Goal: Task Accomplishment & Management: Use online tool/utility

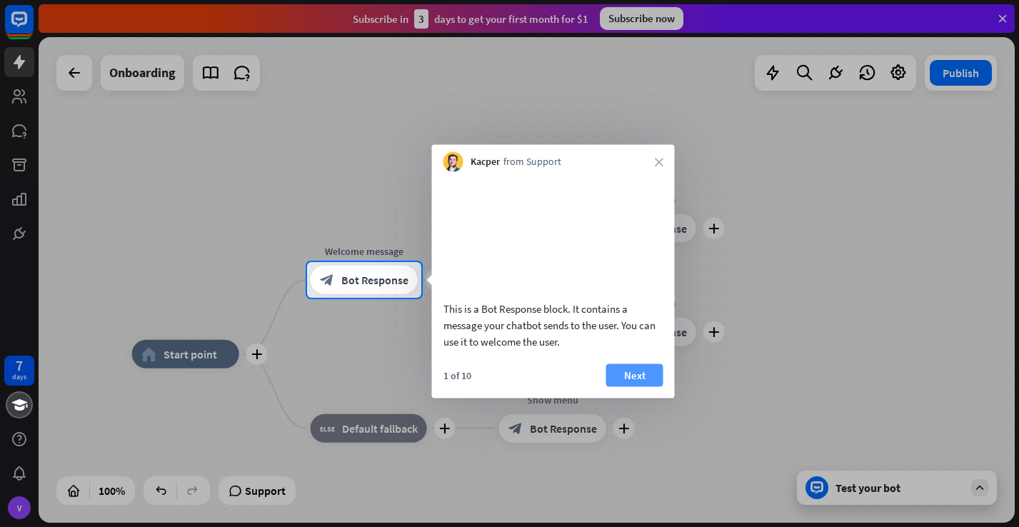
click at [642, 386] on button "Next" at bounding box center [635, 375] width 57 height 23
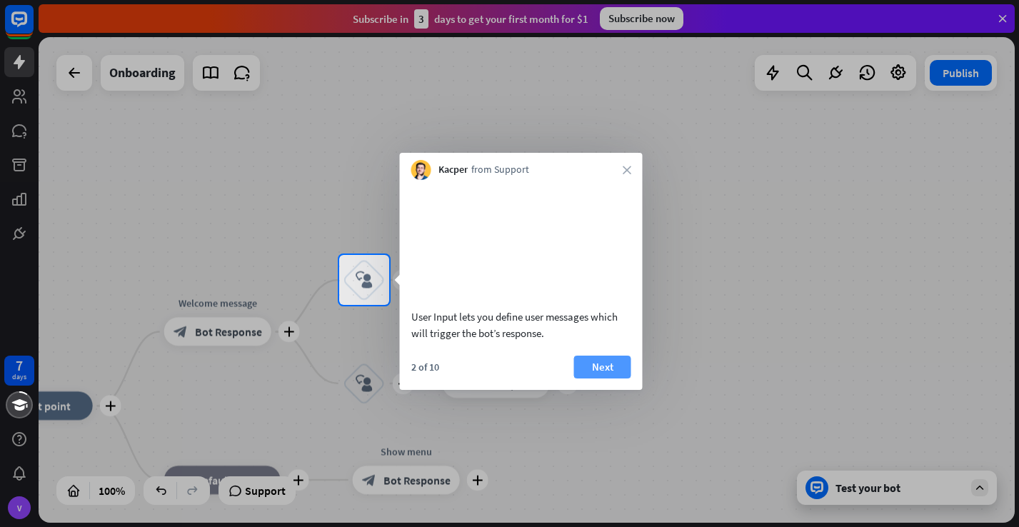
click at [609, 379] on button "Next" at bounding box center [602, 367] width 57 height 23
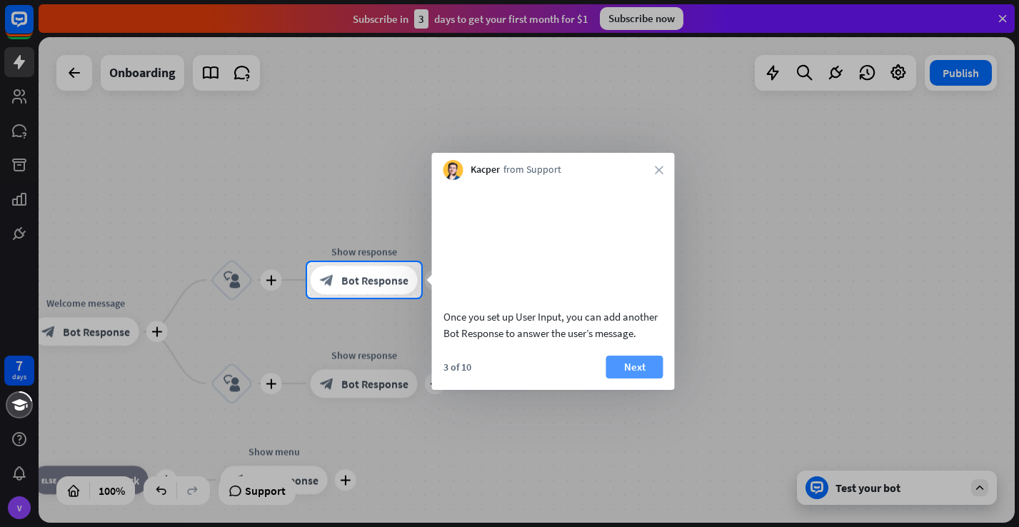
click at [639, 379] on button "Next" at bounding box center [635, 367] width 57 height 23
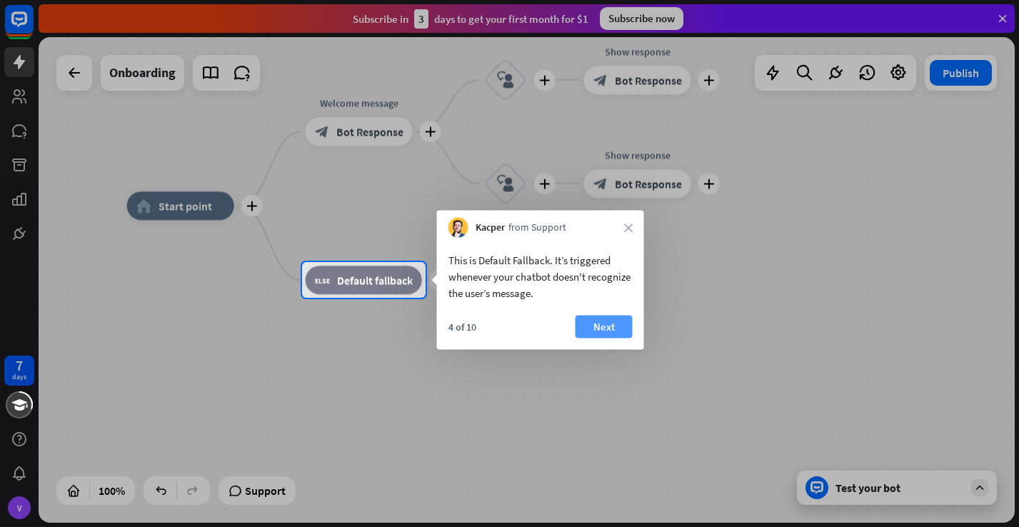
click at [609, 327] on button "Next" at bounding box center [604, 327] width 57 height 23
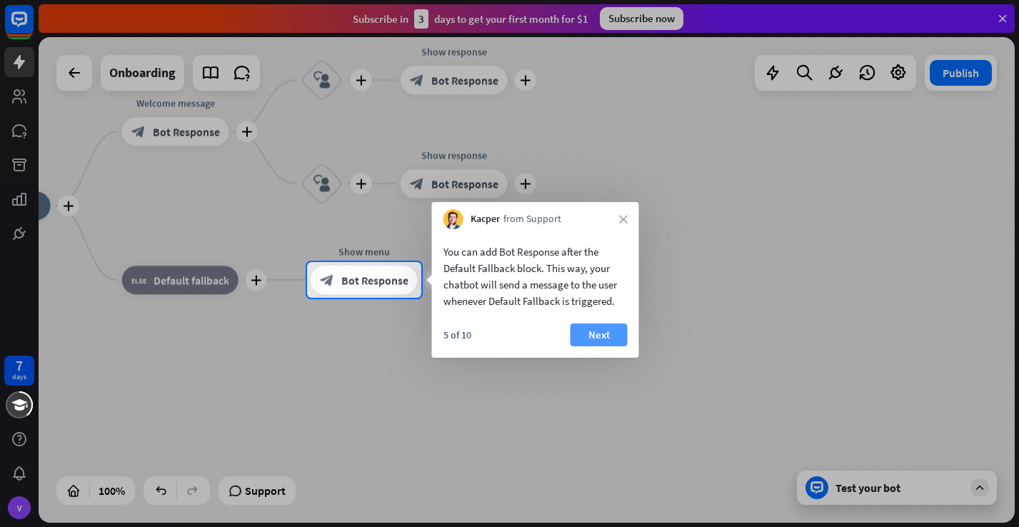
click at [601, 339] on button "Next" at bounding box center [599, 335] width 57 height 23
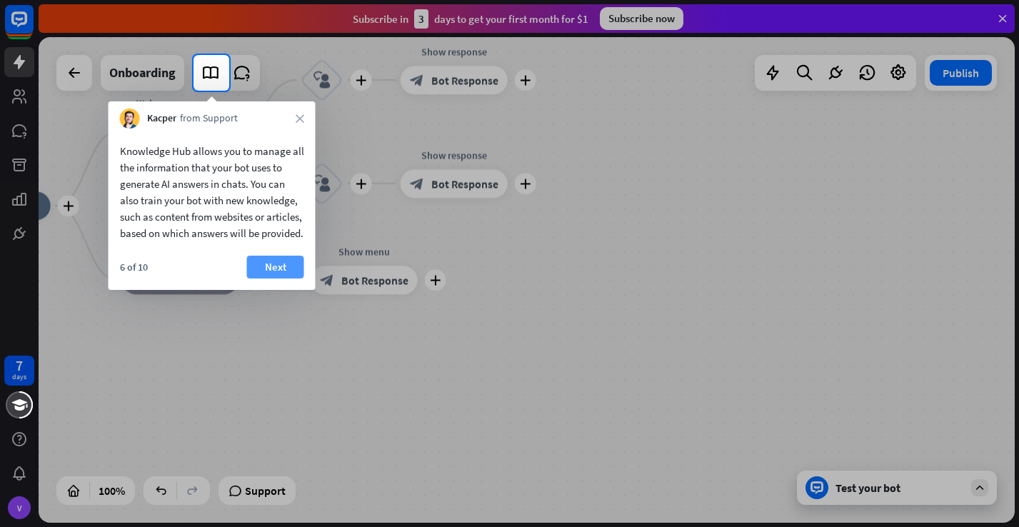
click at [281, 279] on button "Next" at bounding box center [275, 267] width 57 height 23
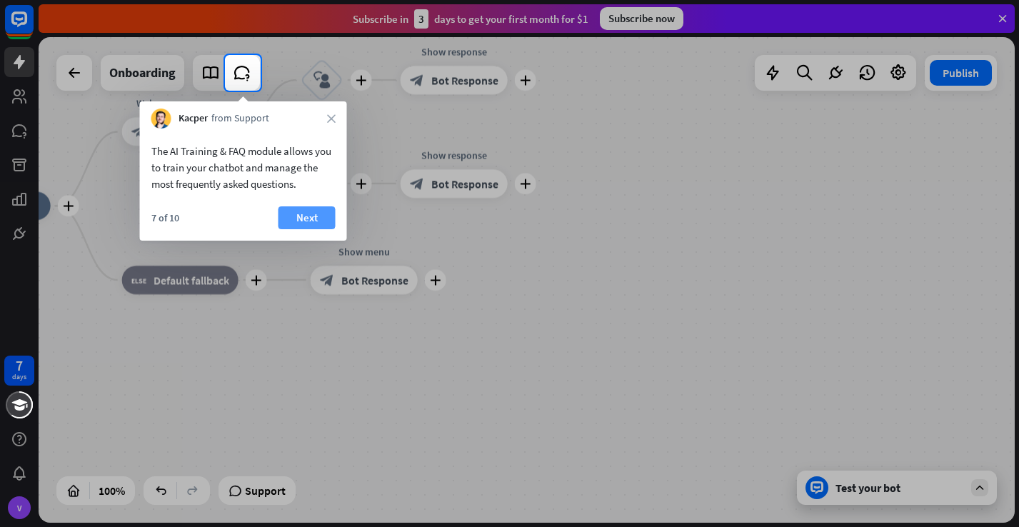
click at [312, 219] on button "Next" at bounding box center [307, 217] width 57 height 23
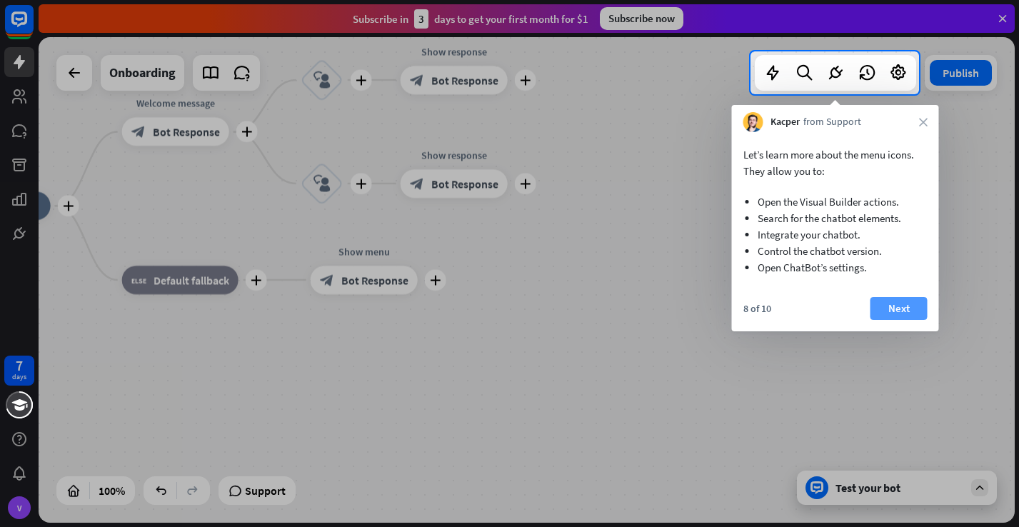
click at [902, 311] on button "Next" at bounding box center [899, 308] width 57 height 23
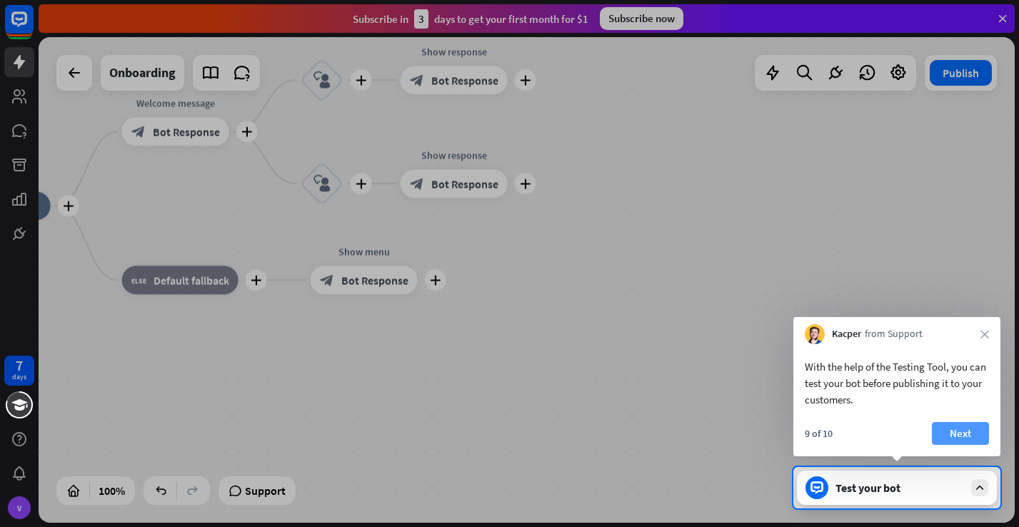
click at [964, 434] on button "Next" at bounding box center [960, 433] width 57 height 23
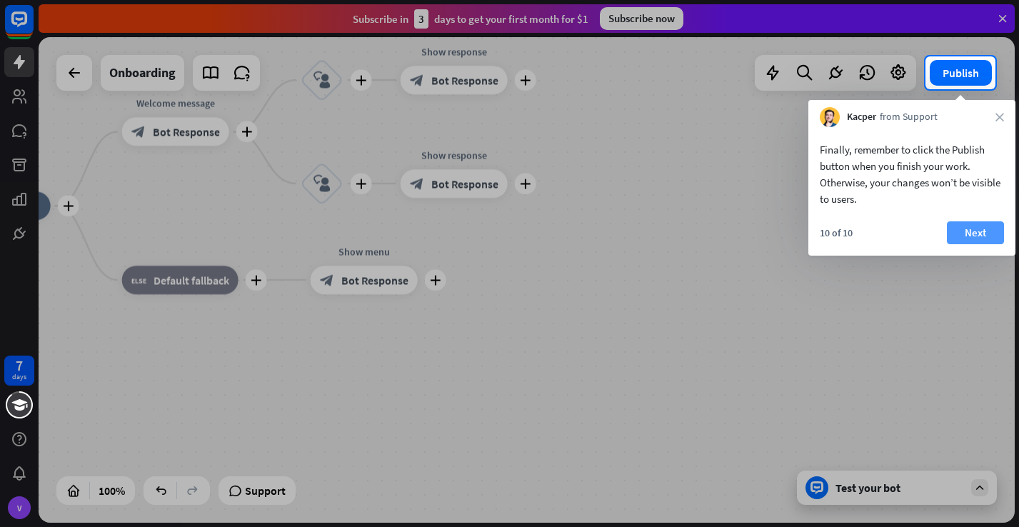
click at [977, 234] on button "Next" at bounding box center [975, 232] width 57 height 23
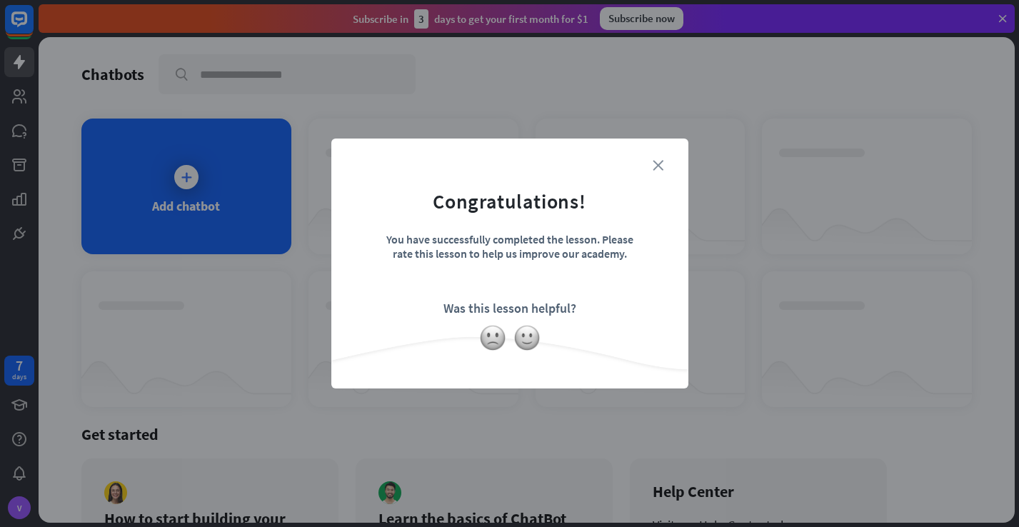
click at [656, 164] on icon "close" at bounding box center [658, 165] width 11 height 11
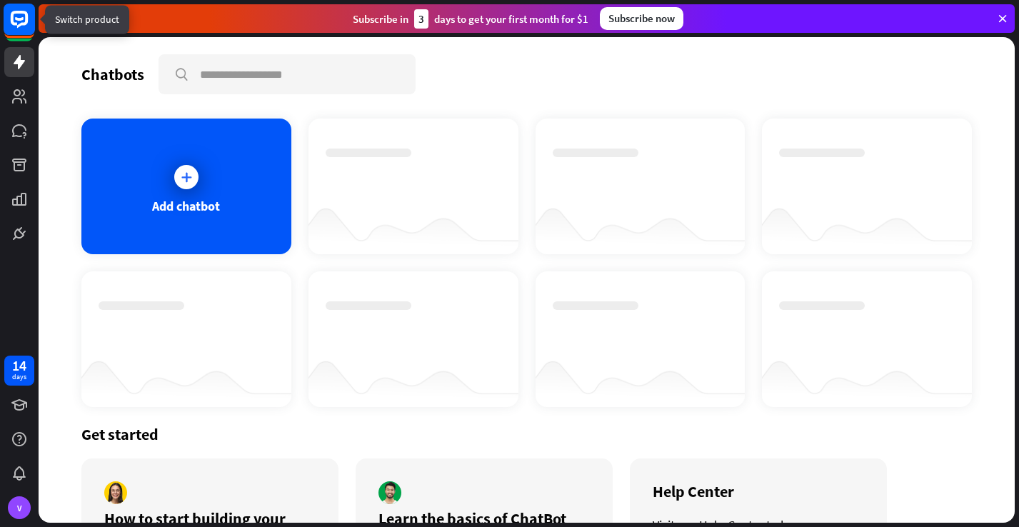
click at [20, 19] on icon at bounding box center [19, 19] width 9 height 4
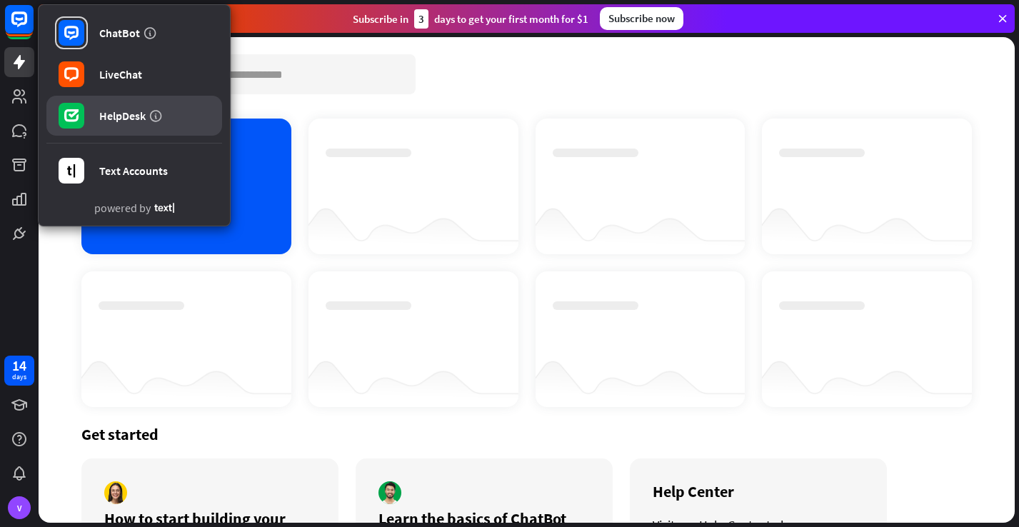
click at [122, 119] on div "HelpDesk" at bounding box center [122, 116] width 46 height 14
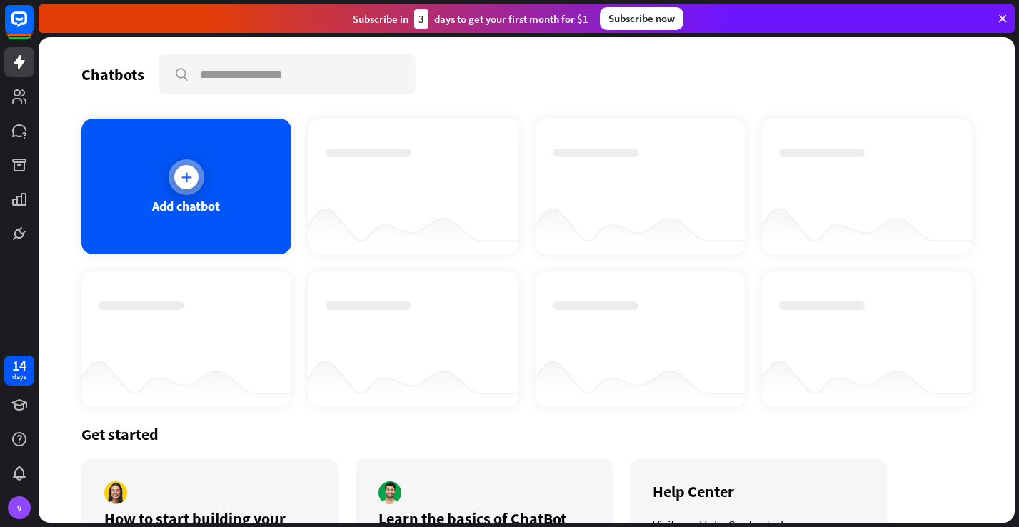
click at [189, 176] on icon at bounding box center [186, 177] width 14 height 14
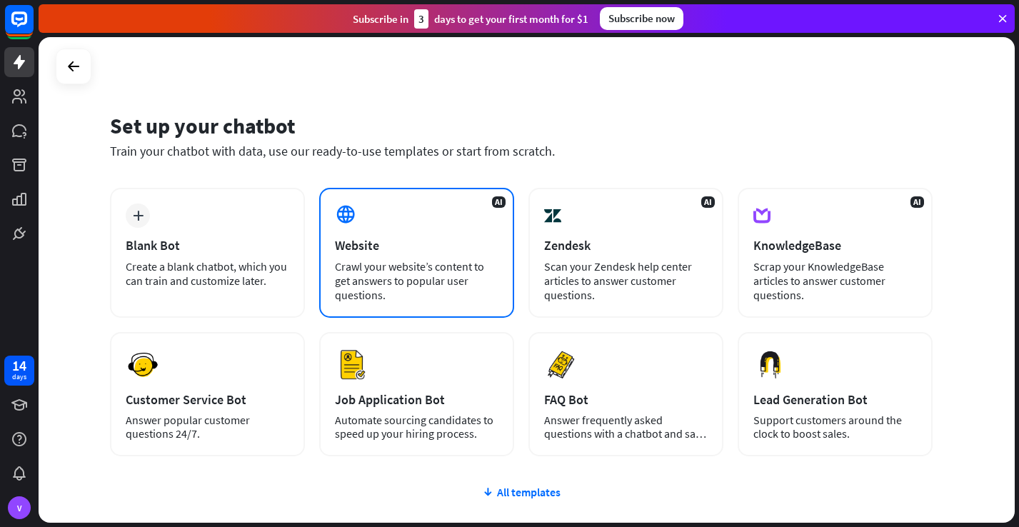
click at [402, 257] on div "AI Website Crawl your website’s content to get answers to popular user question…" at bounding box center [416, 253] width 195 height 130
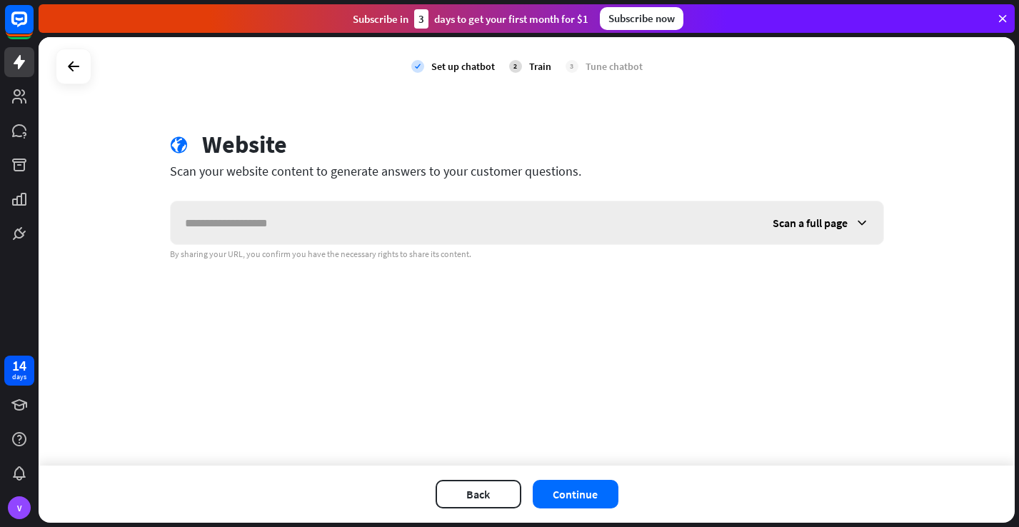
click at [862, 220] on icon at bounding box center [862, 223] width 14 height 14
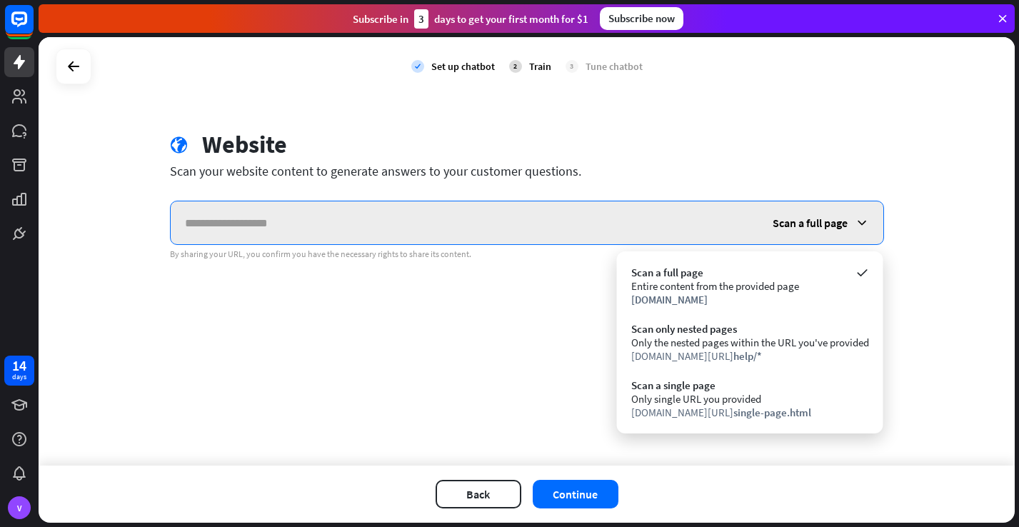
click at [200, 224] on input "text" at bounding box center [465, 222] width 588 height 43
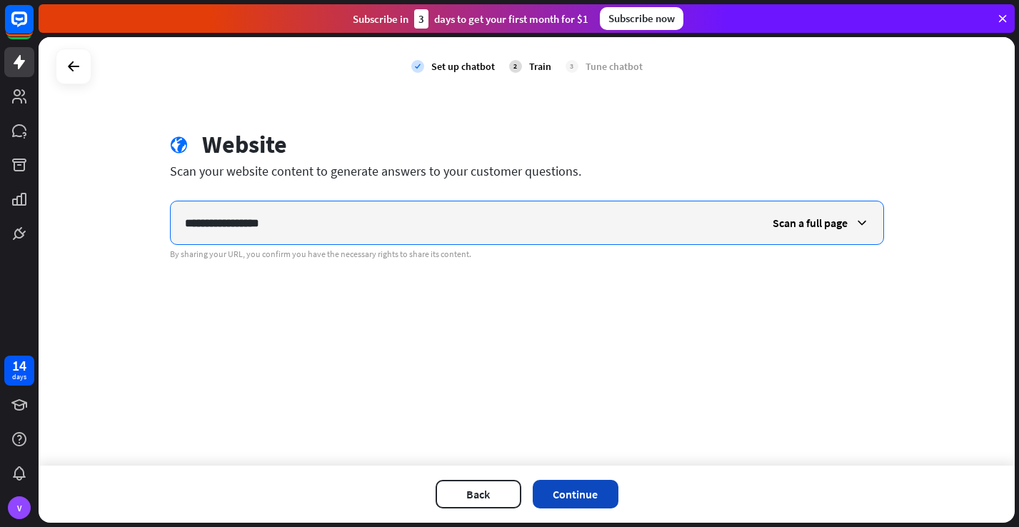
type input "**********"
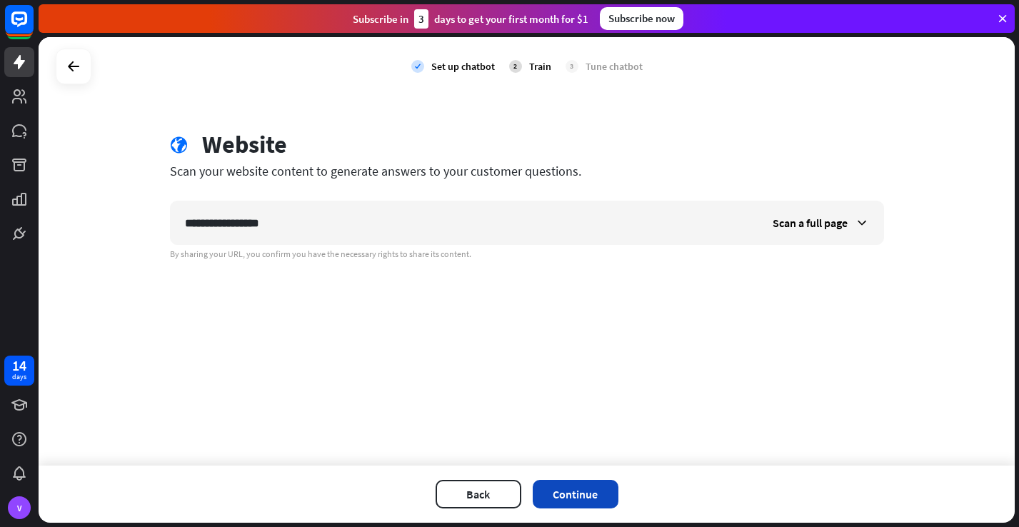
click at [590, 496] on button "Continue" at bounding box center [576, 494] width 86 height 29
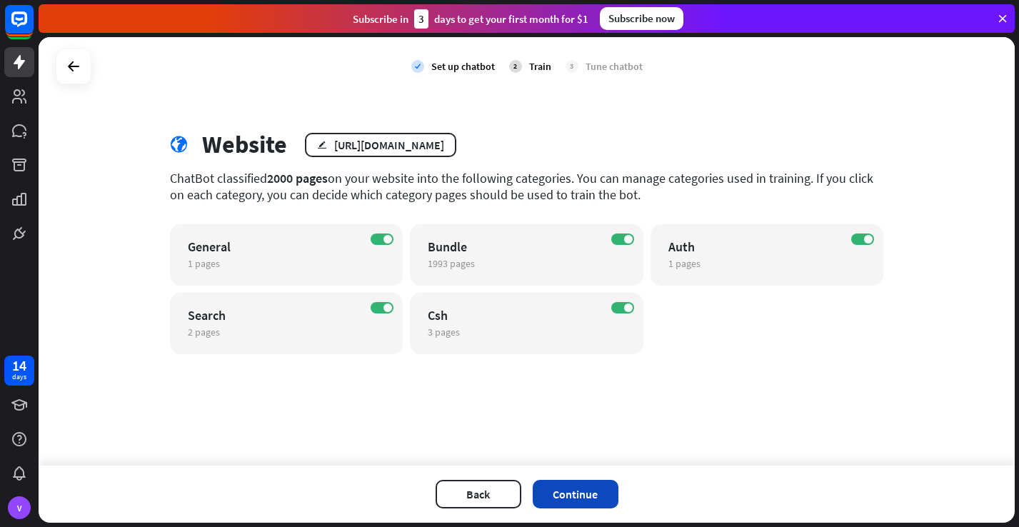
click at [579, 496] on button "Continue" at bounding box center [576, 494] width 86 height 29
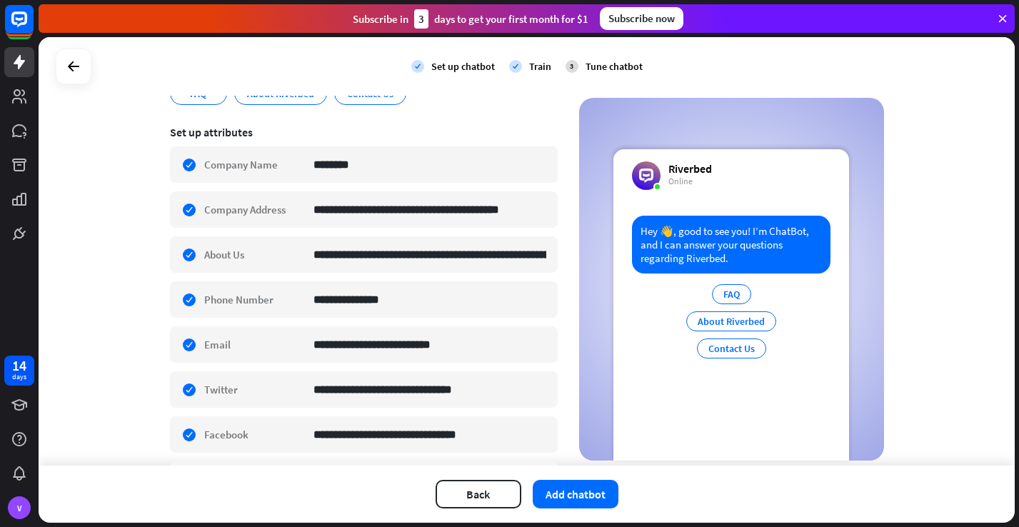
scroll to position [186, 0]
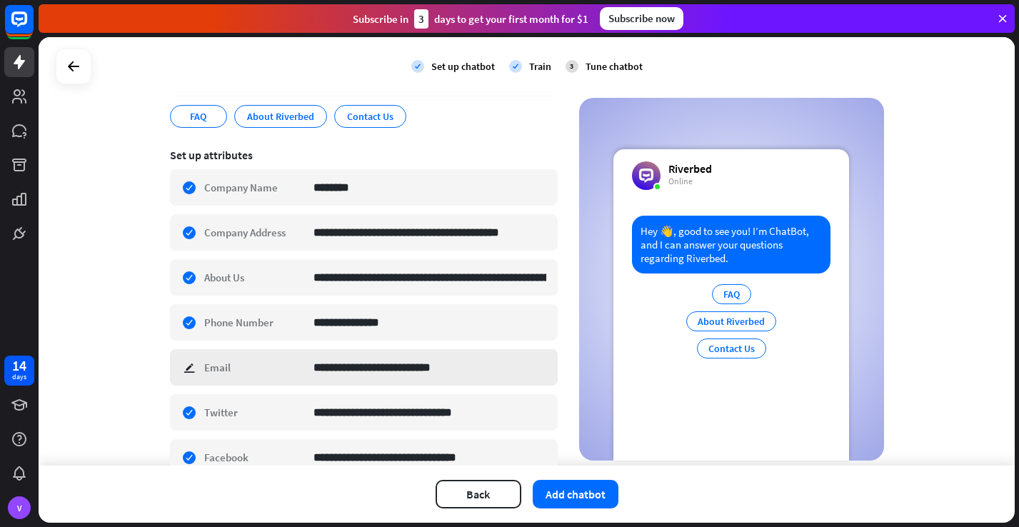
click at [191, 364] on div "**********" at bounding box center [364, 367] width 388 height 36
click at [541, 369] on input "**********" at bounding box center [430, 367] width 233 height 35
click at [373, 371] on input "**********" at bounding box center [430, 367] width 233 height 35
drag, startPoint x: 386, startPoint y: 369, endPoint x: 314, endPoint y: 371, distance: 72.9
click at [314, 371] on input "**********" at bounding box center [430, 367] width 233 height 35
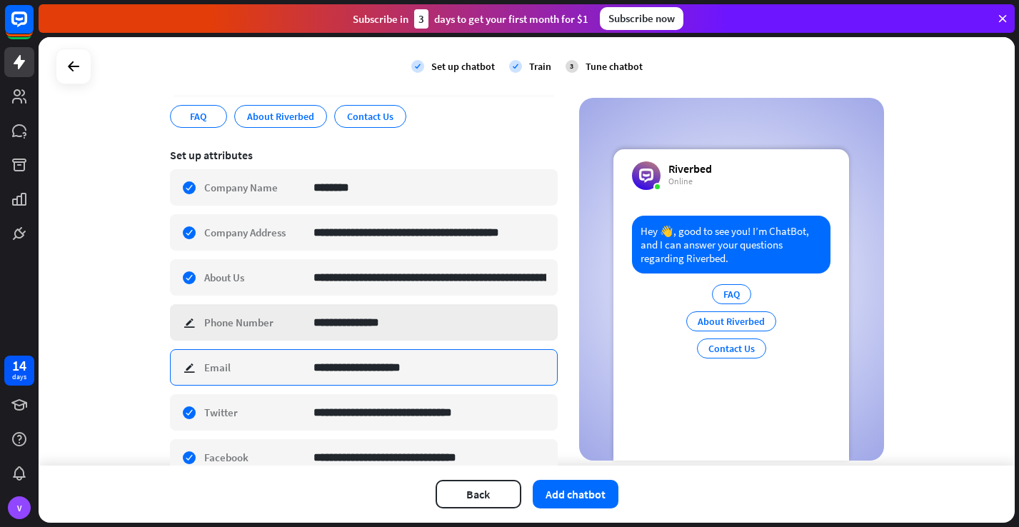
type input "**********"
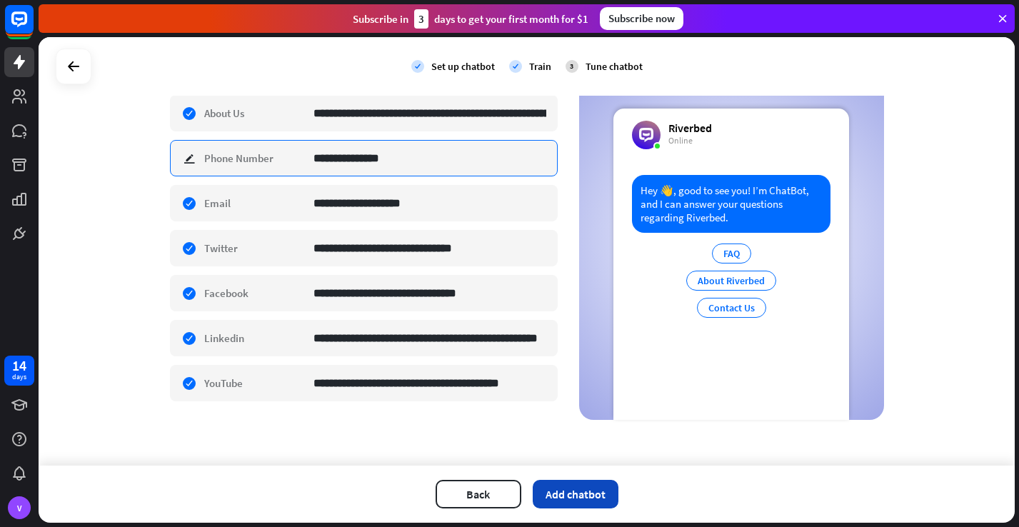
scroll to position [351, 0]
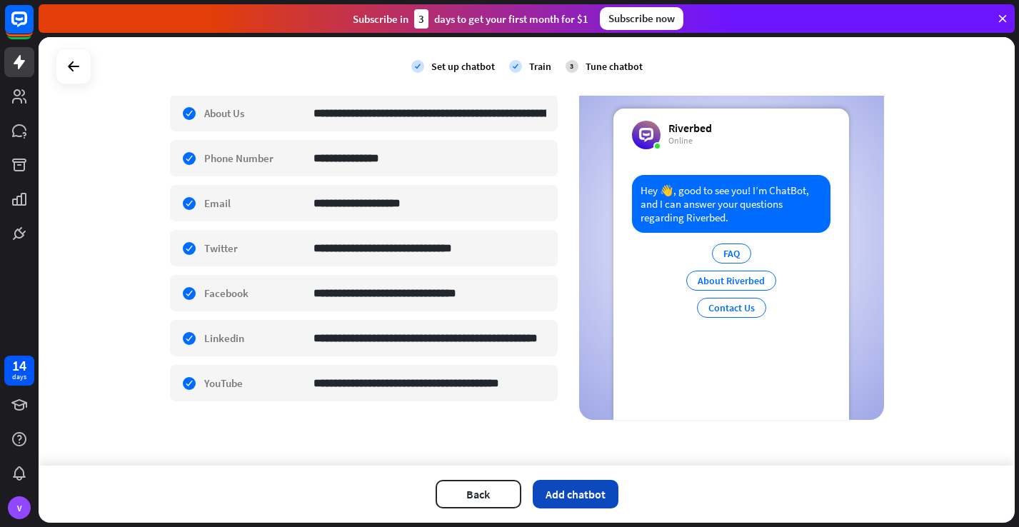
click at [577, 494] on button "Add chatbot" at bounding box center [576, 494] width 86 height 29
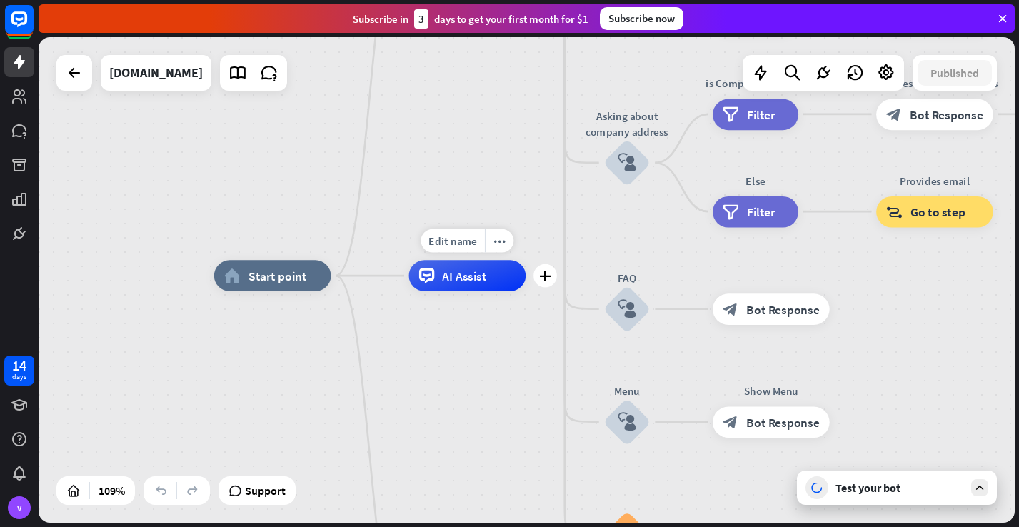
click at [466, 291] on div "Edit name more_horiz plus AI Assist" at bounding box center [467, 275] width 117 height 31
click at [499, 246] on icon "more_horiz" at bounding box center [500, 240] width 12 height 11
click at [285, 287] on div "home_2 Start point" at bounding box center [272, 275] width 117 height 31
click at [980, 488] on icon at bounding box center [980, 487] width 13 height 13
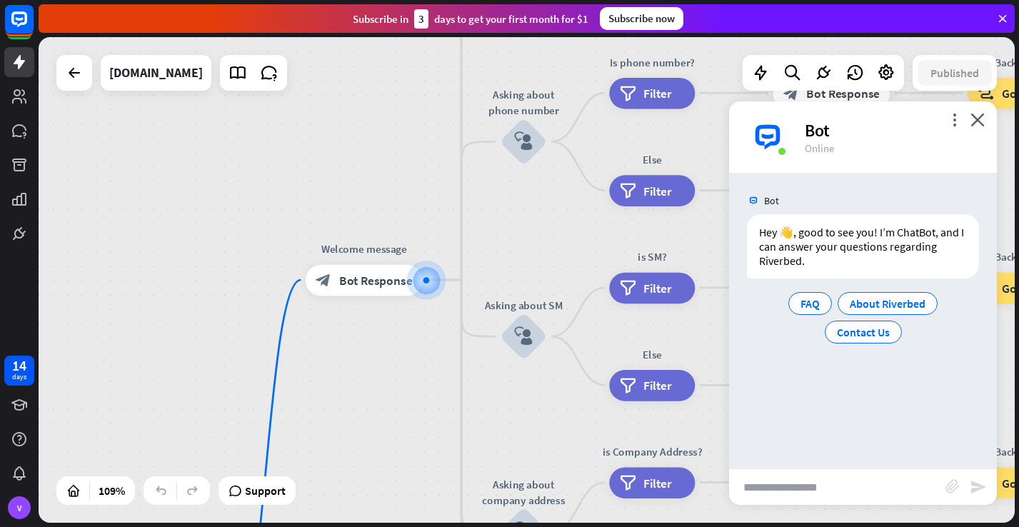
click at [765, 489] on input "text" at bounding box center [837, 487] width 216 height 36
type input "**********"
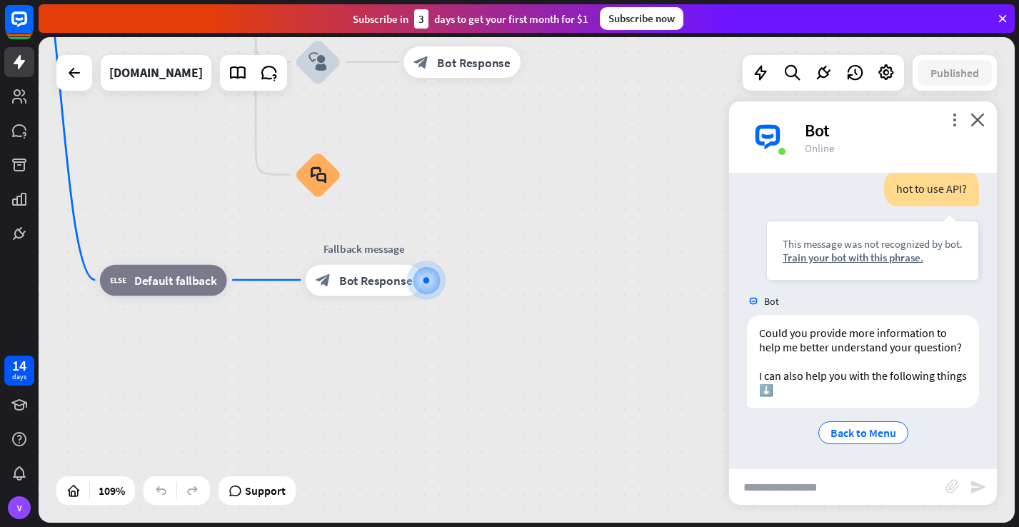
scroll to position [142, 0]
type input "**********"
click at [978, 487] on icon "send" at bounding box center [978, 487] width 17 height 17
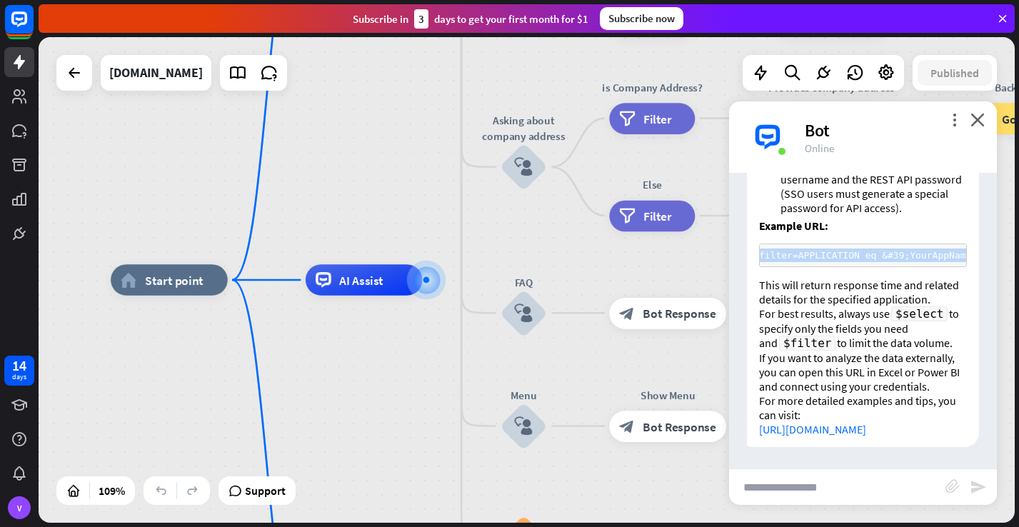
scroll to position [0, 211]
drag, startPoint x: 832, startPoint y: 227, endPoint x: 979, endPoint y: 226, distance: 147.2
click at [979, 226] on div "To retrieve application response information using the Aternity REST API, follo…" at bounding box center [863, 132] width 268 height 646
click at [814, 250] on code "base_url/APPLICATION_EVENTS?$filter=APPLICATION eq &#39;YourAppName&#39;&#38;$s…" at bounding box center [864, 255] width 615 height 11
click at [843, 250] on code "base_url/APPLICATION_EVENTS?$filter=APPLICATION eq &#39;YourAppName&#39;&#38;$s…" at bounding box center [864, 255] width 615 height 11
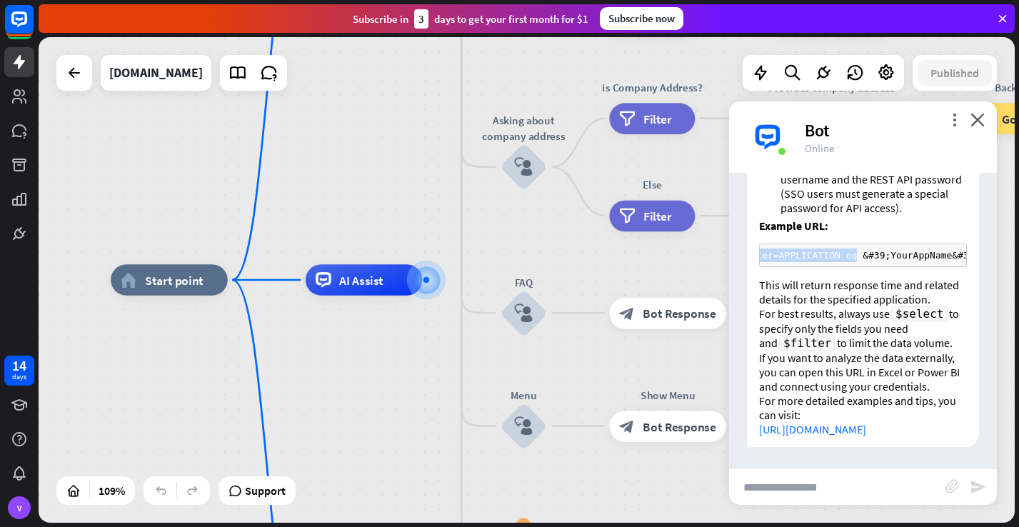
drag, startPoint x: 834, startPoint y: 227, endPoint x: 757, endPoint y: 227, distance: 77.2
click at [757, 227] on div "To retrieve application response information using the Aternity REST API, follo…" at bounding box center [863, 128] width 232 height 639
click at [768, 250] on code "base_url/APPLICATION_EVENTS?$filter=APPLICATION eq &#39;YourAppName&#39;&#38;$s…" at bounding box center [892, 255] width 615 height 11
drag, startPoint x: 786, startPoint y: 228, endPoint x: 754, endPoint y: 228, distance: 31.4
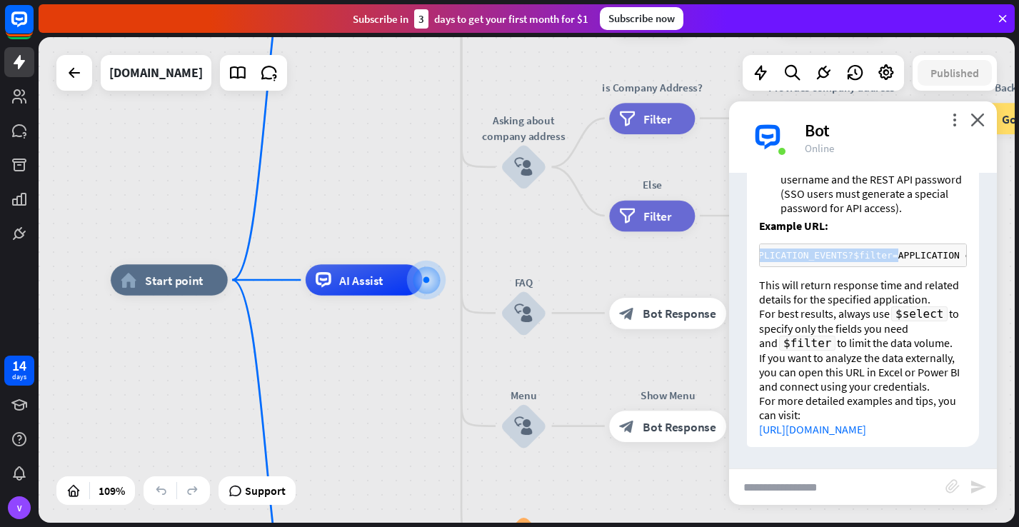
click at [754, 228] on div "To retrieve application response information using the Aternity REST API, follo…" at bounding box center [863, 128] width 232 height 639
click at [843, 250] on code "base_url/APPLICATION_EVENTS?$filter=APPLICATION eq &#39;YourAppName&#39;&#38;$s…" at bounding box center [1010, 255] width 615 height 11
drag, startPoint x: 821, startPoint y: 225, endPoint x: 754, endPoint y: 226, distance: 66.5
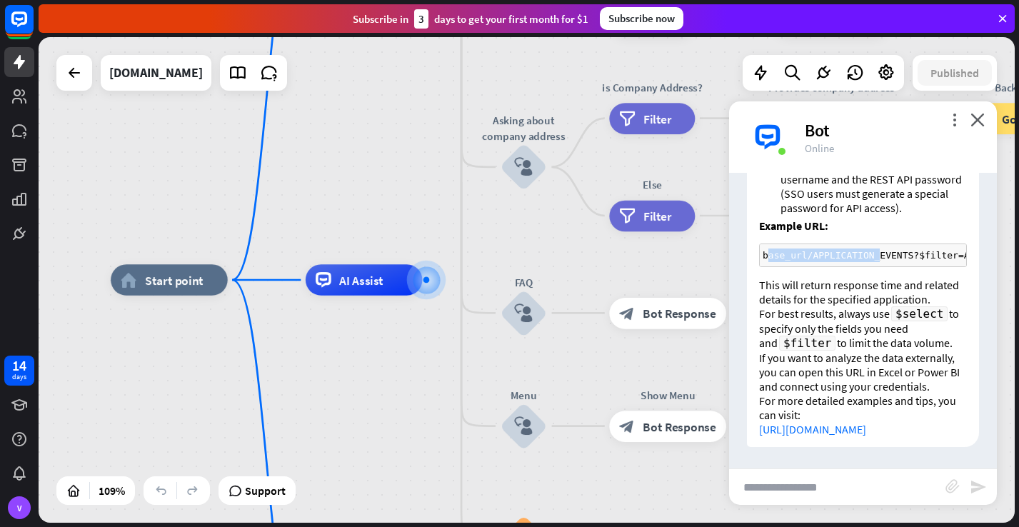
click at [754, 226] on div "To retrieve application response information using the Aternity REST API, follo…" at bounding box center [863, 128] width 232 height 639
drag, startPoint x: 923, startPoint y: 227, endPoint x: 985, endPoint y: 227, distance: 62.2
click at [985, 227] on div "To retrieve application response information using the Aternity REST API, follo…" at bounding box center [863, 132] width 268 height 646
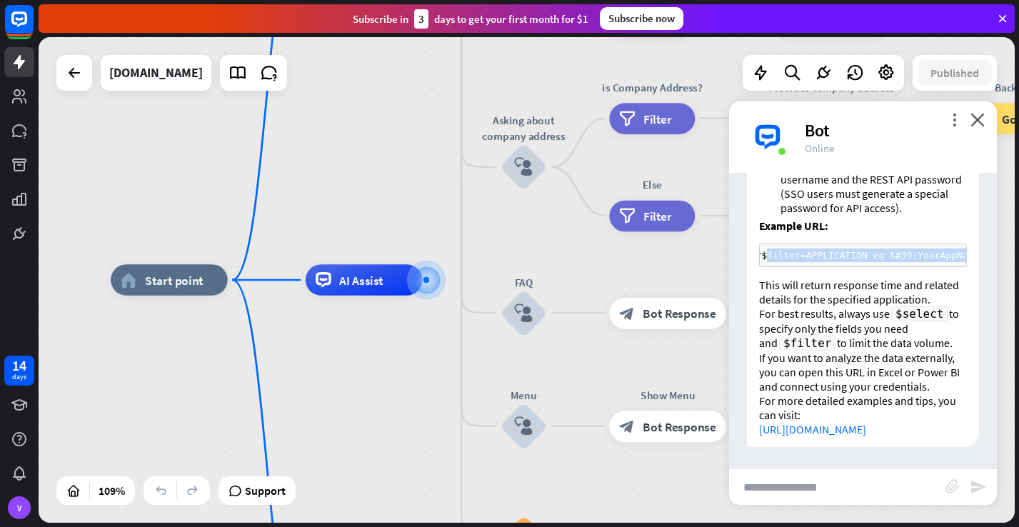
click at [920, 250] on code "base_url/APPLICATION_EVENTS?$filter=APPLICATION eq &#39;YourAppName&#39;&#38;$s…" at bounding box center [912, 255] width 615 height 11
drag, startPoint x: 907, startPoint y: 227, endPoint x: 989, endPoint y: 227, distance: 82.2
click at [989, 227] on div "To retrieve application response information using the Aternity REST API, follo…" at bounding box center [863, 132] width 268 height 646
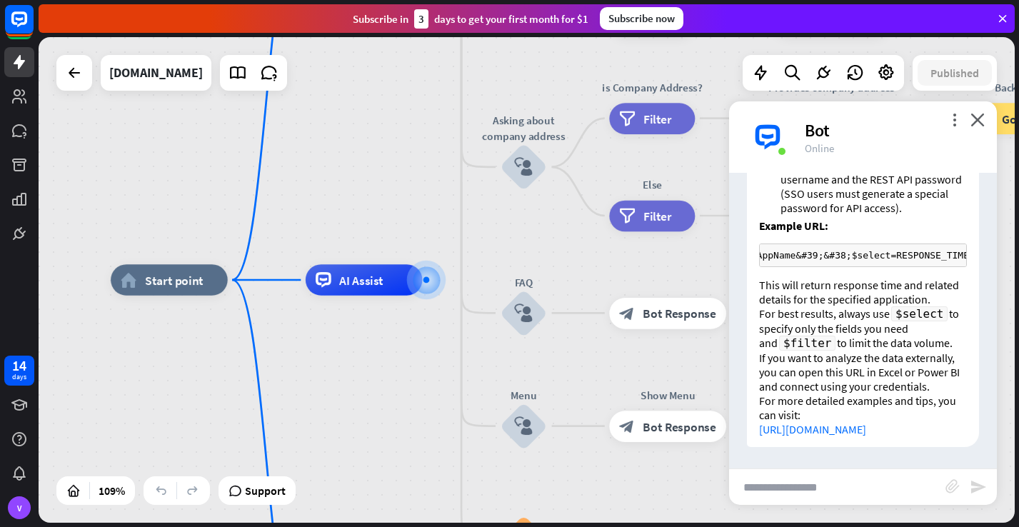
click at [758, 486] on input "text" at bounding box center [837, 487] width 216 height 36
type input "**********"
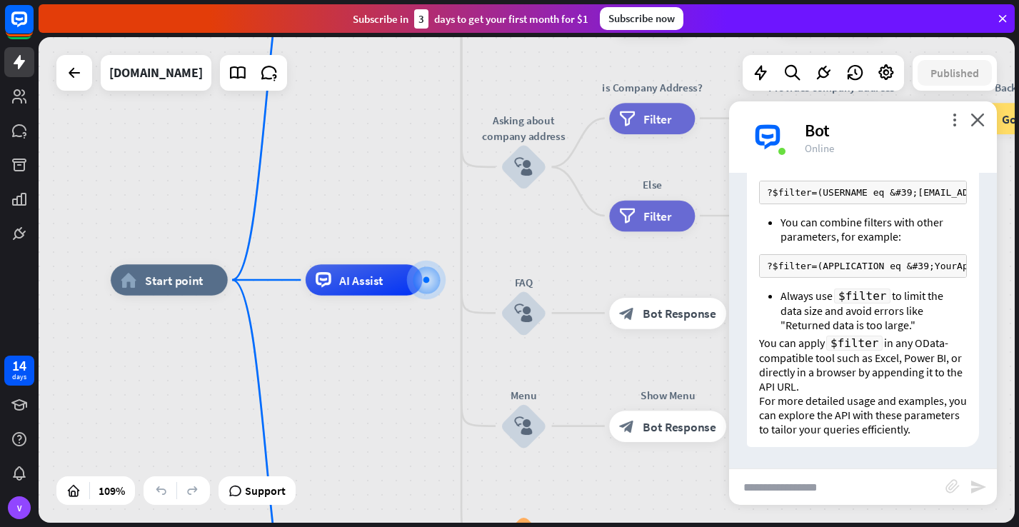
scroll to position [1509, 0]
click at [754, 489] on input "text" at bounding box center [837, 487] width 216 height 36
type input "**********"
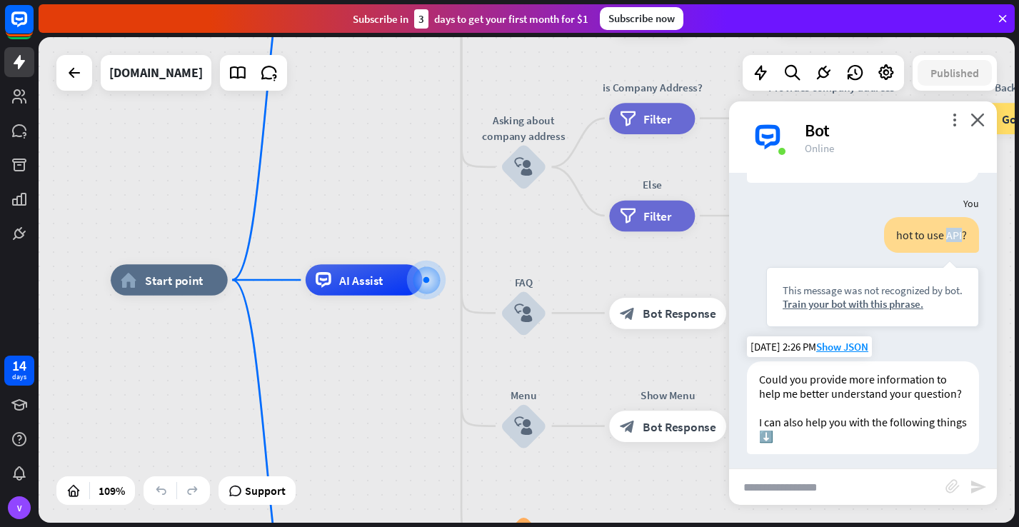
scroll to position [98, 0]
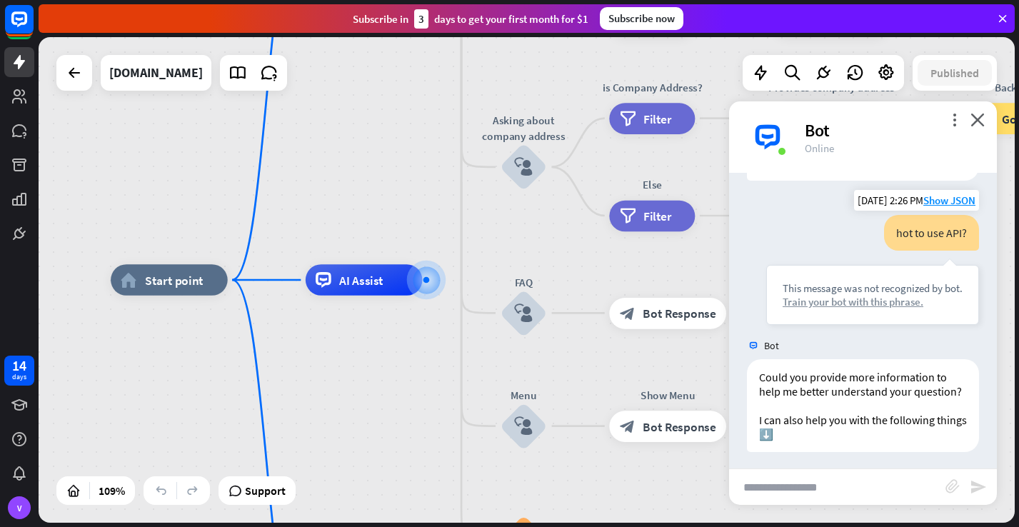
click at [869, 304] on div "Train your bot with this phrase." at bounding box center [873, 302] width 180 height 14
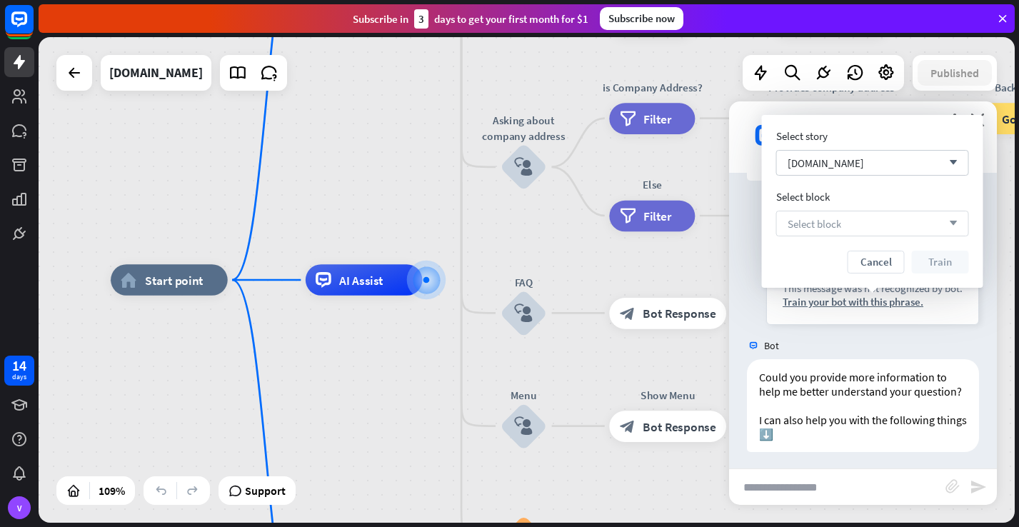
click at [849, 226] on div "Select block arrow_down" at bounding box center [873, 224] width 193 height 26
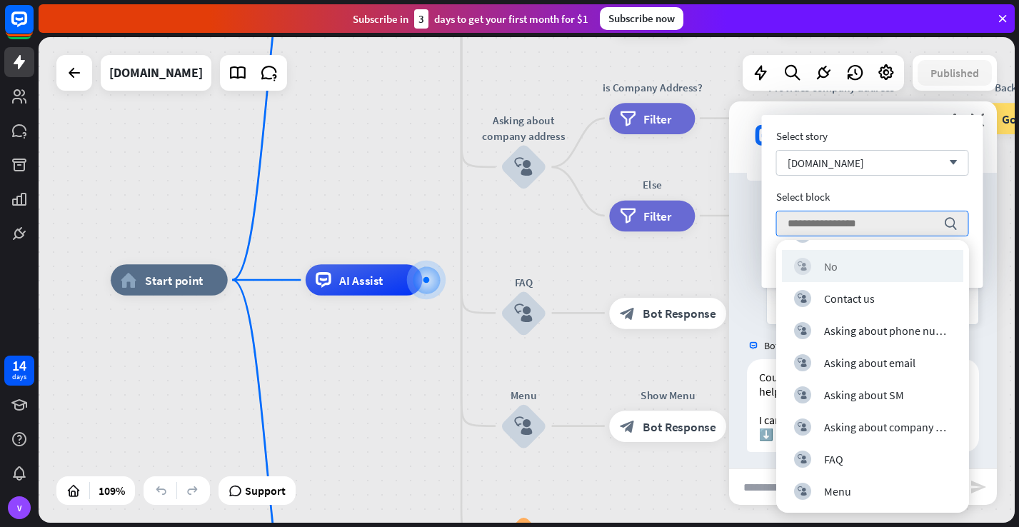
scroll to position [92, 0]
click at [892, 190] on div "Select block" at bounding box center [873, 197] width 193 height 14
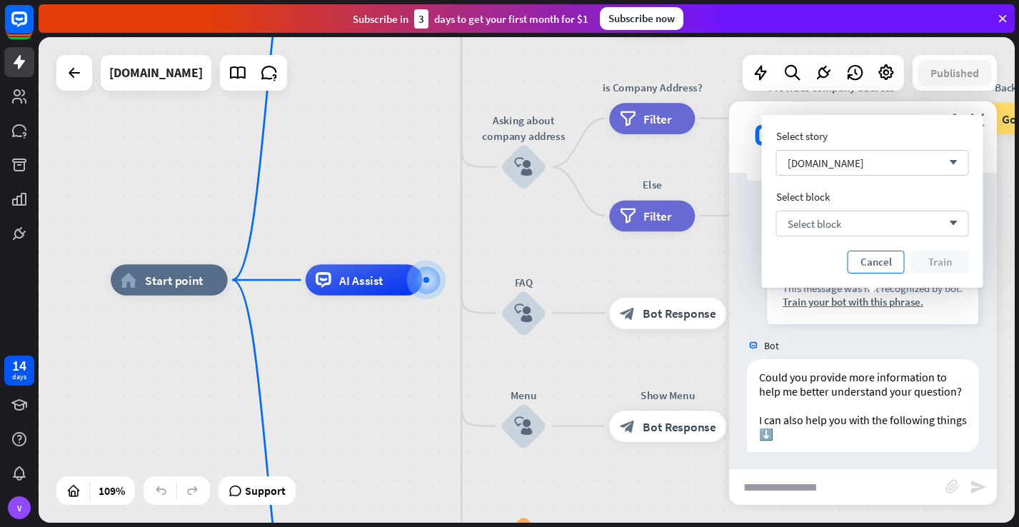
click at [882, 263] on button "Cancel" at bounding box center [876, 262] width 57 height 23
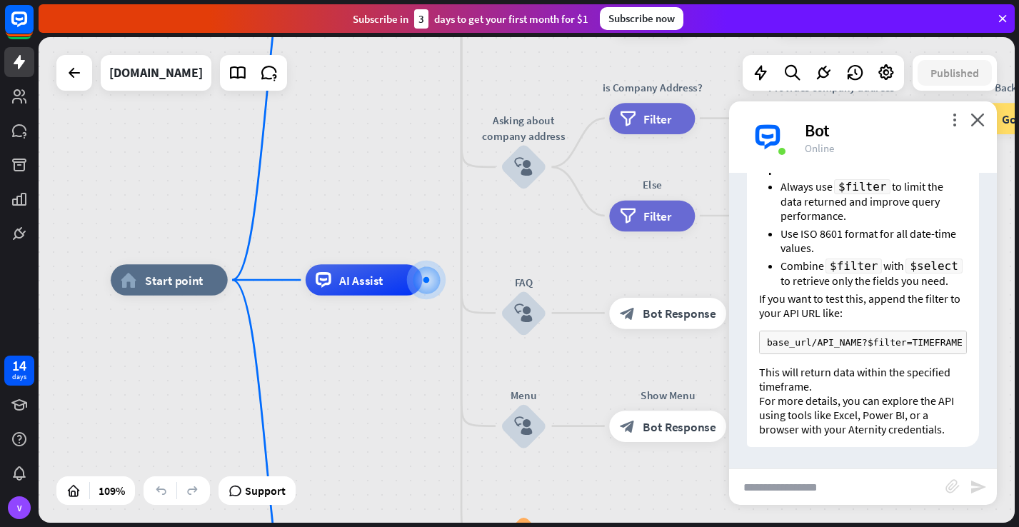
scroll to position [2332, 0]
click at [764, 493] on input "text" at bounding box center [837, 487] width 216 height 36
type input "**********"
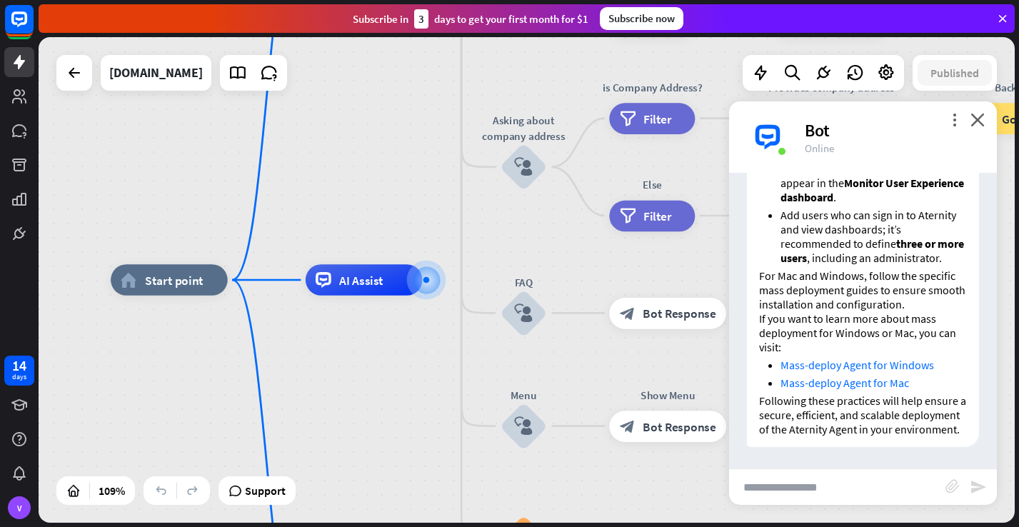
scroll to position [3162, 0]
click at [760, 486] on input "text" at bounding box center [837, 487] width 216 height 36
type input "**********"
click at [979, 486] on icon "send" at bounding box center [978, 487] width 17 height 17
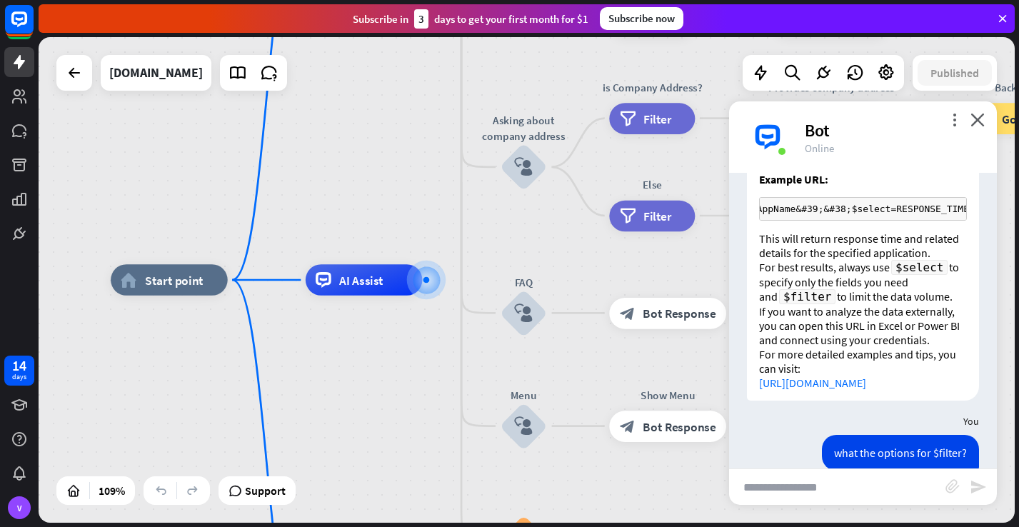
scroll to position [917, 0]
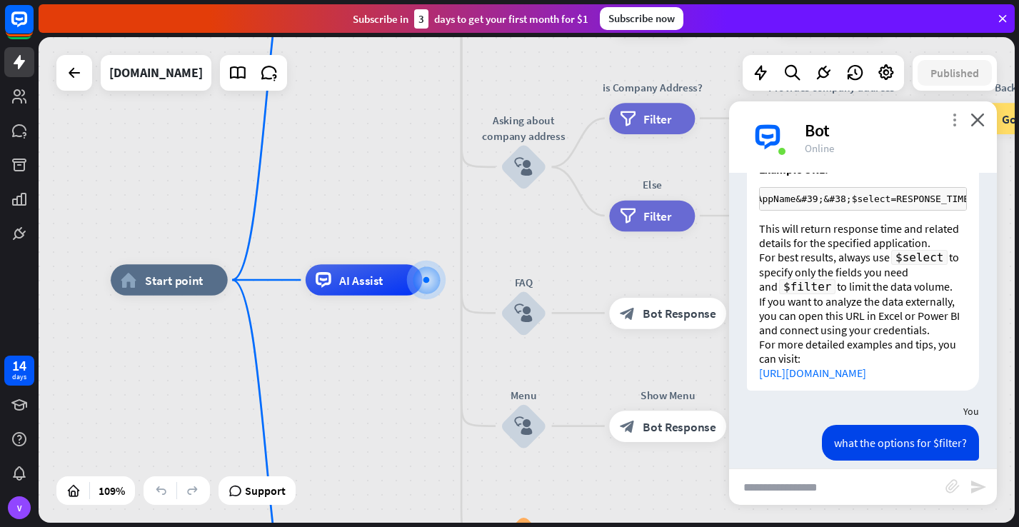
click at [951, 119] on icon "more_vert" at bounding box center [955, 120] width 14 height 14
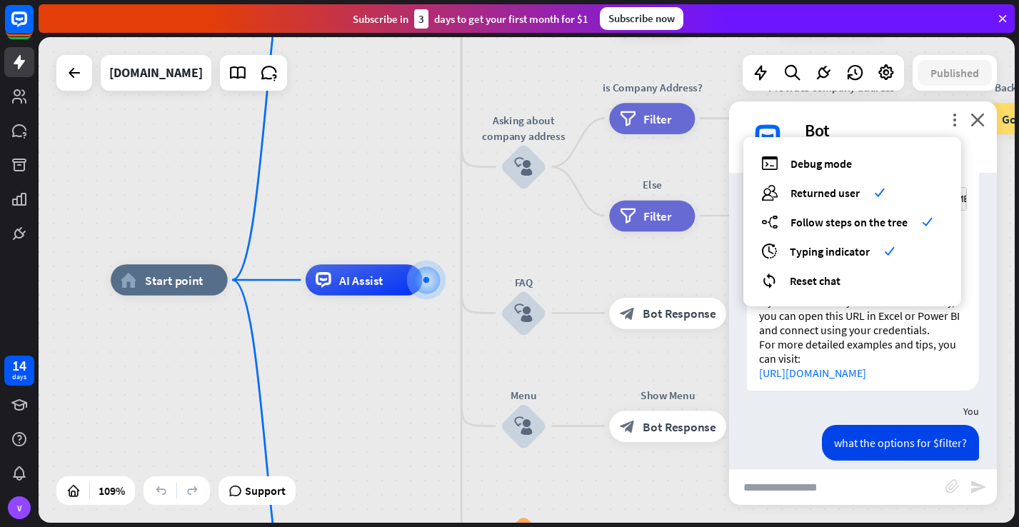
click at [892, 117] on div "more_vert debug Debug mode users Returned user check builder_tree Follow steps …" at bounding box center [863, 136] width 268 height 71
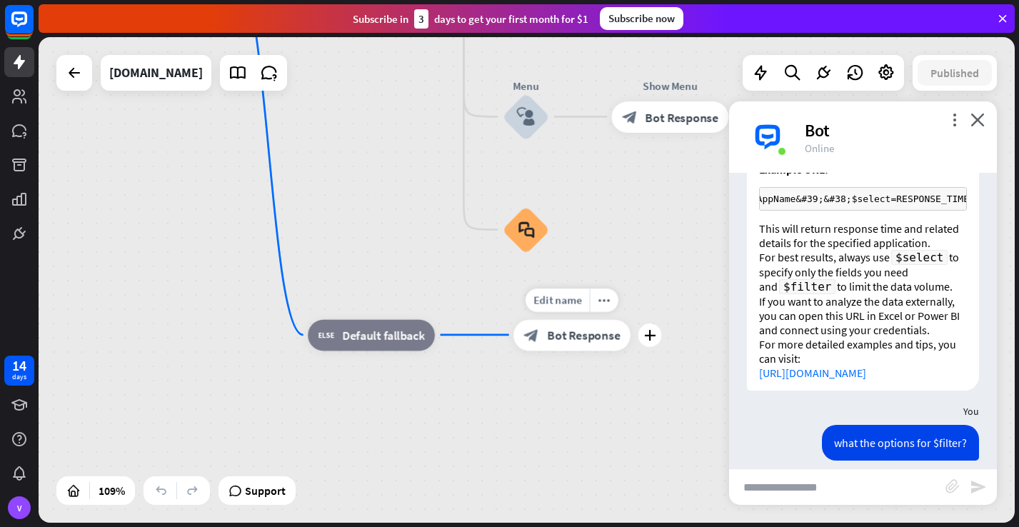
click at [584, 341] on span "Bot Response" at bounding box center [584, 335] width 74 height 16
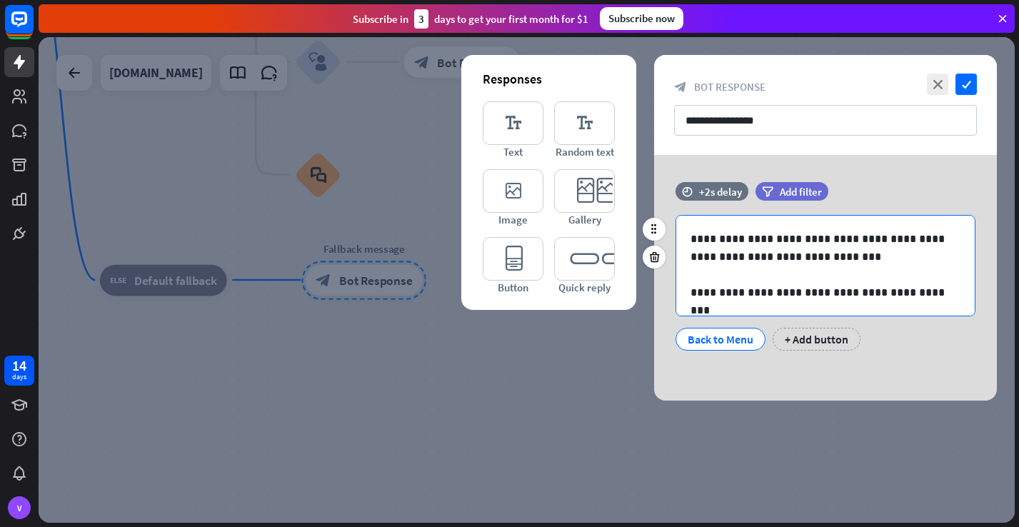
click at [924, 293] on p "**********" at bounding box center [826, 293] width 270 height 18
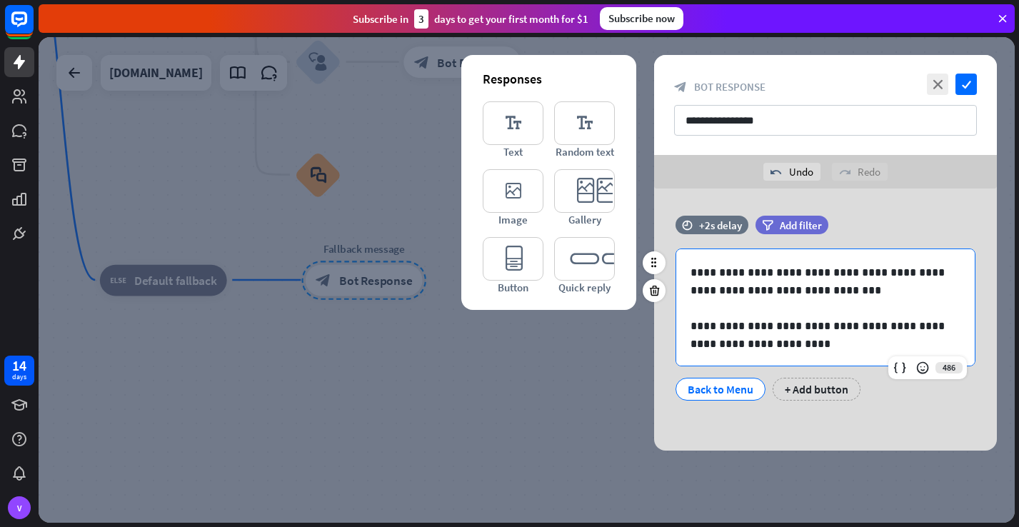
click at [827, 292] on p "**********" at bounding box center [826, 282] width 270 height 36
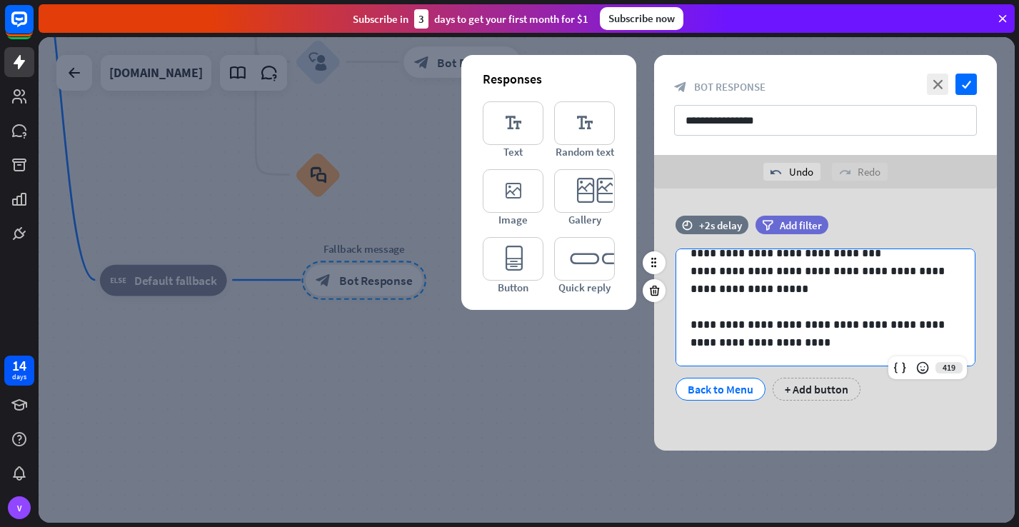
scroll to position [37, 0]
click at [966, 81] on icon "check" at bounding box center [966, 84] width 21 height 21
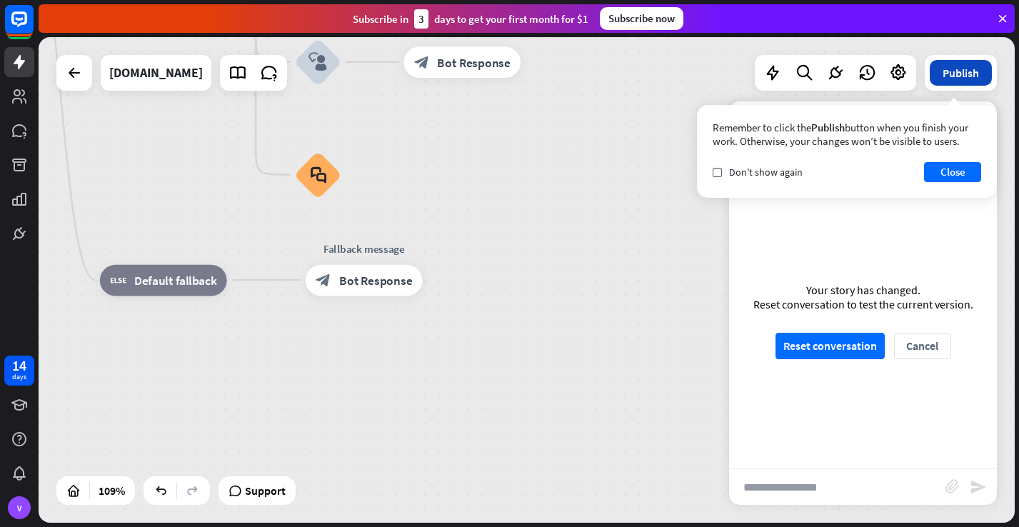
click at [962, 72] on button "Publish" at bounding box center [961, 73] width 62 height 26
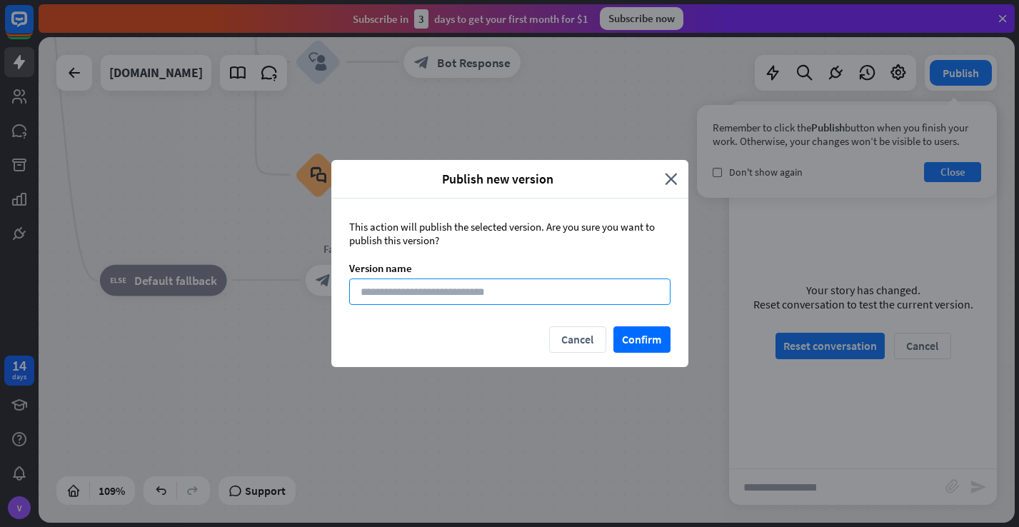
click at [406, 294] on input at bounding box center [509, 292] width 321 height 26
type input "***"
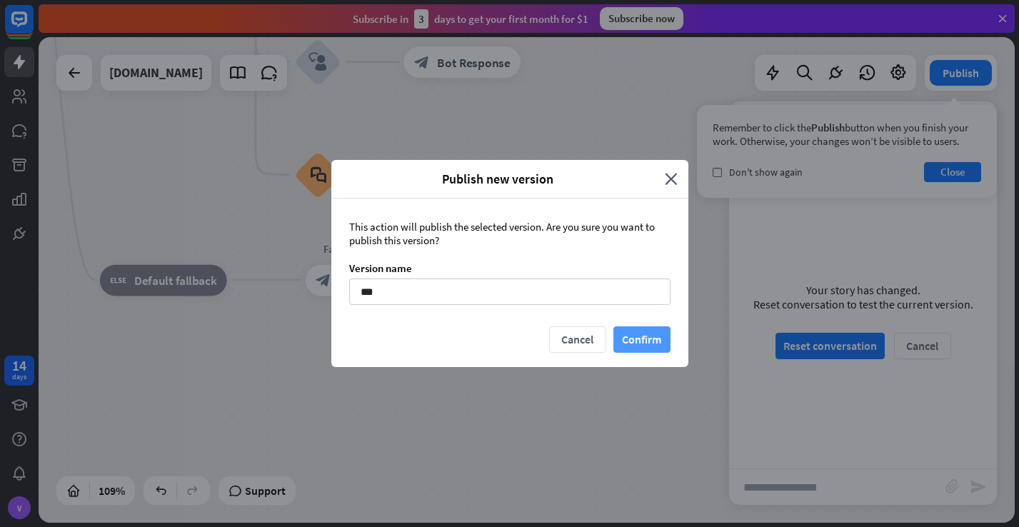
click at [635, 334] on button "Confirm" at bounding box center [642, 339] width 57 height 26
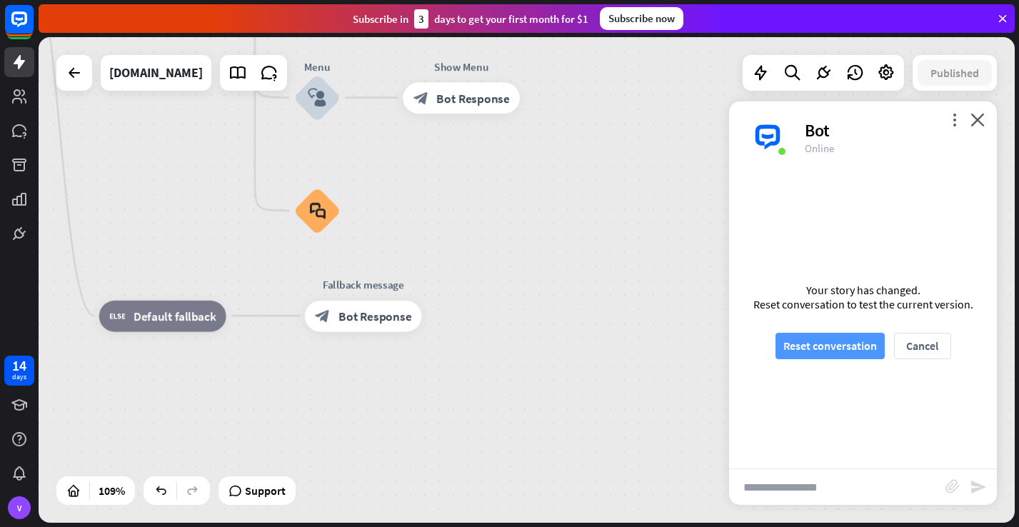
click at [834, 349] on button "Reset conversation" at bounding box center [830, 346] width 109 height 26
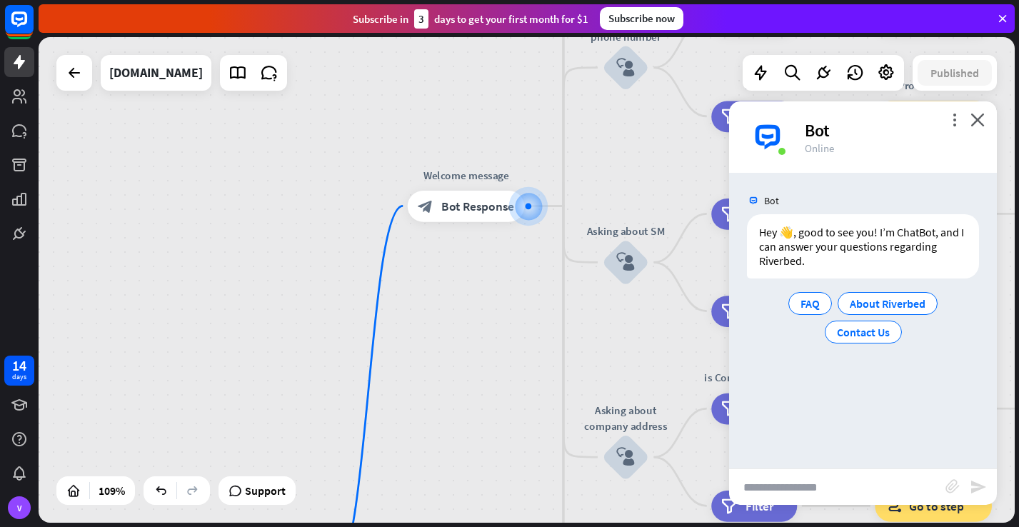
click at [471, 90] on div "home_2 Start point Welcome message block_bot_response Bot Response About us blo…" at bounding box center [527, 280] width 977 height 486
click at [279, 75] on icon at bounding box center [269, 73] width 19 height 19
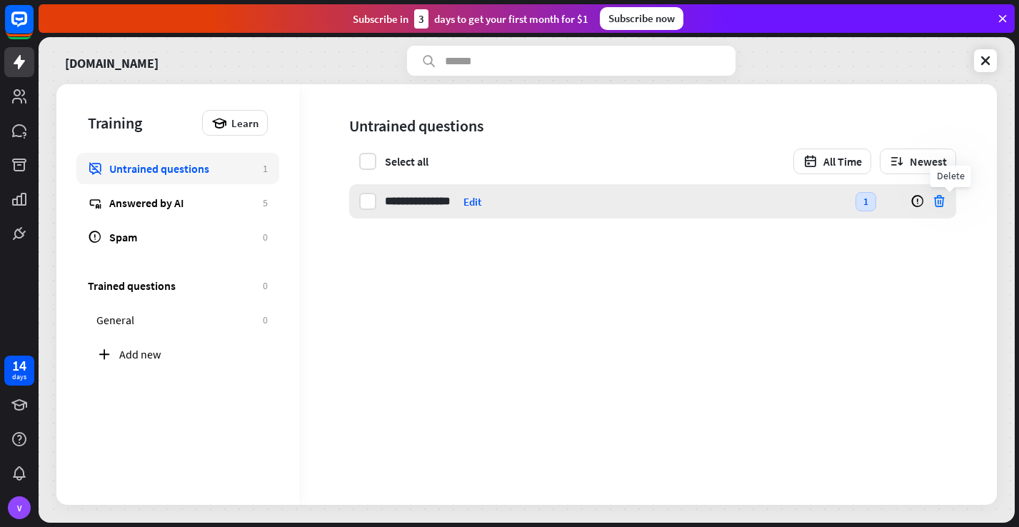
click at [947, 201] on icon at bounding box center [939, 201] width 14 height 14
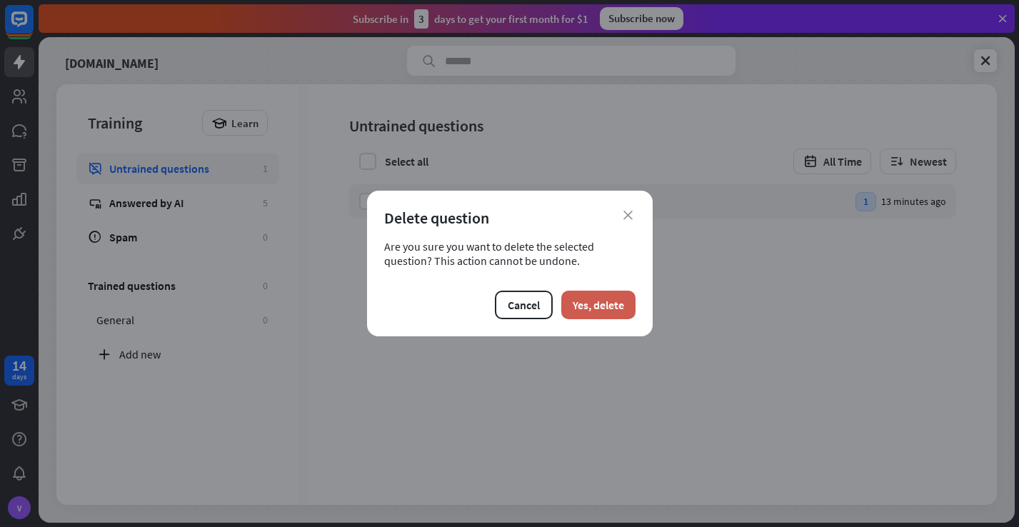
click at [591, 309] on button "Yes, delete" at bounding box center [599, 305] width 74 height 29
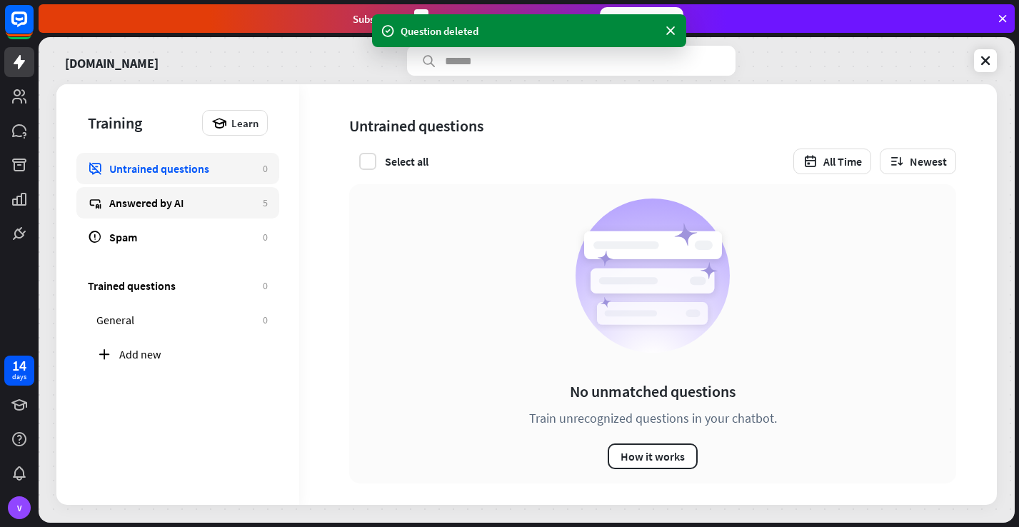
click at [141, 203] on div "Answered by AI" at bounding box center [182, 203] width 146 height 14
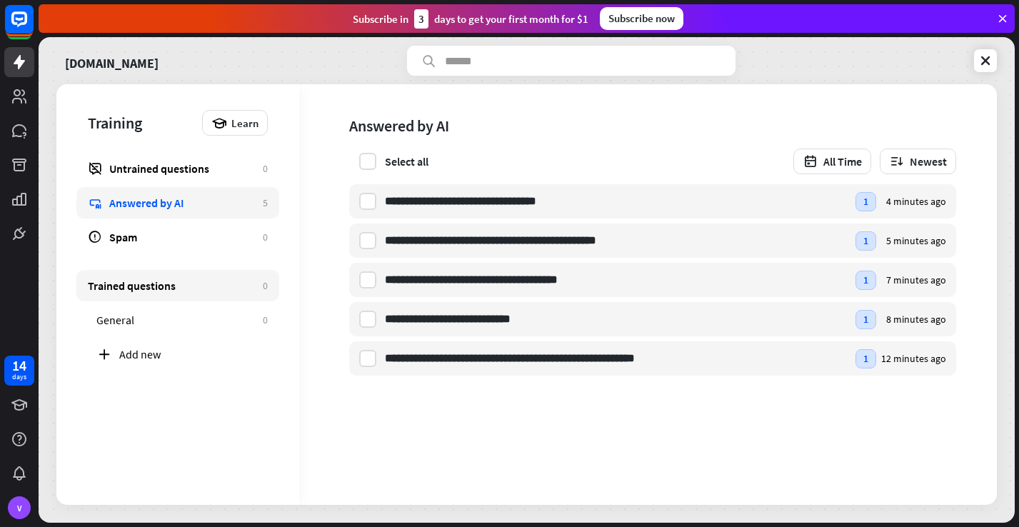
click at [159, 289] on div "Trained questions" at bounding box center [172, 286] width 168 height 14
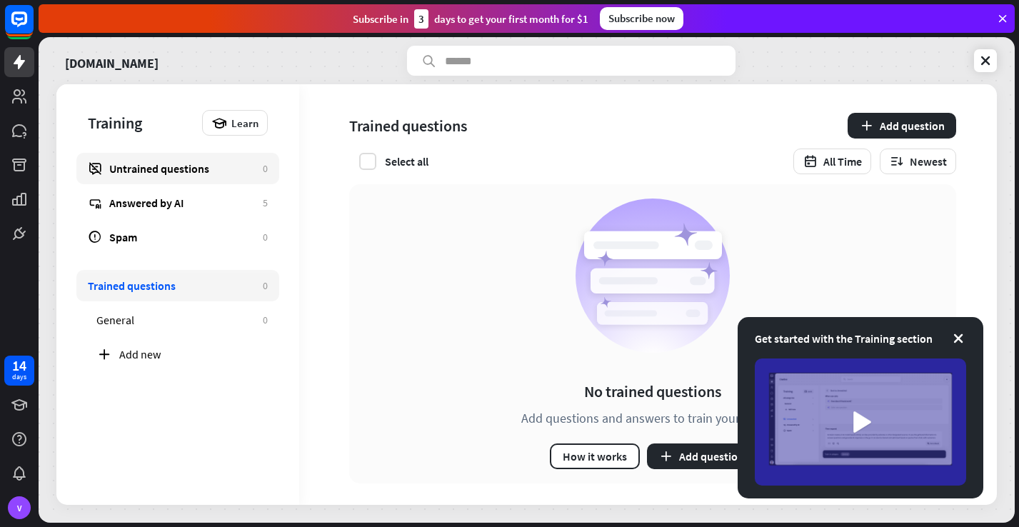
click at [141, 173] on div "Untrained questions" at bounding box center [182, 168] width 146 height 14
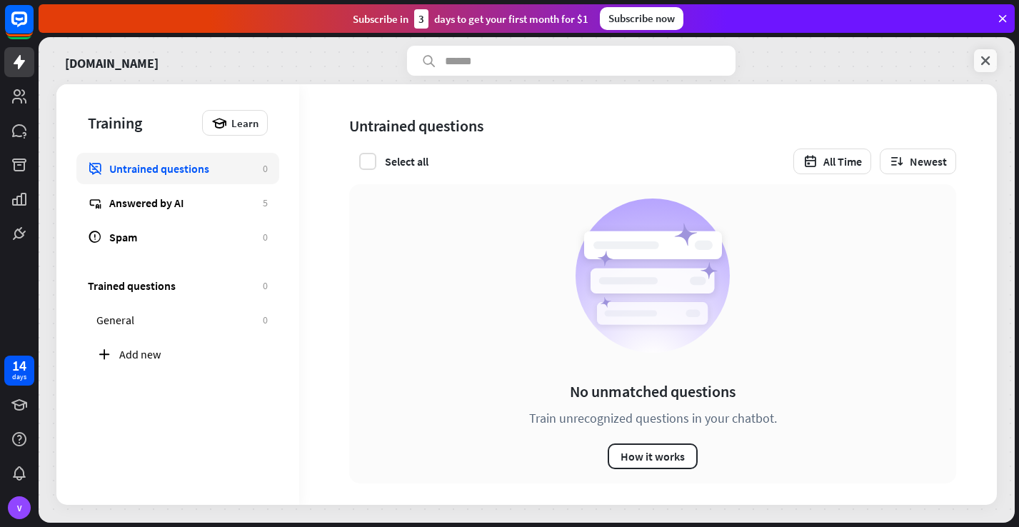
click at [987, 61] on icon at bounding box center [986, 61] width 14 height 14
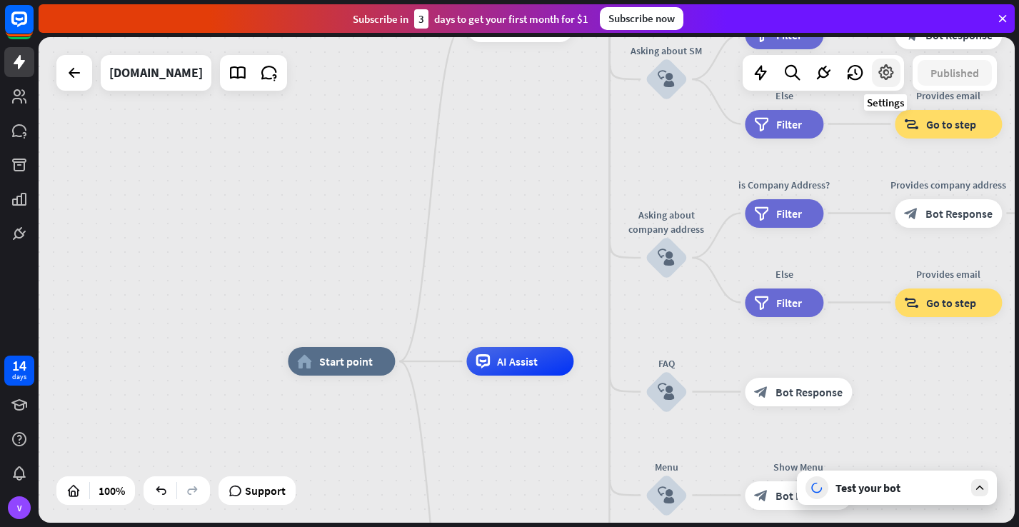
click at [887, 74] on icon at bounding box center [886, 73] width 19 height 19
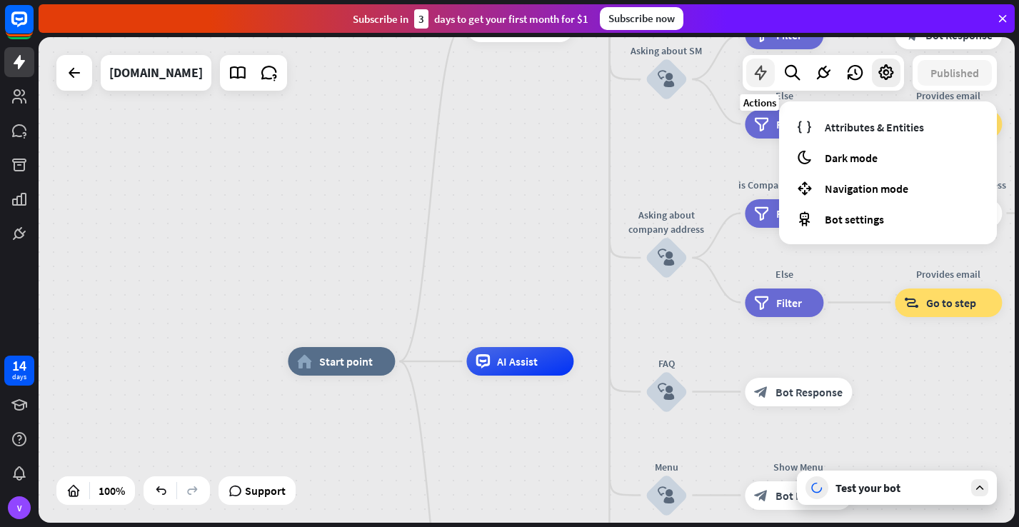
click at [764, 75] on icon at bounding box center [761, 73] width 19 height 19
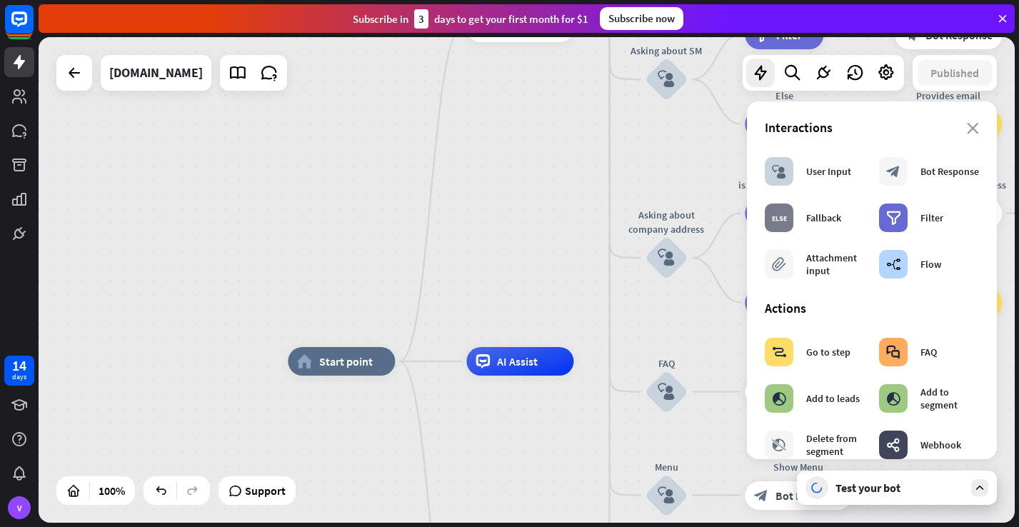
click at [979, 489] on icon at bounding box center [980, 487] width 13 height 13
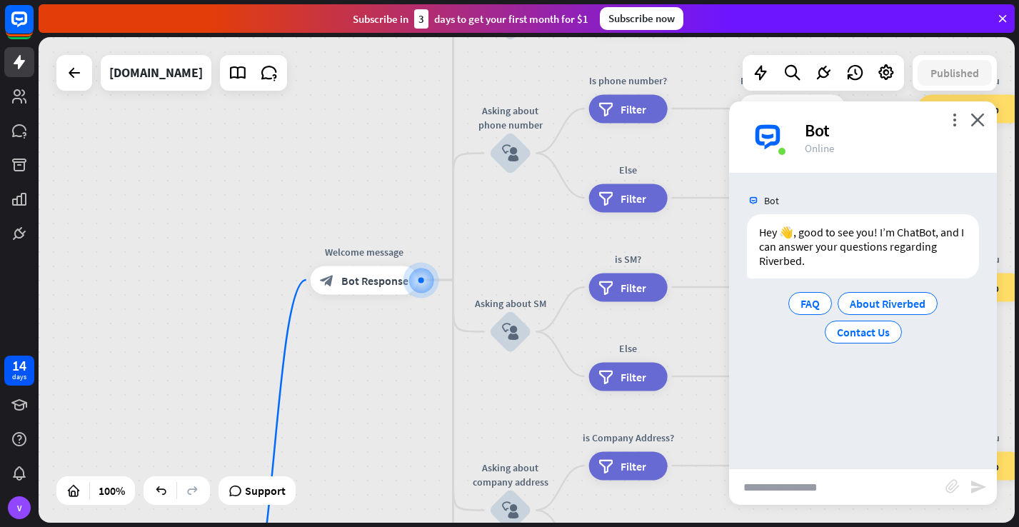
click at [757, 486] on input "text" at bounding box center [837, 487] width 216 height 36
type input "*"
click at [760, 489] on input "**********" at bounding box center [837, 487] width 216 height 36
type input "**********"
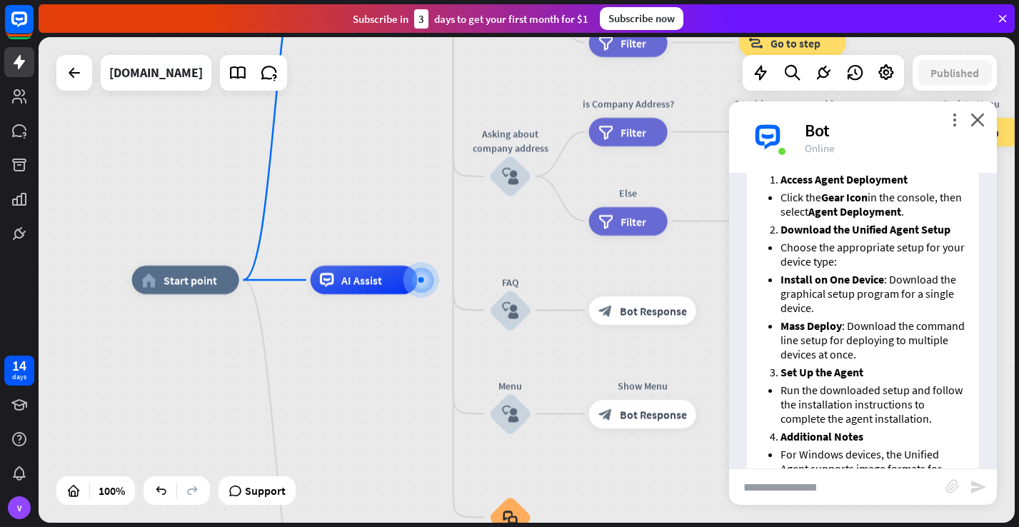
scroll to position [256, 0]
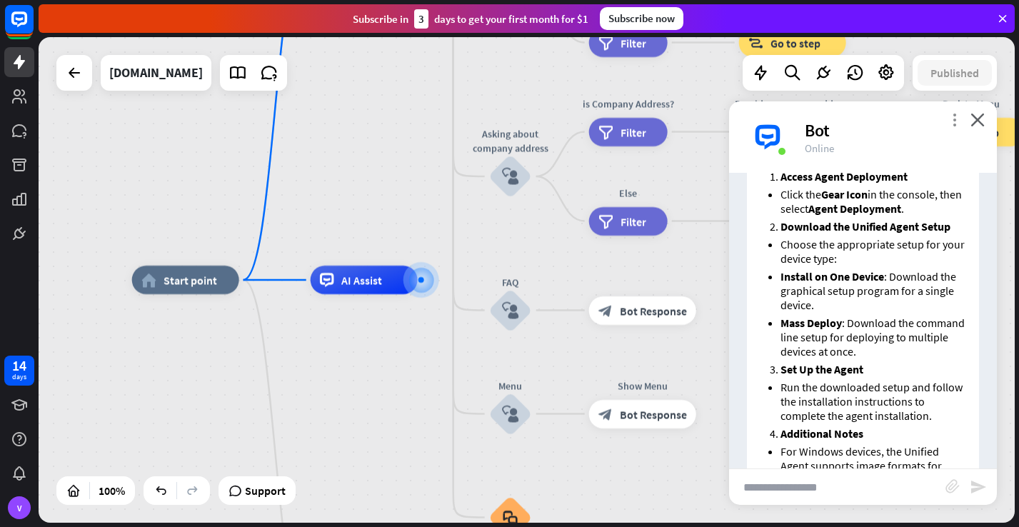
click at [954, 118] on icon "more_vert" at bounding box center [955, 120] width 14 height 14
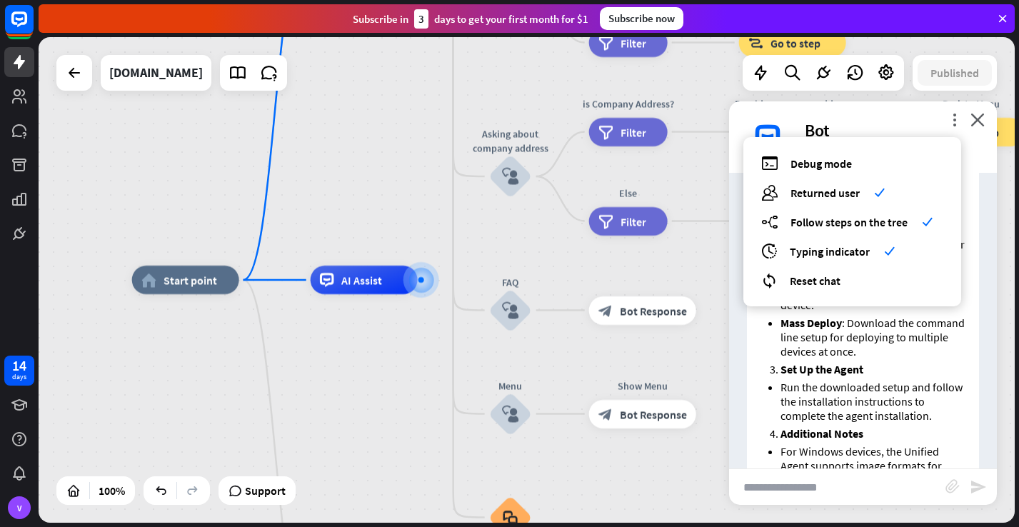
click at [866, 435] on li "Additional Notes" at bounding box center [874, 433] width 186 height 14
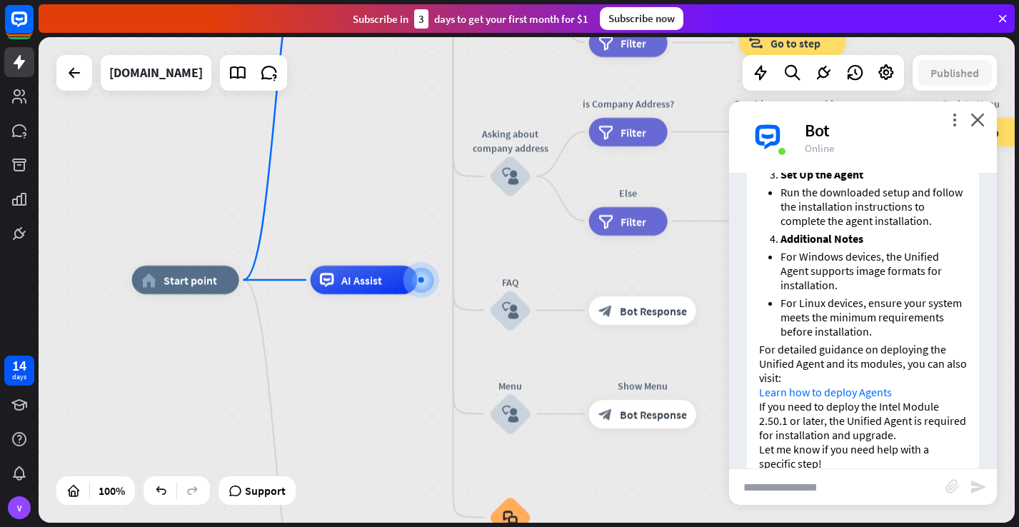
scroll to position [469, 0]
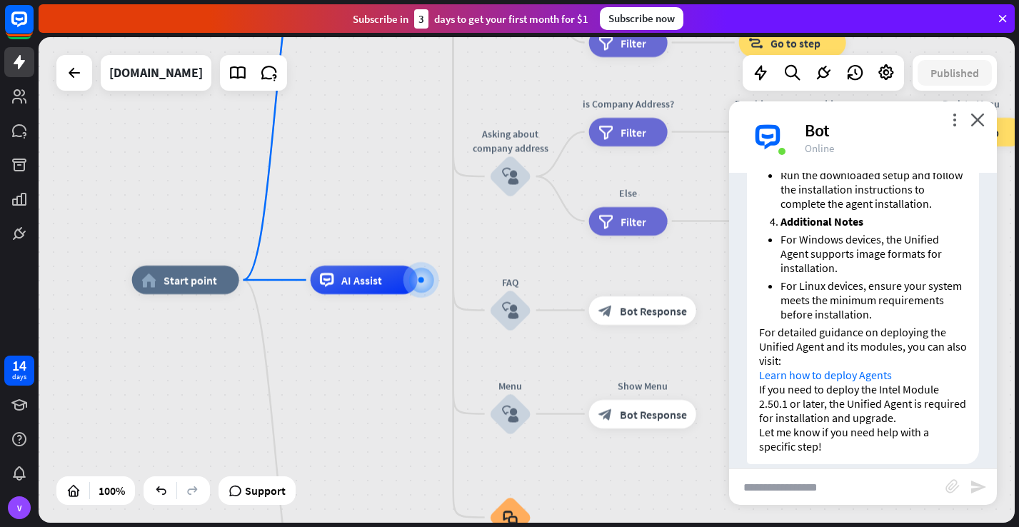
click at [757, 489] on input "text" at bounding box center [837, 487] width 216 height 36
click at [756, 490] on input "**********" at bounding box center [837, 487] width 216 height 36
type input "**********"
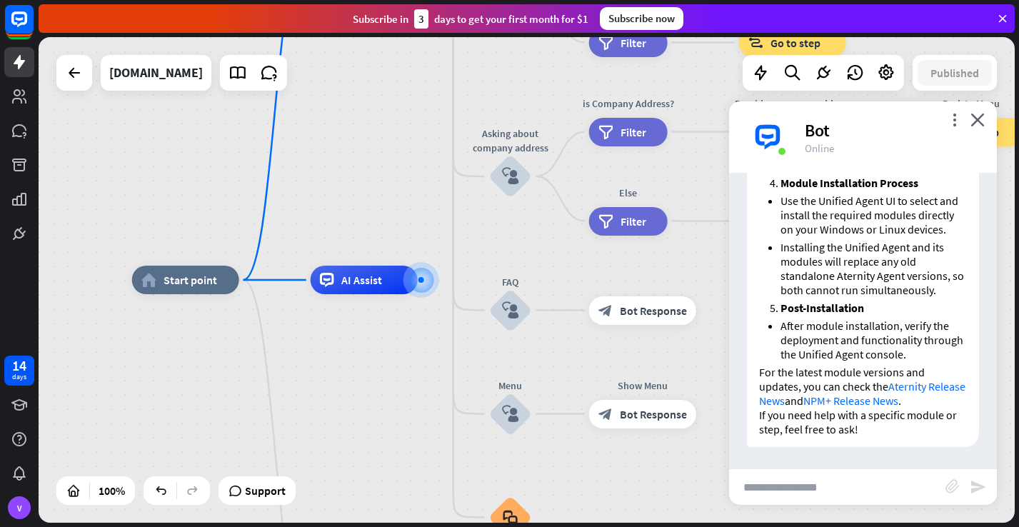
scroll to position [1233, 0]
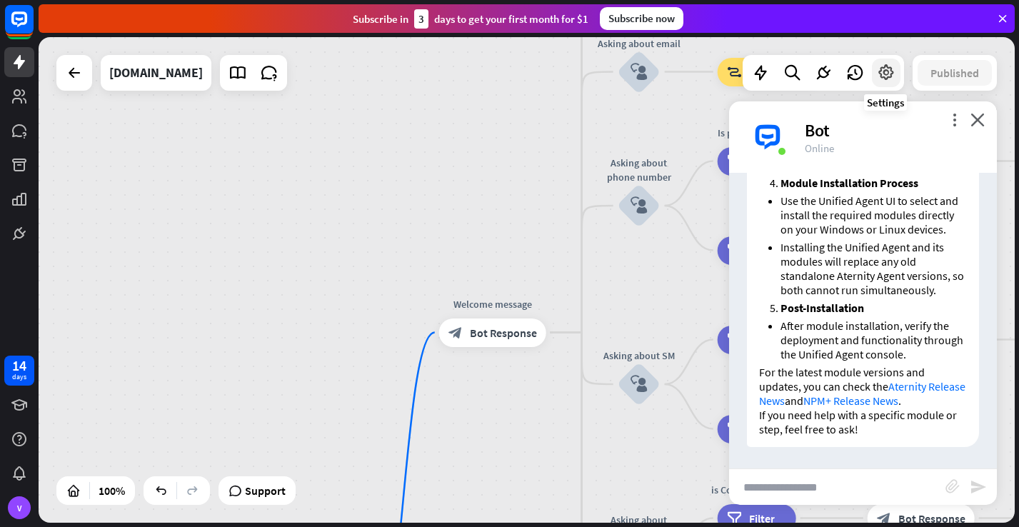
click at [888, 76] on icon at bounding box center [886, 73] width 19 height 19
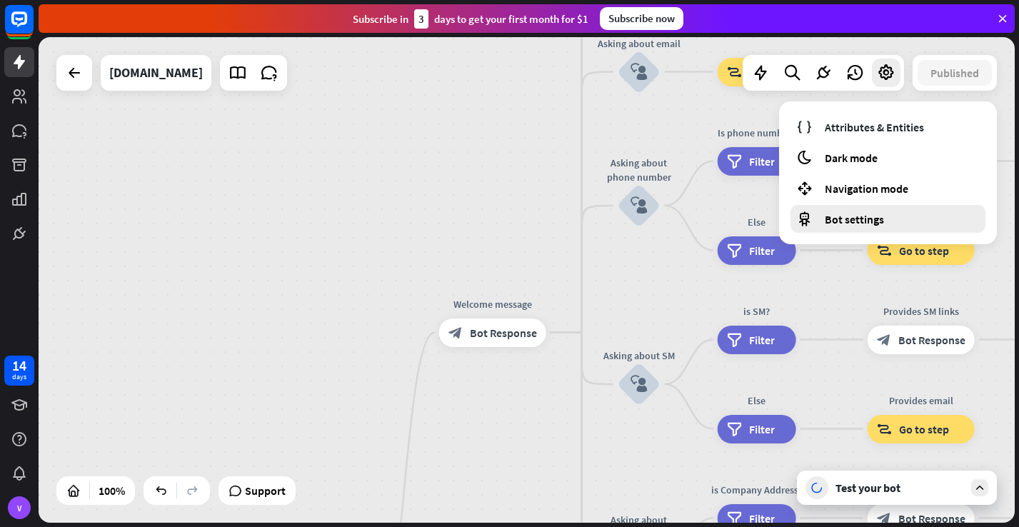
click at [864, 226] on span "Bot settings" at bounding box center [854, 219] width 59 height 14
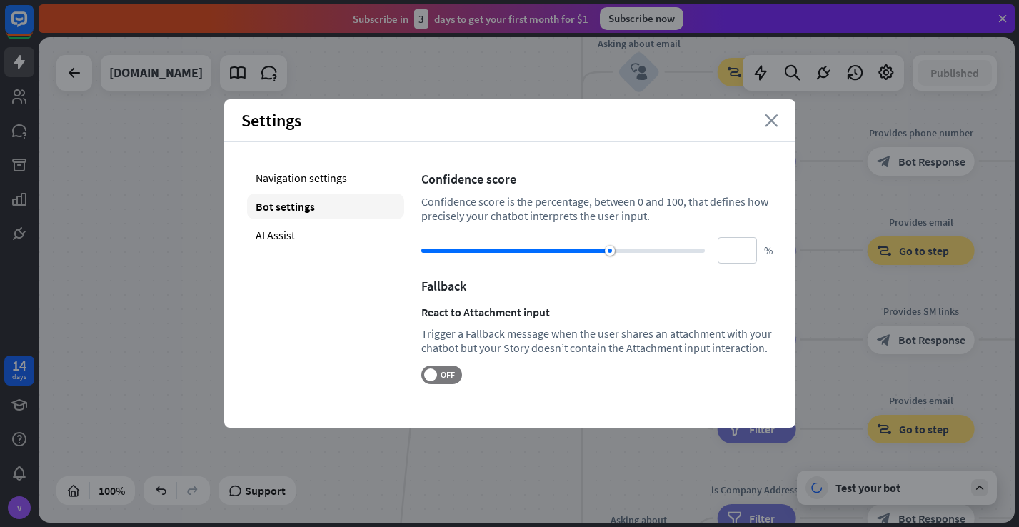
click at [772, 119] on icon "close" at bounding box center [772, 120] width 14 height 13
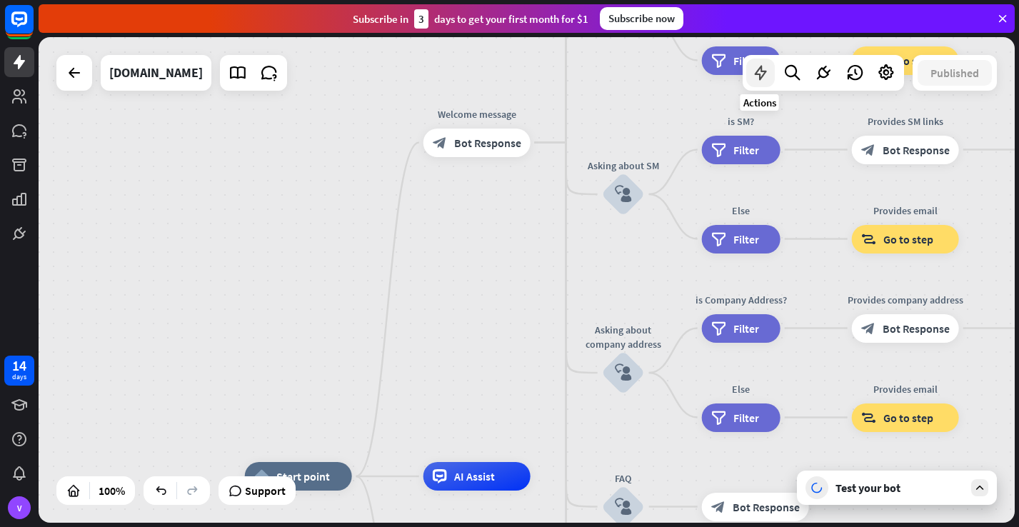
click at [761, 73] on icon at bounding box center [761, 73] width 19 height 19
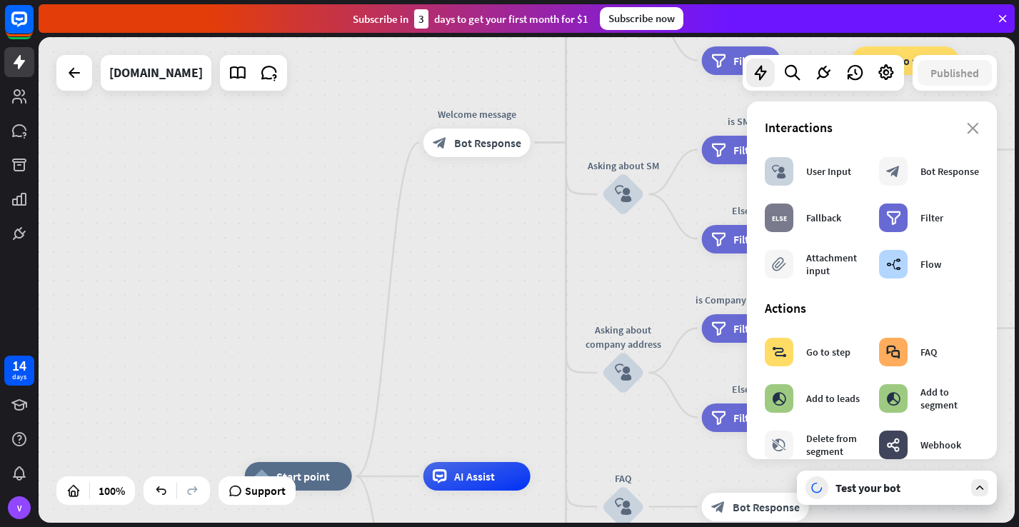
scroll to position [0, 0]
click at [952, 178] on div "block_bot_response Bot Response" at bounding box center [929, 171] width 100 height 29
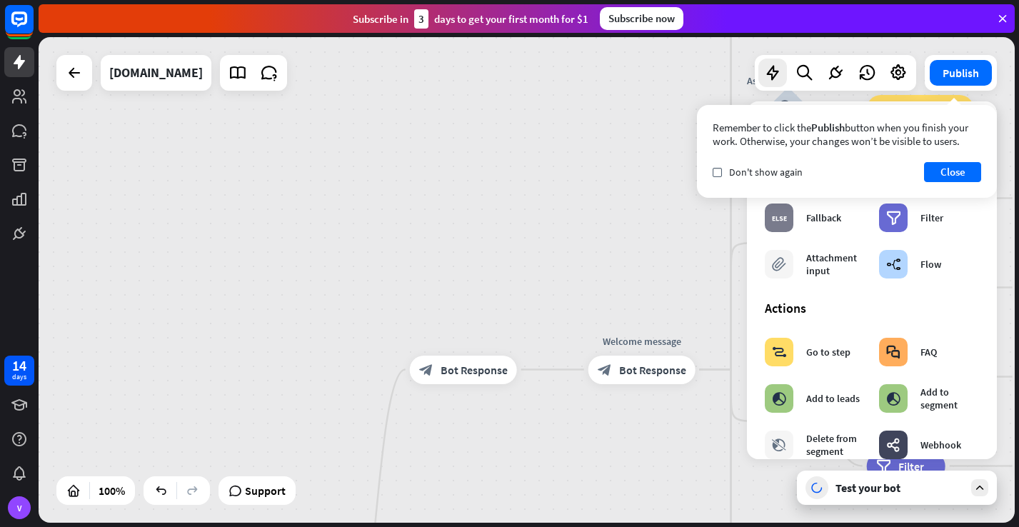
drag, startPoint x: 651, startPoint y: 371, endPoint x: 472, endPoint y: 284, distance: 198.7
click at [472, 284] on div "home_2 Start point block_bot_response Bot Response Welcome message block_bot_re…" at bounding box center [527, 280] width 977 height 486
click at [477, 384] on div "block_bot_response Bot Response" at bounding box center [463, 370] width 107 height 29
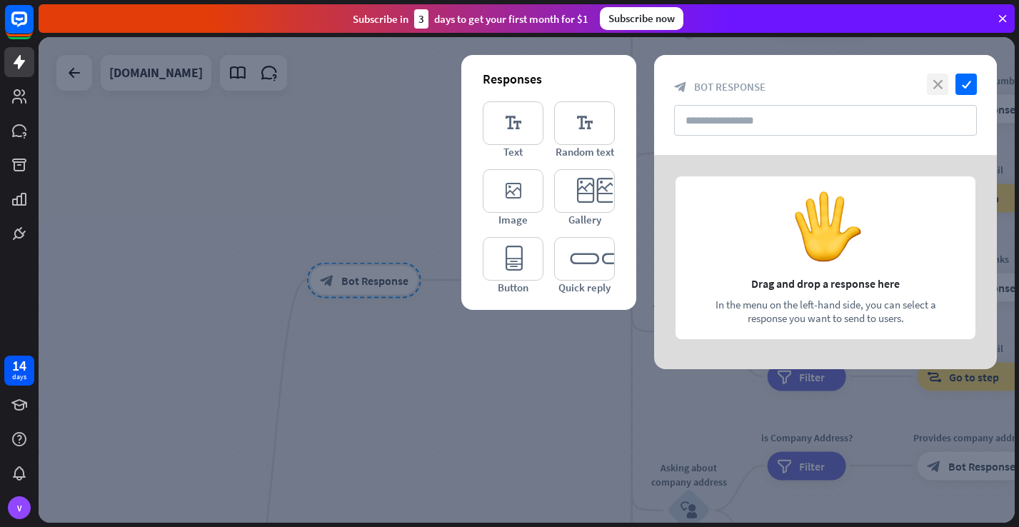
click at [941, 84] on icon "close" at bounding box center [937, 84] width 21 height 21
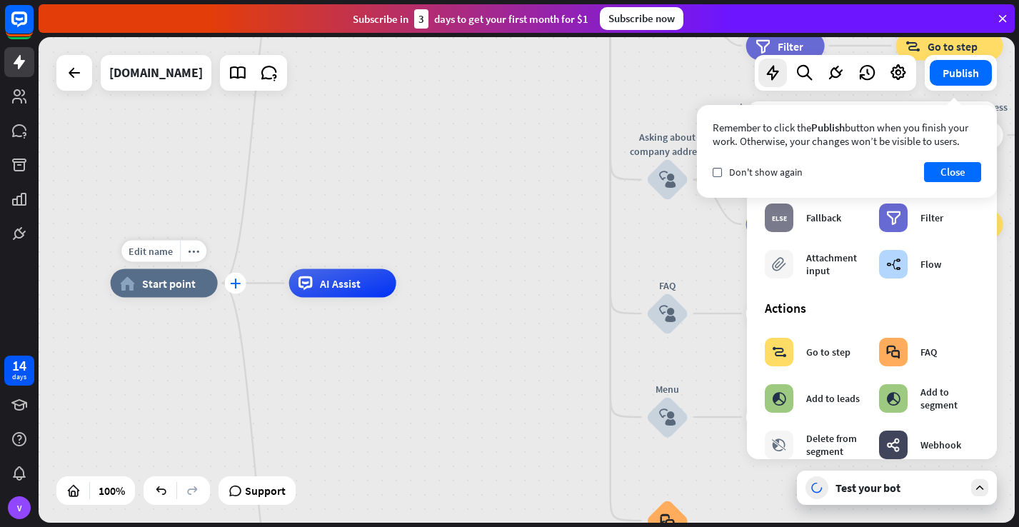
click at [236, 285] on icon "plus" at bounding box center [235, 284] width 11 height 10
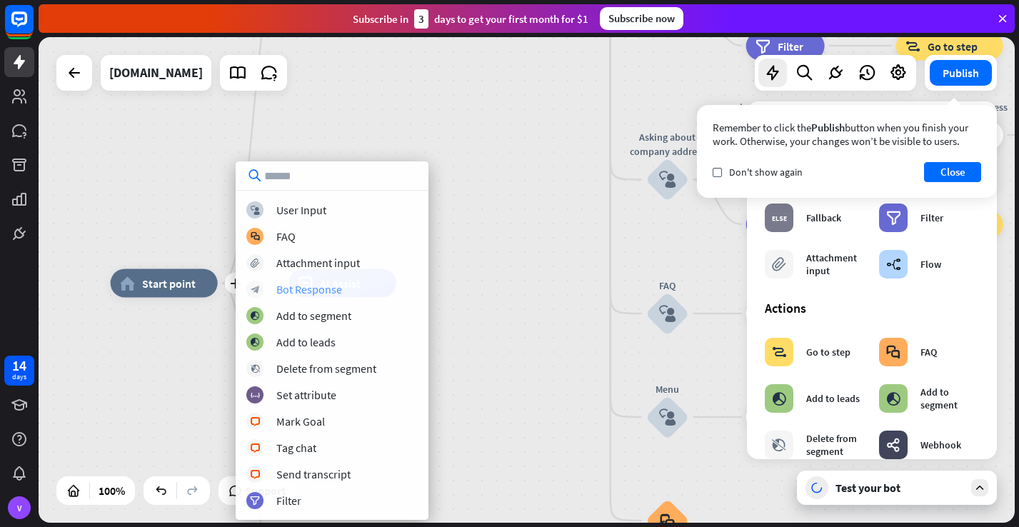
click at [322, 289] on div "Bot Response" at bounding box center [309, 289] width 66 height 14
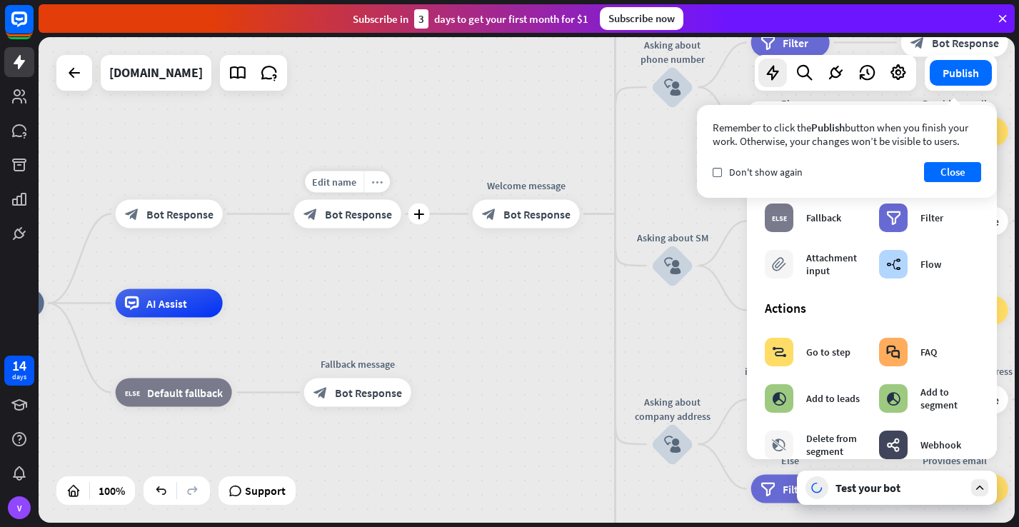
click at [381, 184] on icon "more_horiz" at bounding box center [376, 181] width 11 height 11
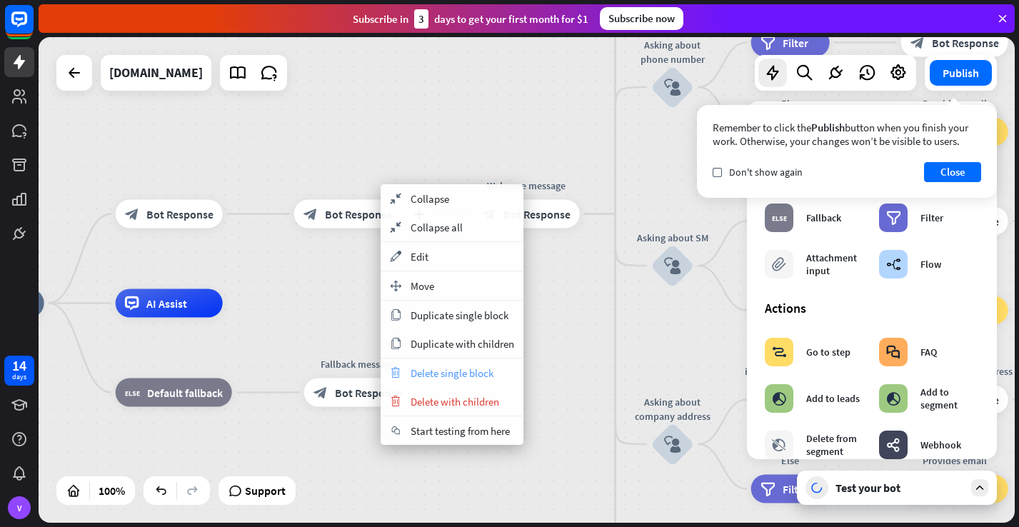
click at [485, 374] on span "Delete single block" at bounding box center [452, 373] width 83 height 14
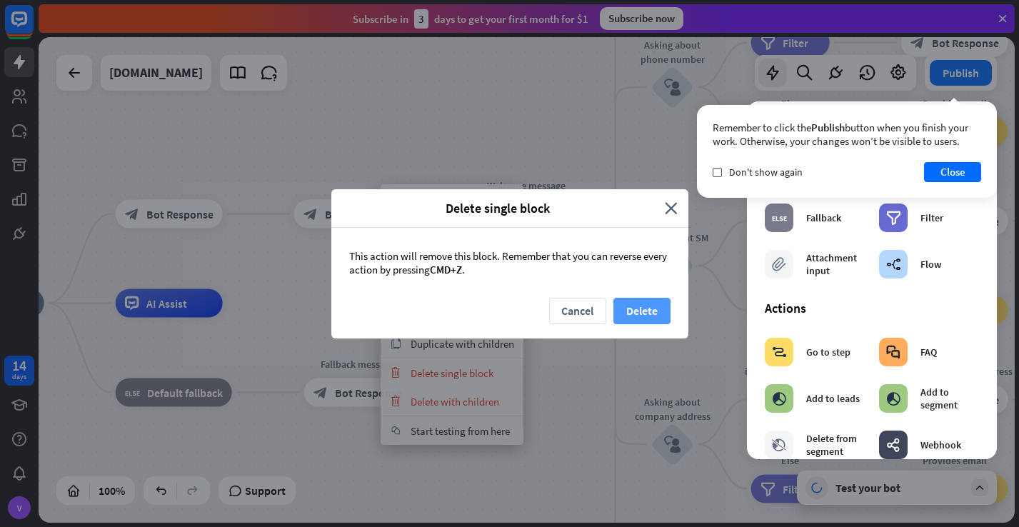
click at [648, 306] on button "Delete" at bounding box center [642, 311] width 57 height 26
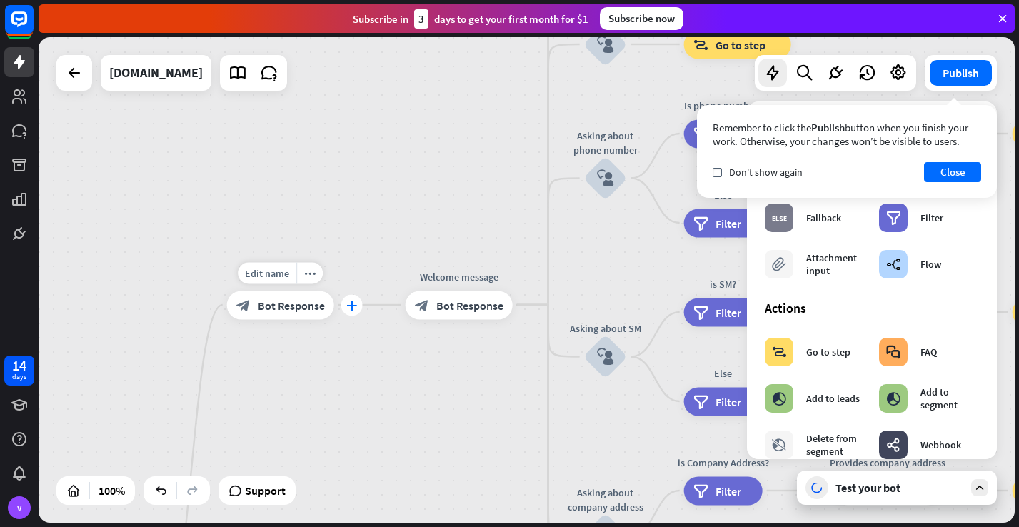
click at [350, 306] on icon "plus" at bounding box center [351, 305] width 11 height 10
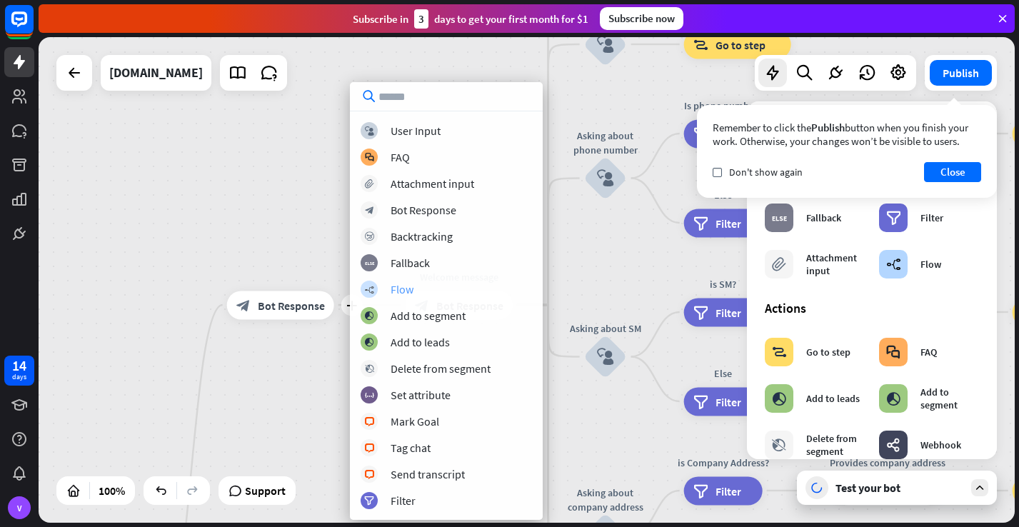
click at [406, 289] on div "Flow" at bounding box center [402, 289] width 23 height 14
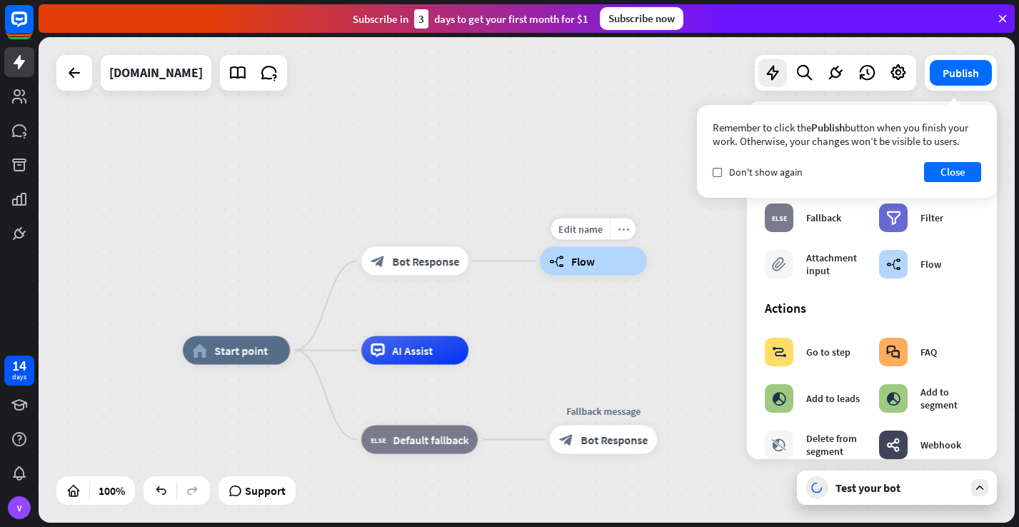
click at [623, 231] on icon "more_horiz" at bounding box center [623, 229] width 11 height 11
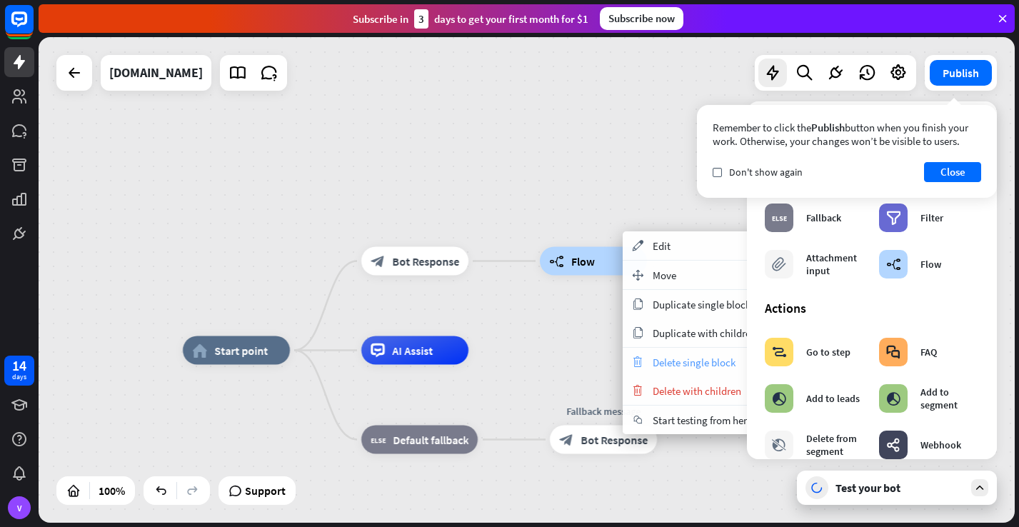
click at [679, 361] on span "Delete single block" at bounding box center [694, 363] width 83 height 14
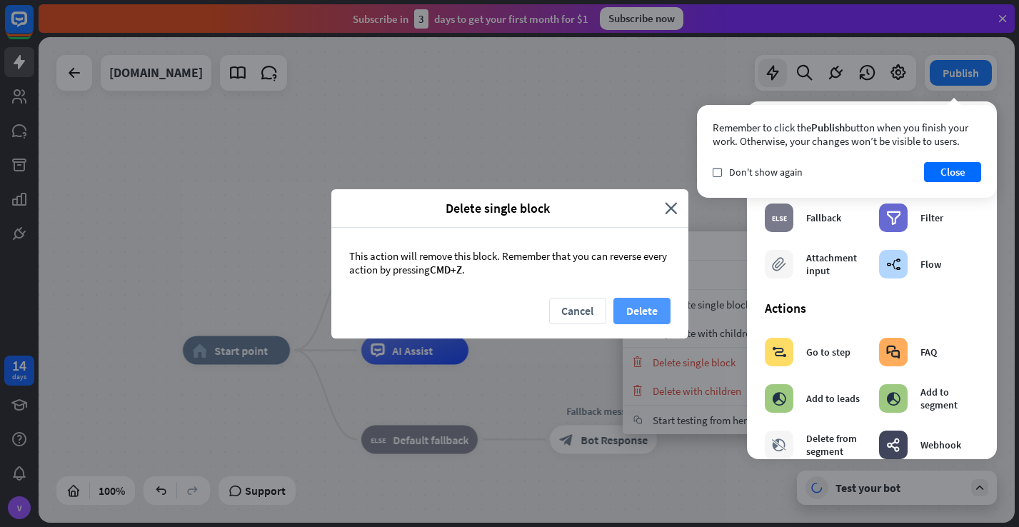
click at [639, 313] on button "Delete" at bounding box center [642, 311] width 57 height 26
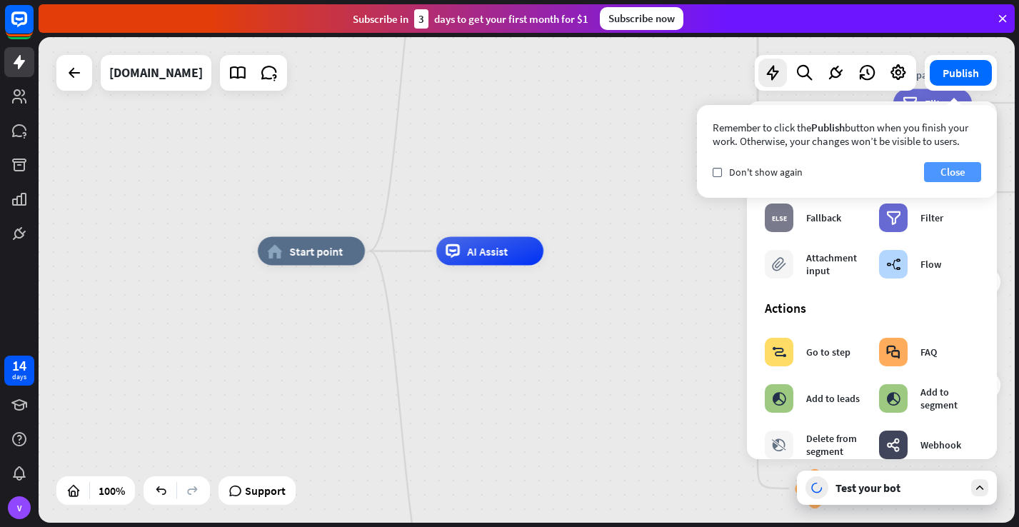
click at [960, 172] on button "Close" at bounding box center [952, 172] width 57 height 20
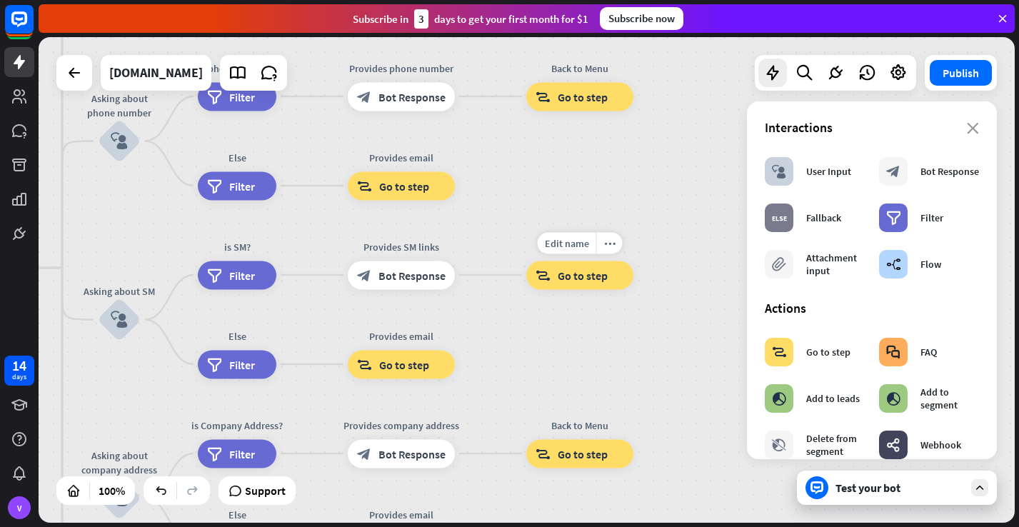
click at [589, 279] on span "Go to step" at bounding box center [583, 275] width 50 height 14
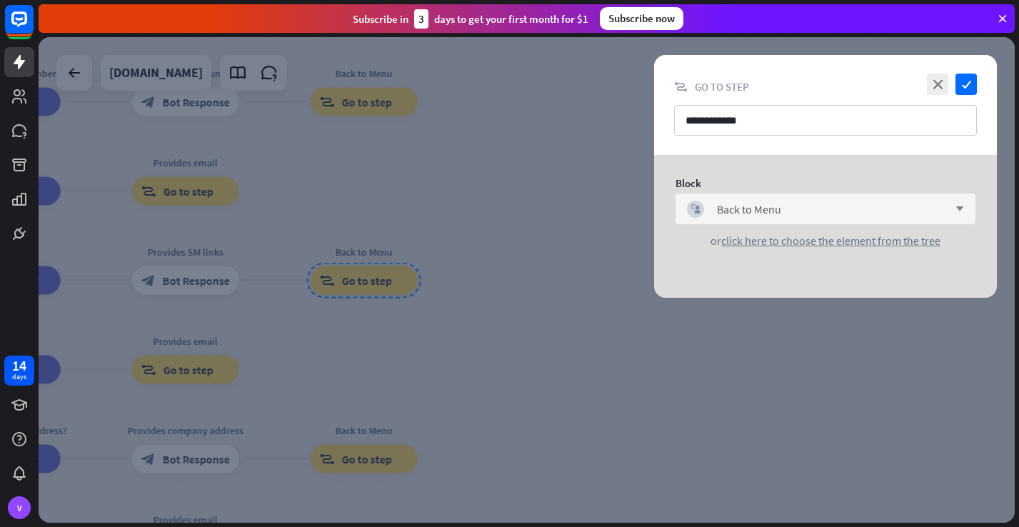
click at [964, 209] on icon "arrow_down" at bounding box center [957, 209] width 16 height 9
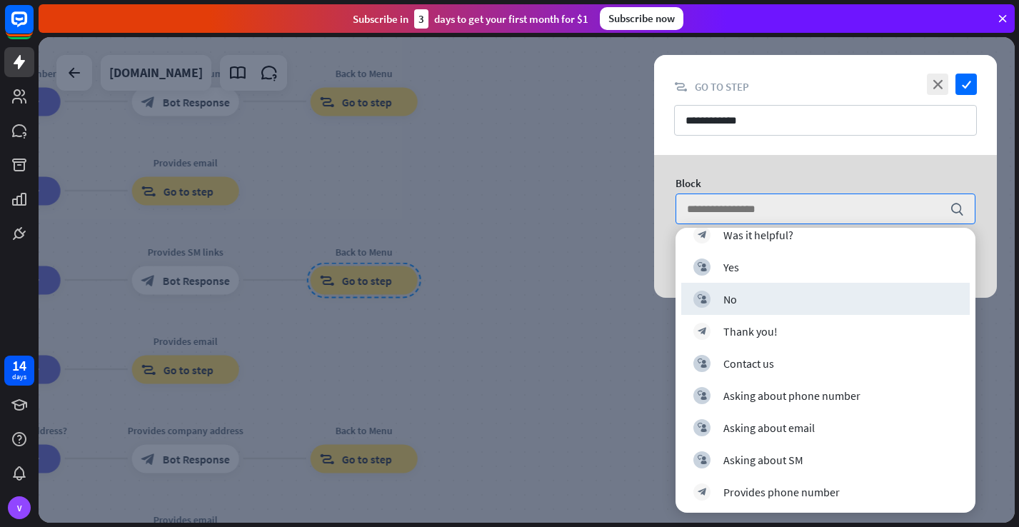
scroll to position [274, 0]
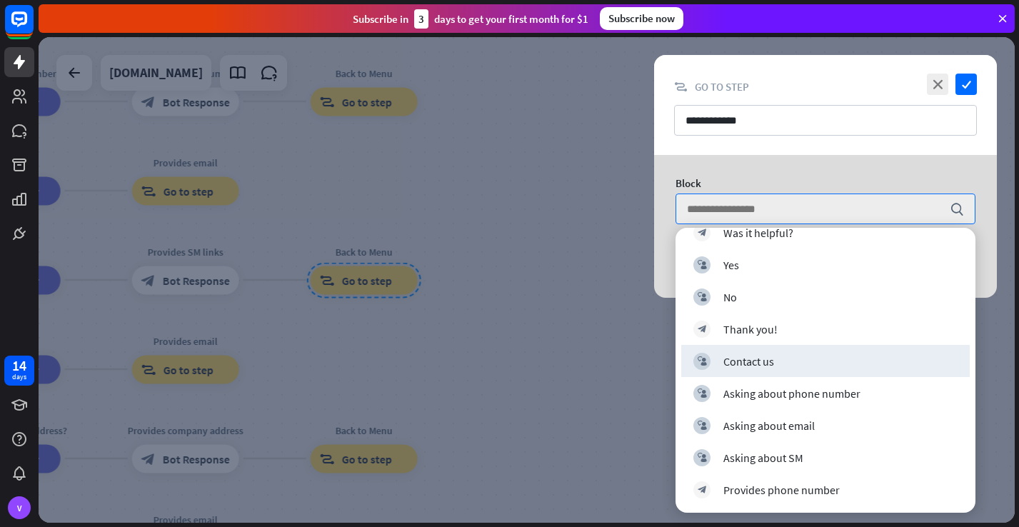
click at [515, 339] on div at bounding box center [527, 280] width 977 height 486
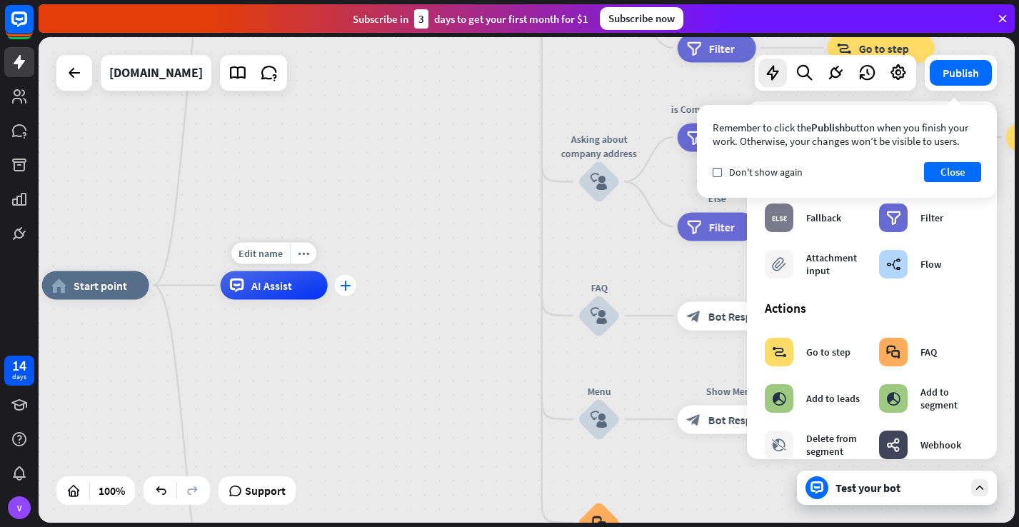
click at [345, 284] on icon "plus" at bounding box center [345, 286] width 11 height 10
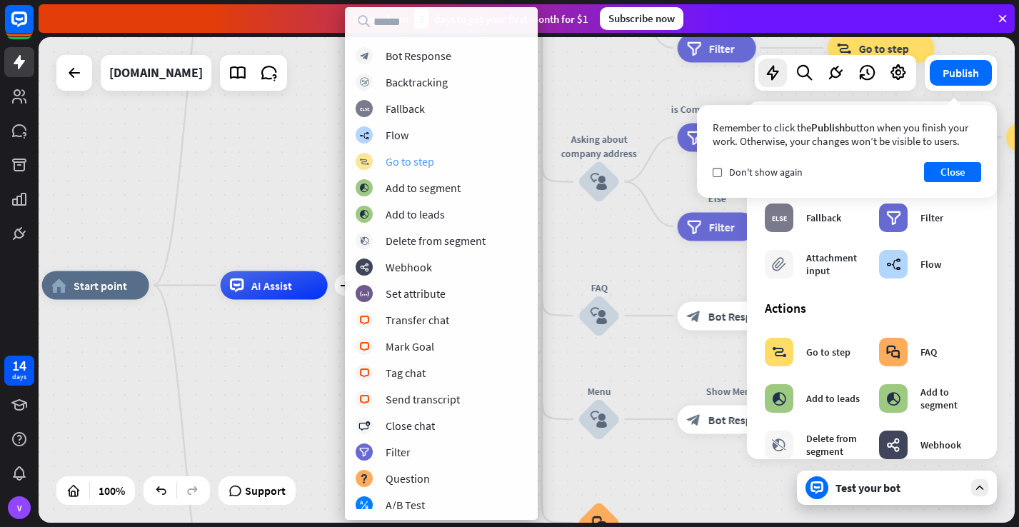
click at [431, 162] on div "Go to step" at bounding box center [410, 161] width 49 height 14
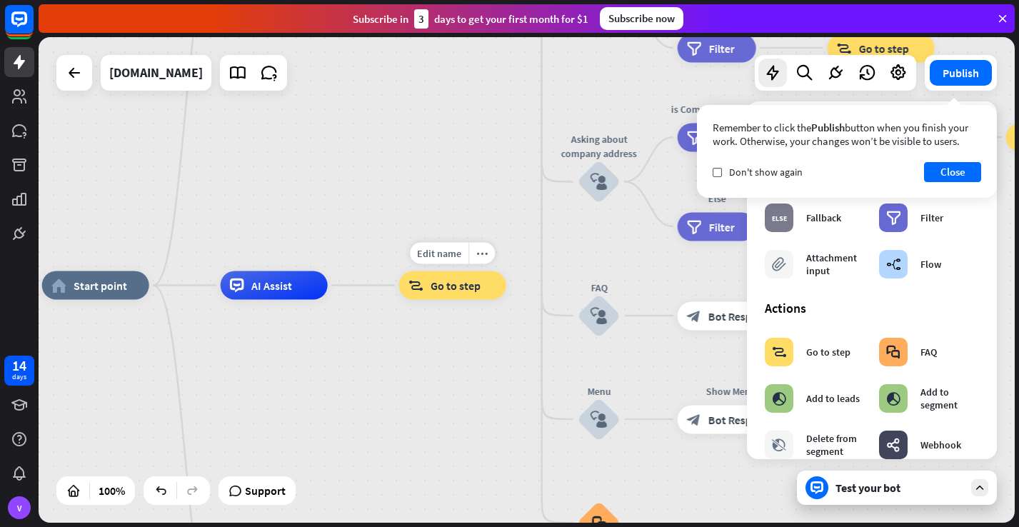
click at [467, 288] on span "Go to step" at bounding box center [456, 286] width 50 height 14
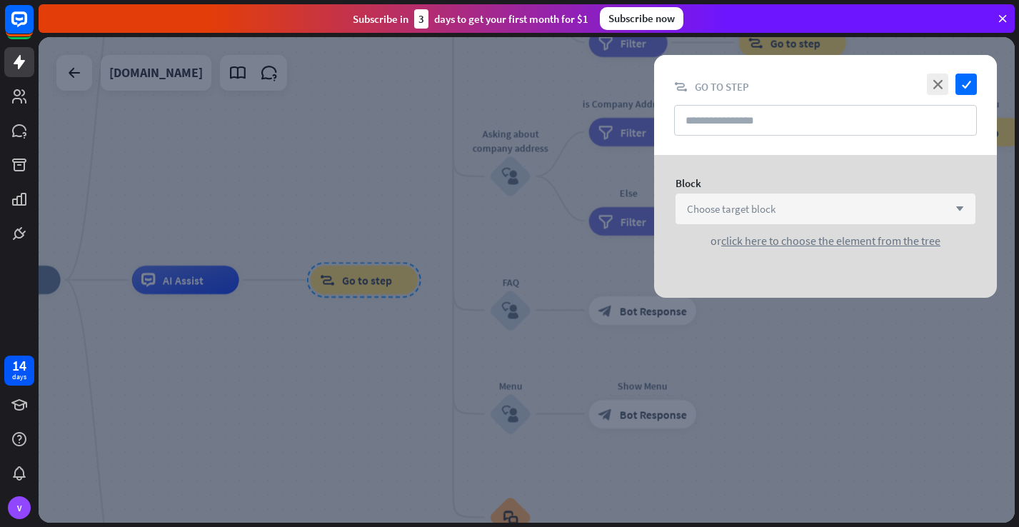
click at [916, 215] on div "Choose target block arrow_down" at bounding box center [826, 209] width 300 height 31
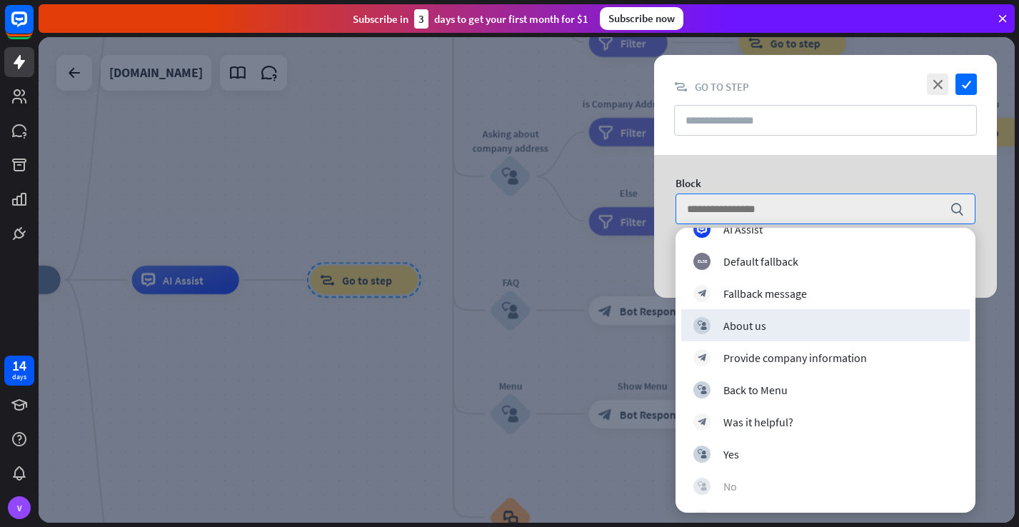
scroll to position [89, 0]
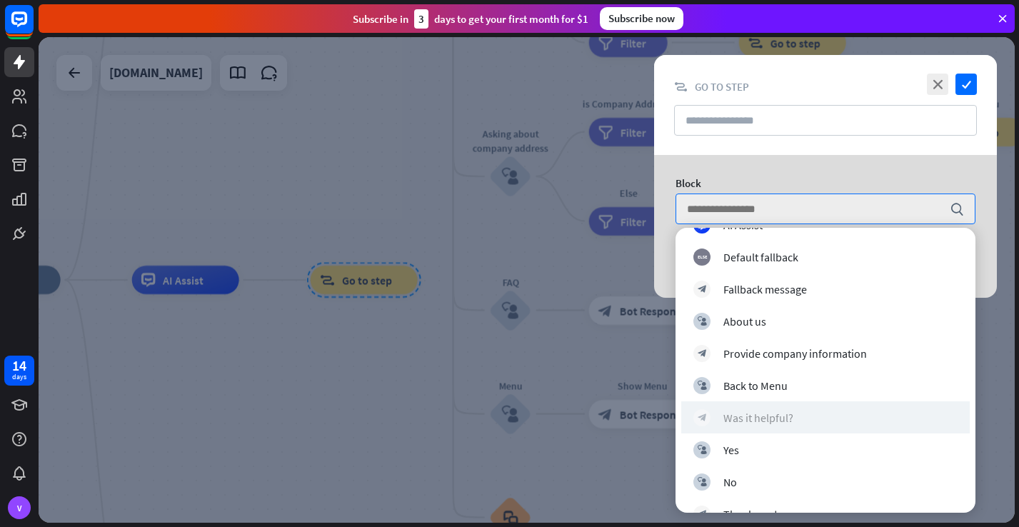
click at [792, 417] on div "Was it helpful?" at bounding box center [759, 418] width 70 height 14
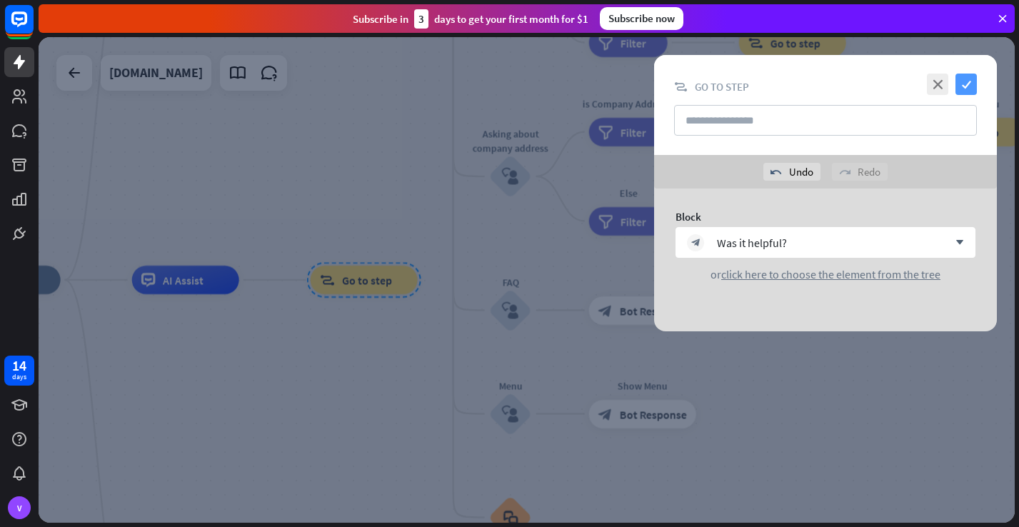
click at [969, 85] on icon "check" at bounding box center [966, 84] width 21 height 21
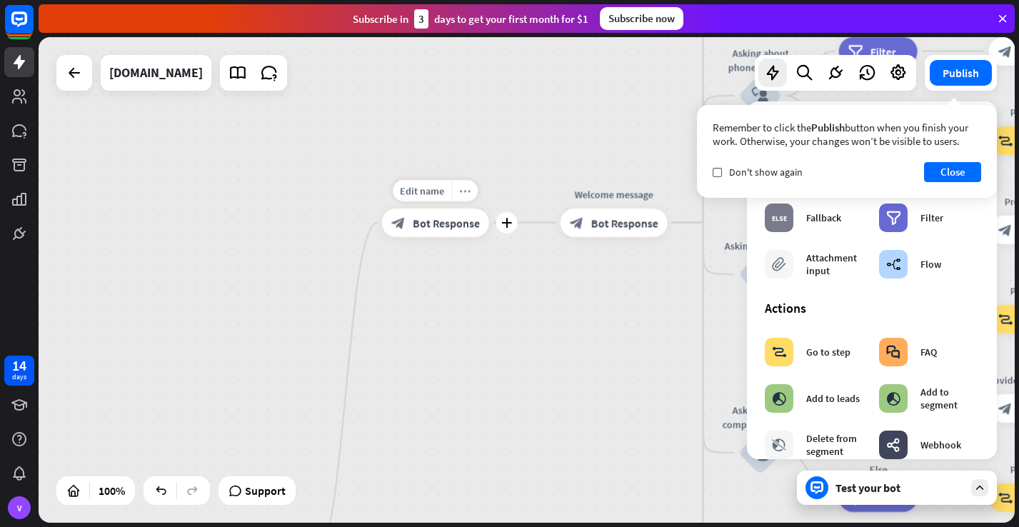
click at [469, 191] on icon "more_horiz" at bounding box center [464, 190] width 11 height 11
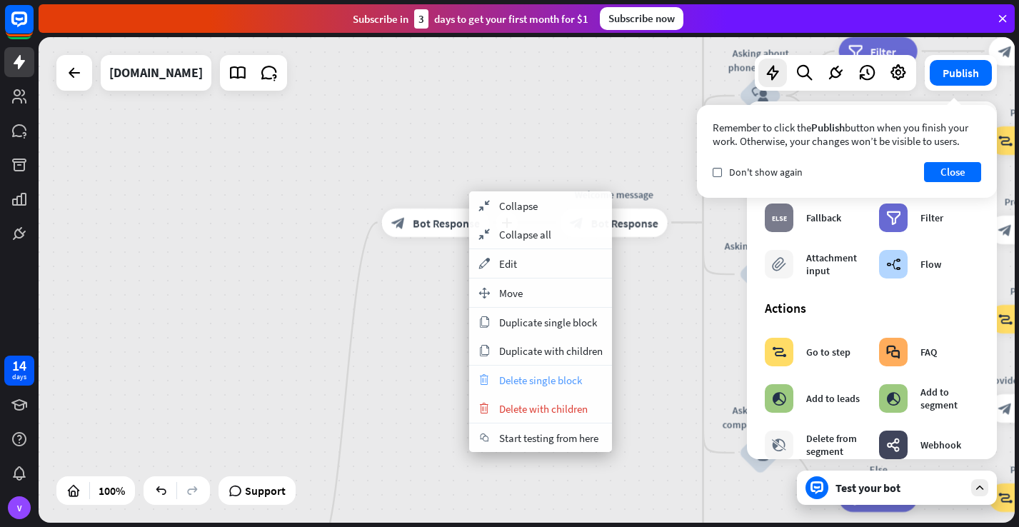
click at [547, 381] on span "Delete single block" at bounding box center [540, 381] width 83 height 14
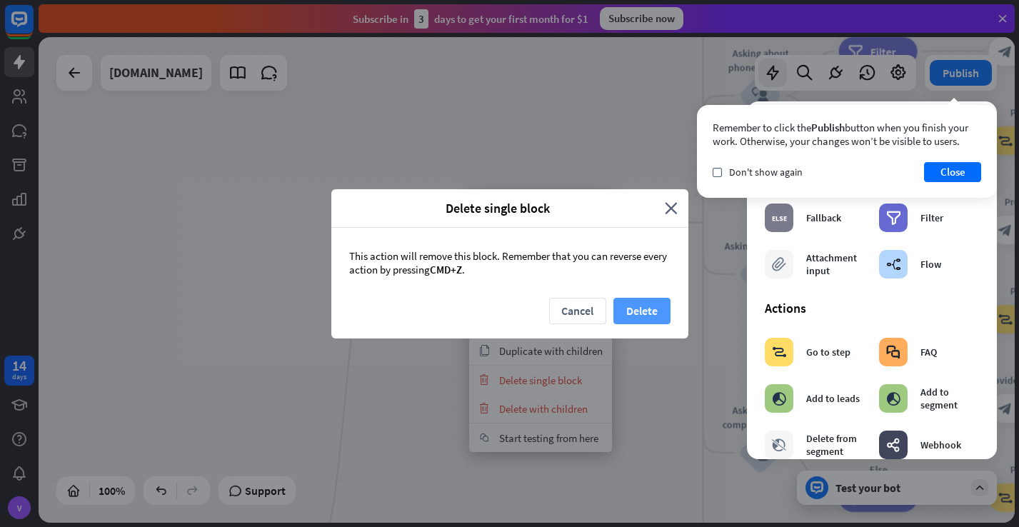
click at [650, 309] on button "Delete" at bounding box center [642, 311] width 57 height 26
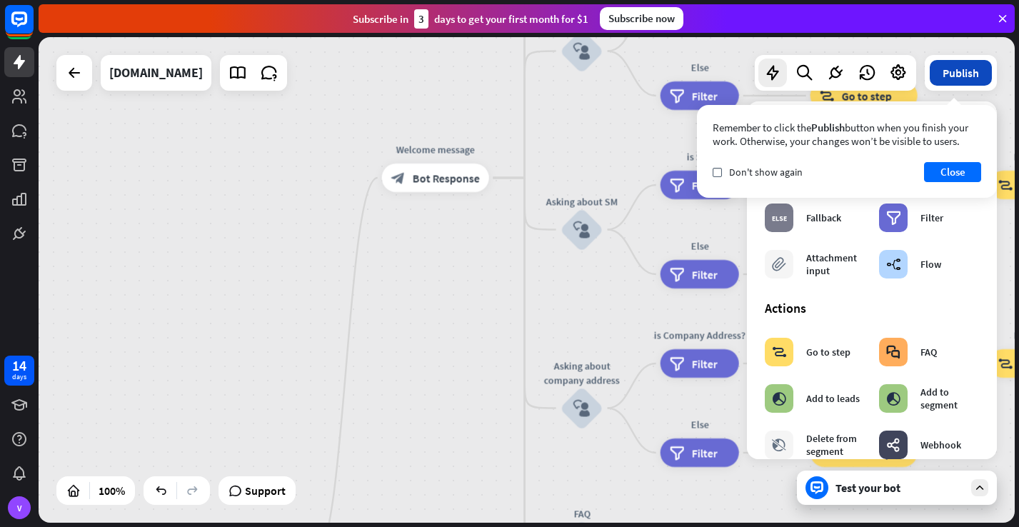
click at [962, 72] on button "Publish" at bounding box center [961, 73] width 62 height 26
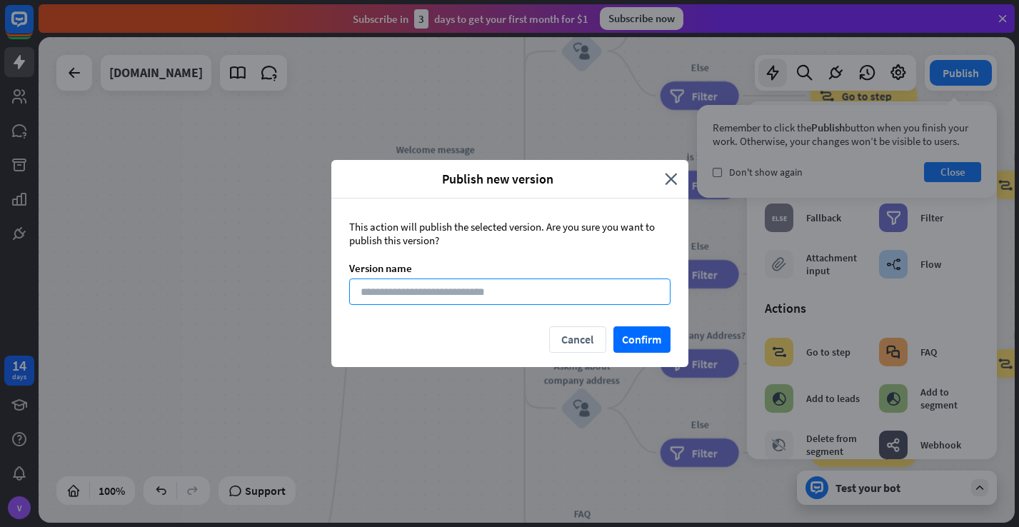
click at [394, 290] on input at bounding box center [509, 292] width 321 height 26
type input "***"
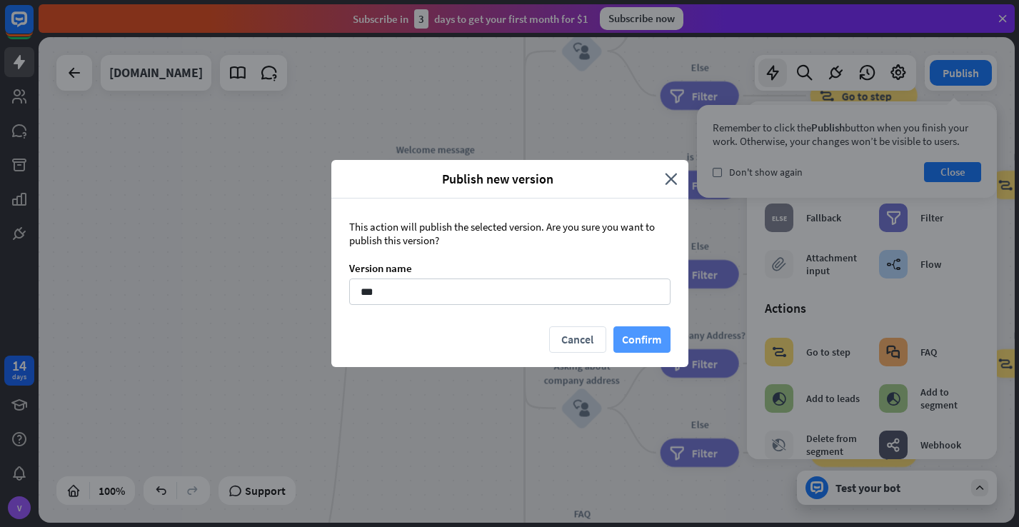
click at [642, 336] on button "Confirm" at bounding box center [642, 339] width 57 height 26
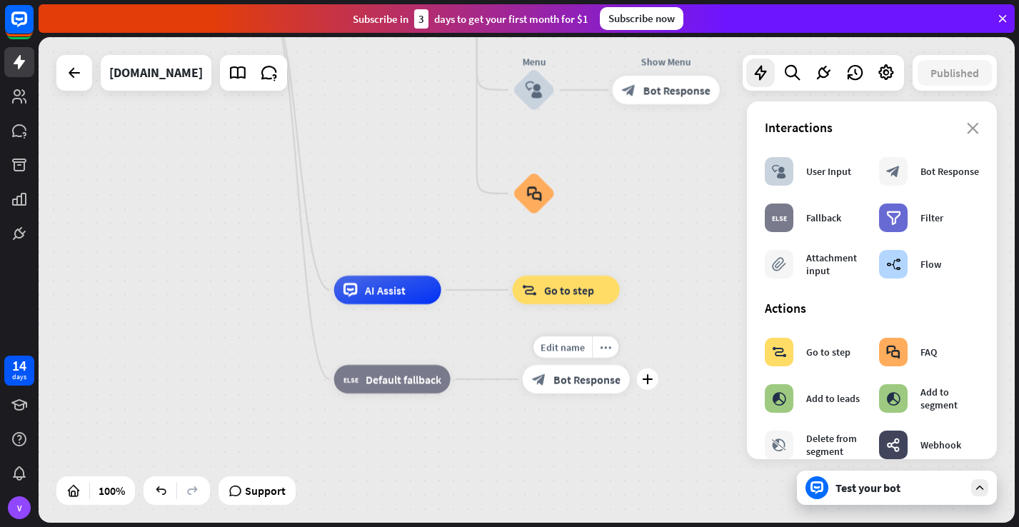
click at [599, 385] on span "Bot Response" at bounding box center [587, 379] width 67 height 14
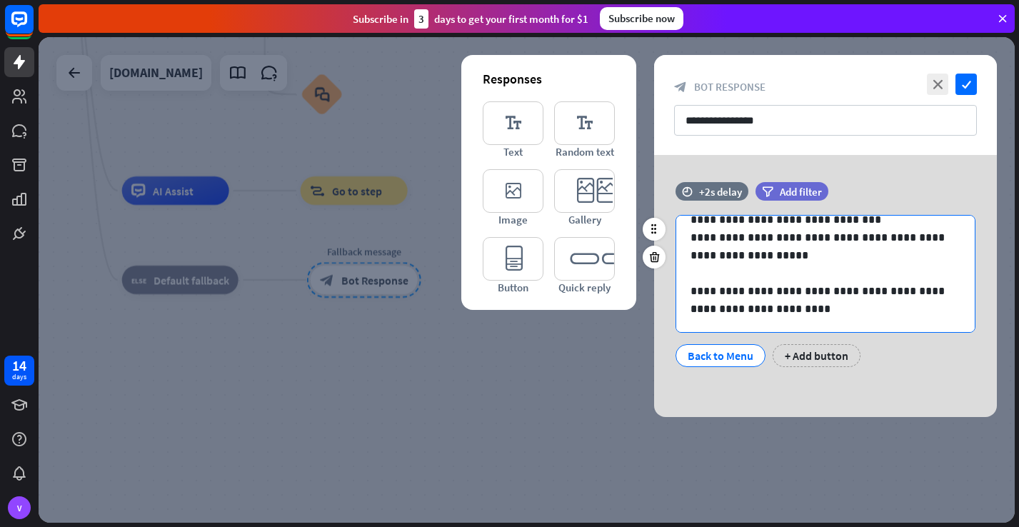
scroll to position [37, 0]
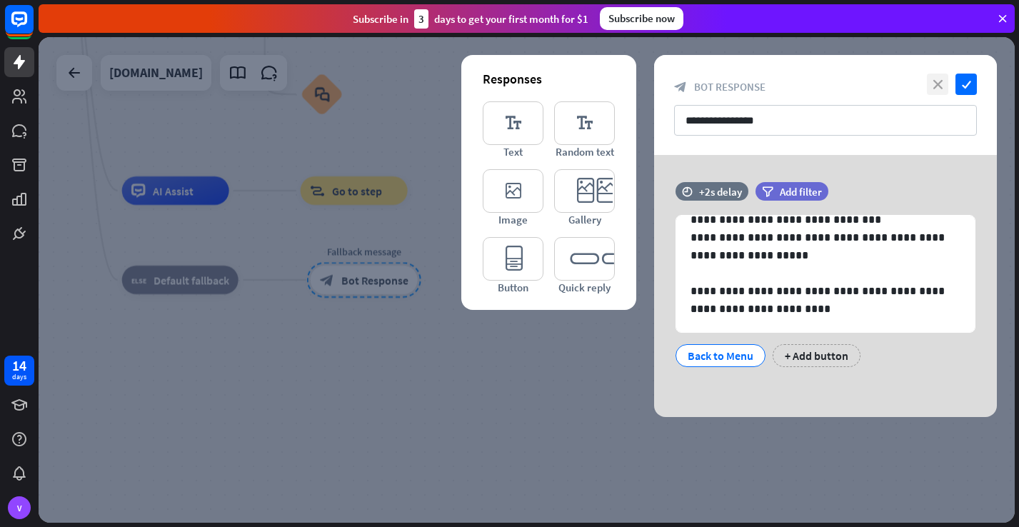
click at [940, 88] on icon "close" at bounding box center [937, 84] width 21 height 21
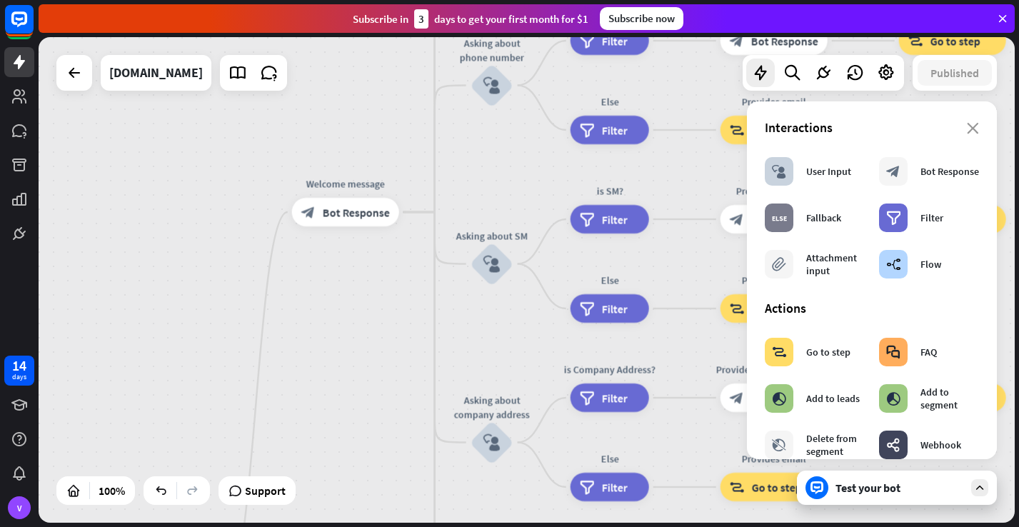
click at [979, 486] on icon at bounding box center [980, 487] width 13 height 13
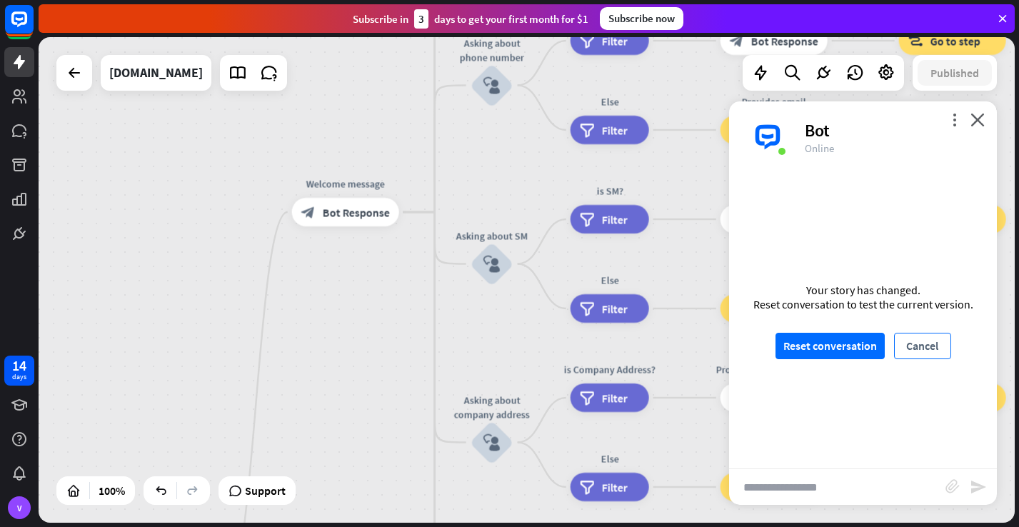
click at [922, 352] on button "Cancel" at bounding box center [922, 346] width 57 height 26
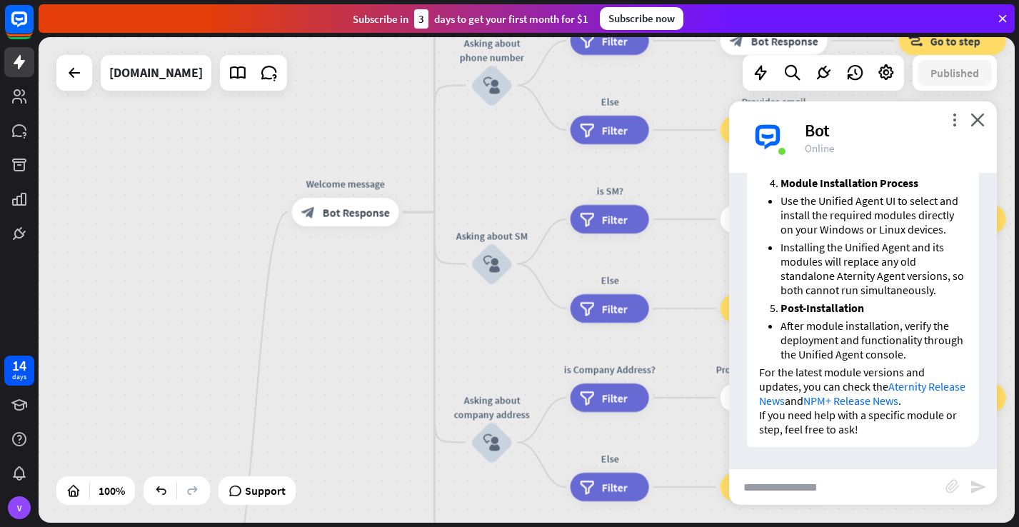
click at [763, 490] on input "text" at bounding box center [837, 487] width 216 height 36
type input "**********"
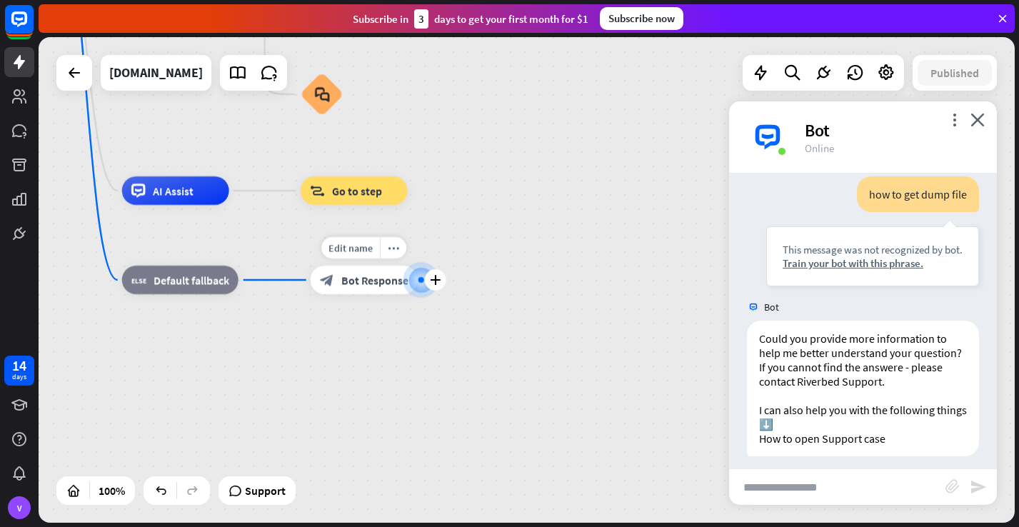
scroll to position [1587, 0]
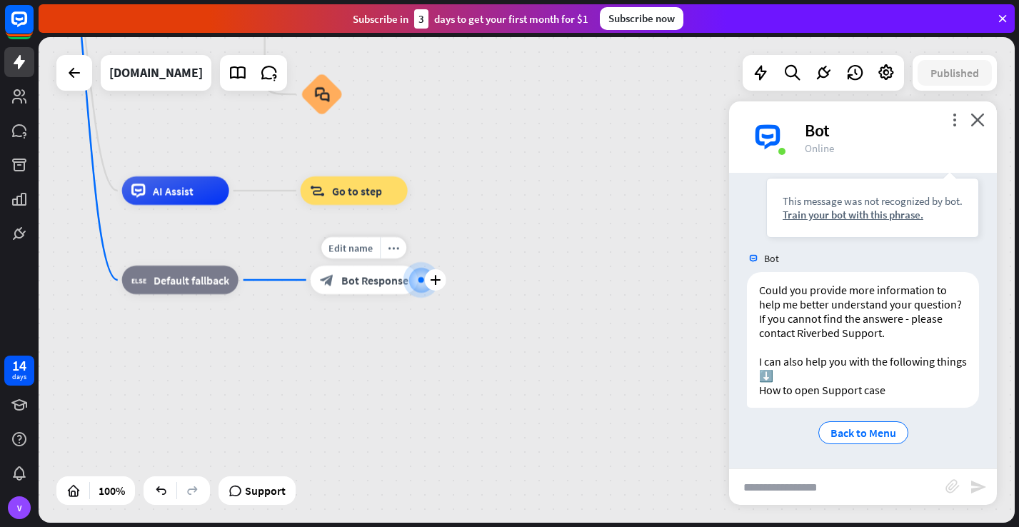
click at [356, 294] on div "Edit name more_horiz plus block_bot_response Bot Response" at bounding box center [364, 280] width 107 height 29
click at [371, 281] on span "Bot Response" at bounding box center [374, 280] width 67 height 14
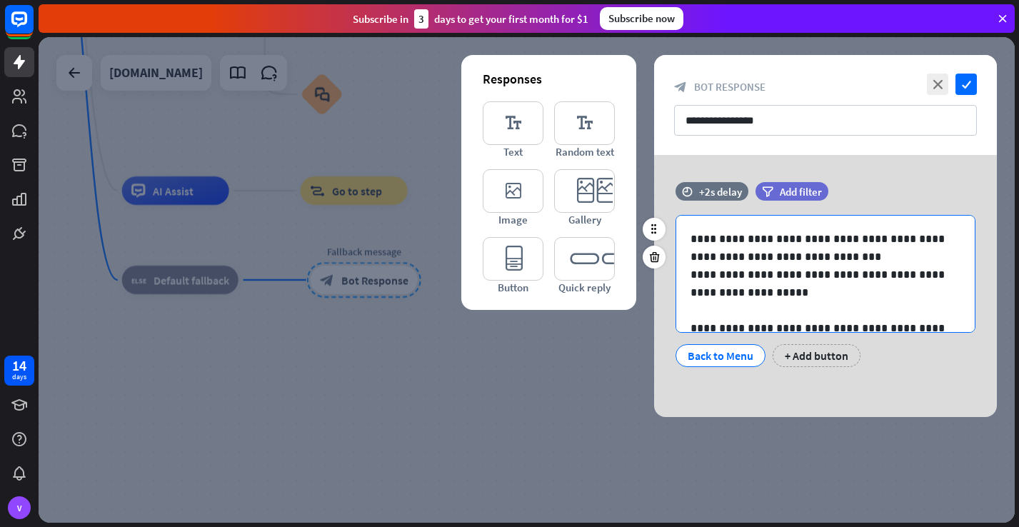
click at [692, 240] on p "**********" at bounding box center [826, 248] width 270 height 36
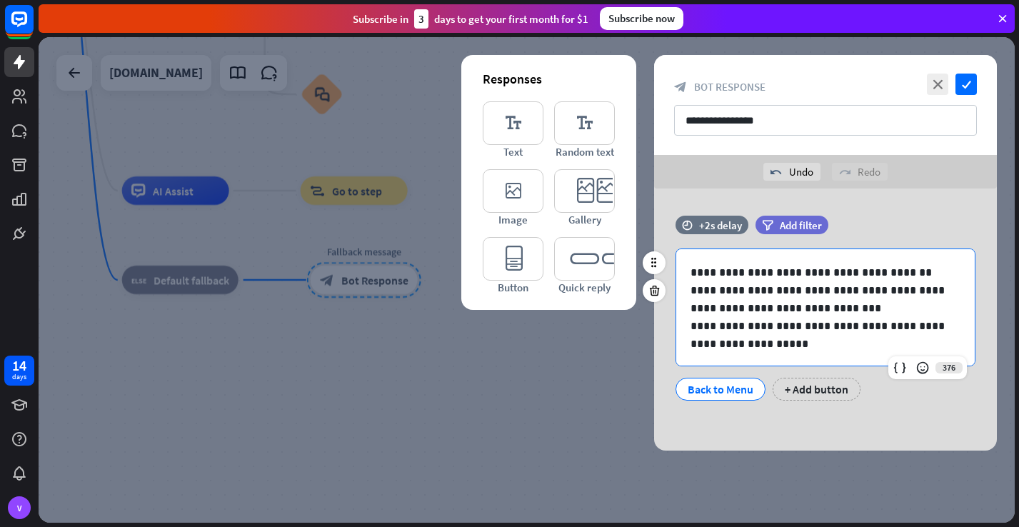
click at [856, 273] on p "**********" at bounding box center [826, 273] width 270 height 18
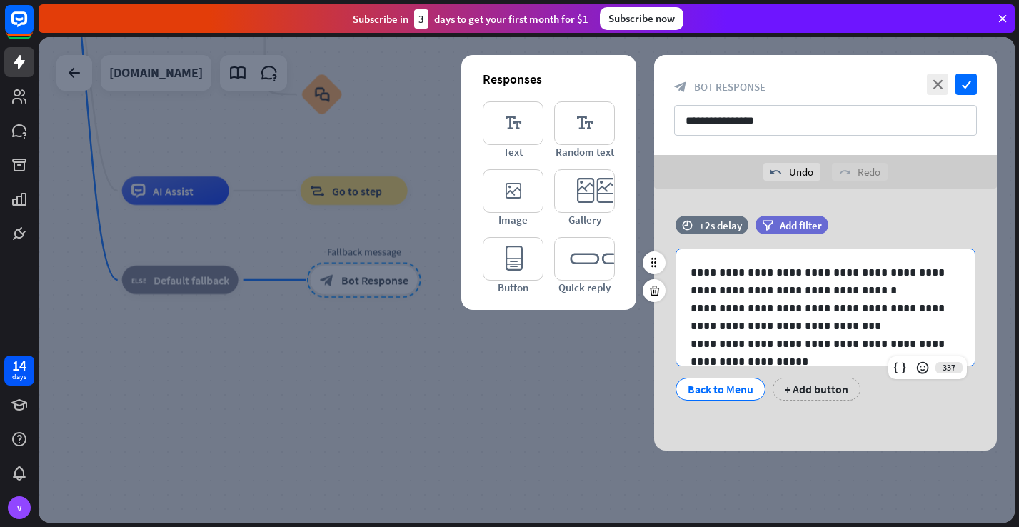
click at [756, 292] on p "**********" at bounding box center [826, 282] width 270 height 36
click at [771, 289] on p "**********" at bounding box center [826, 282] width 270 height 36
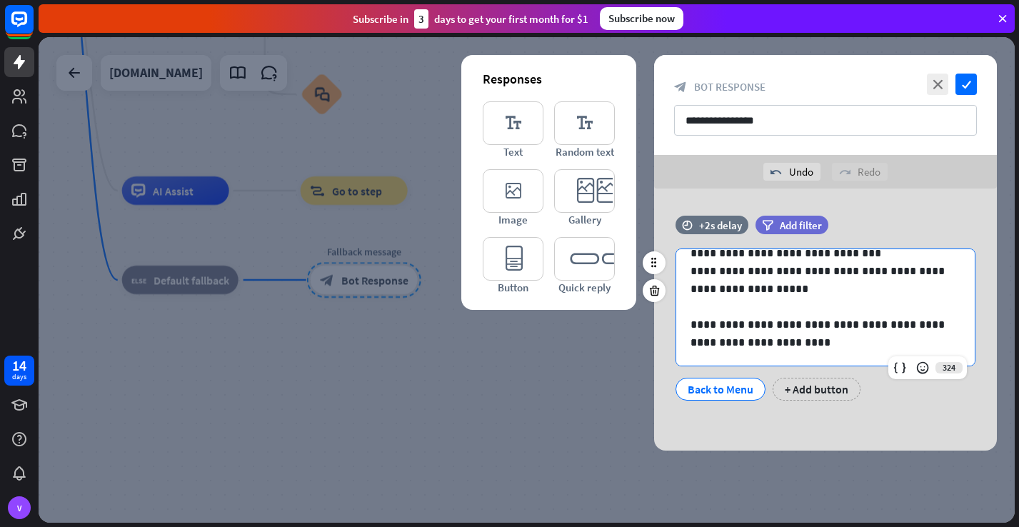
scroll to position [73, 0]
click at [822, 346] on p "**********" at bounding box center [826, 343] width 270 height 18
click at [689, 344] on div "**********" at bounding box center [826, 270] width 299 height 189
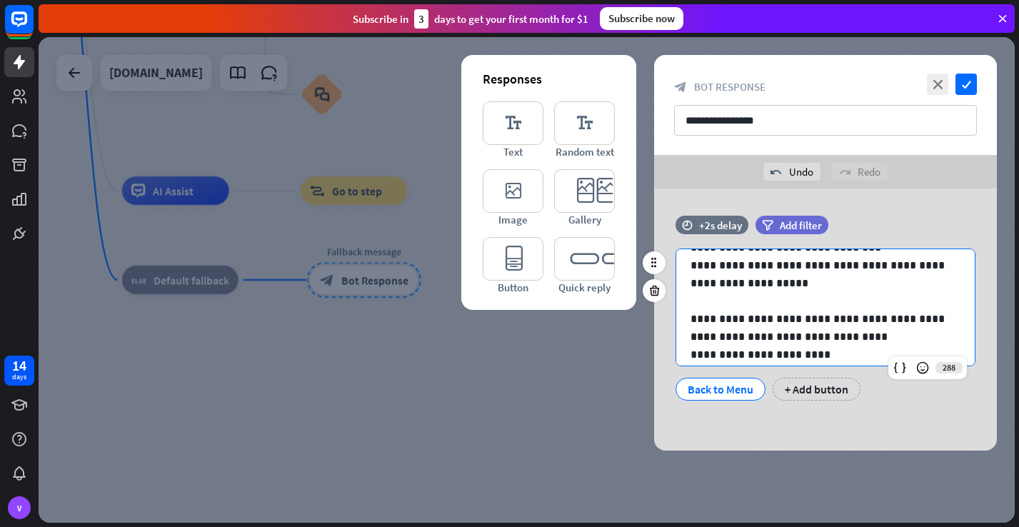
click at [832, 353] on p "**********" at bounding box center [826, 355] width 270 height 18
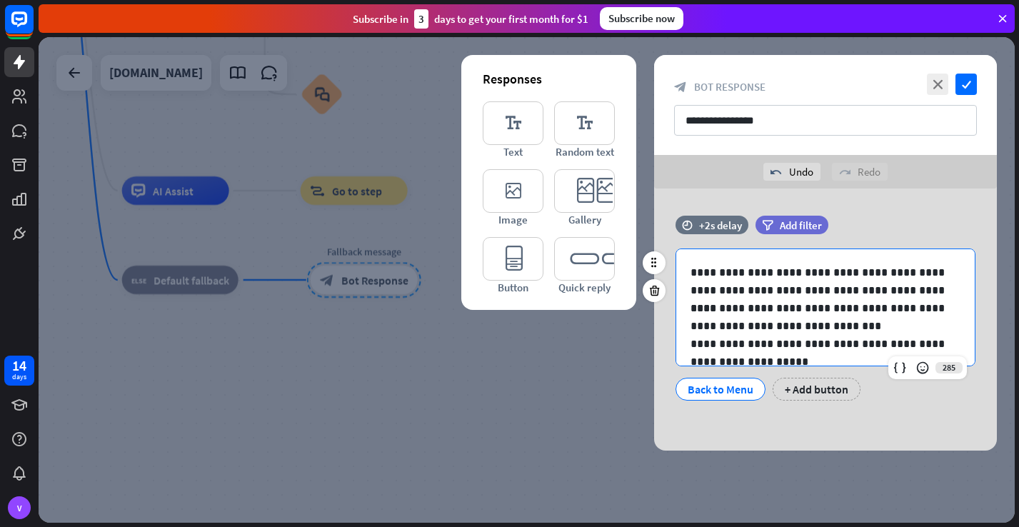
scroll to position [0, 0]
click at [969, 88] on icon "check" at bounding box center [966, 84] width 21 height 21
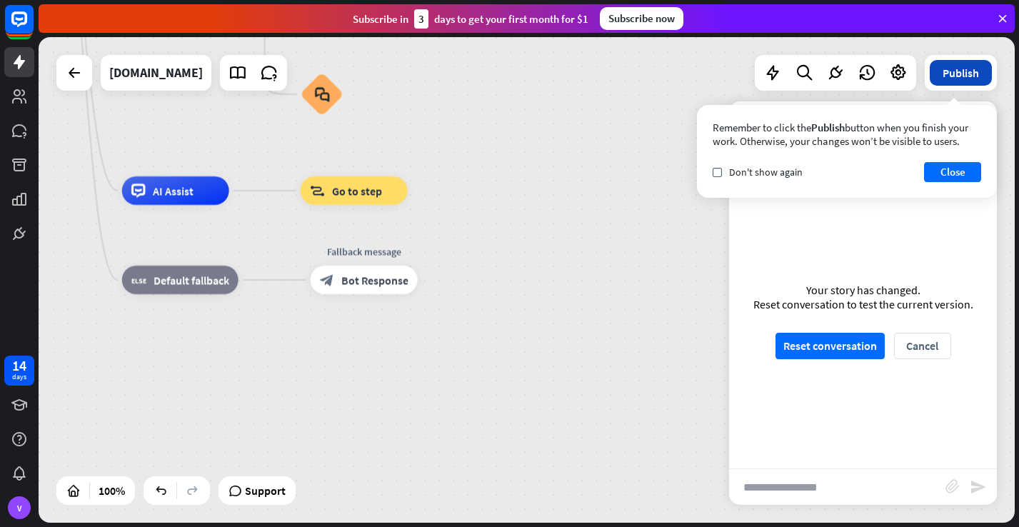
click at [965, 79] on button "Publish" at bounding box center [961, 73] width 62 height 26
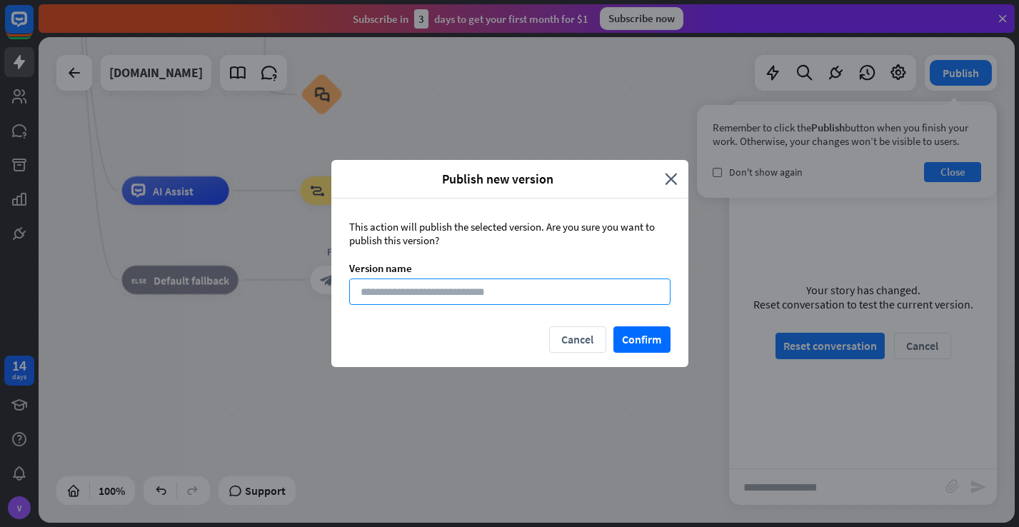
click at [374, 291] on input at bounding box center [509, 292] width 321 height 26
type input "*****"
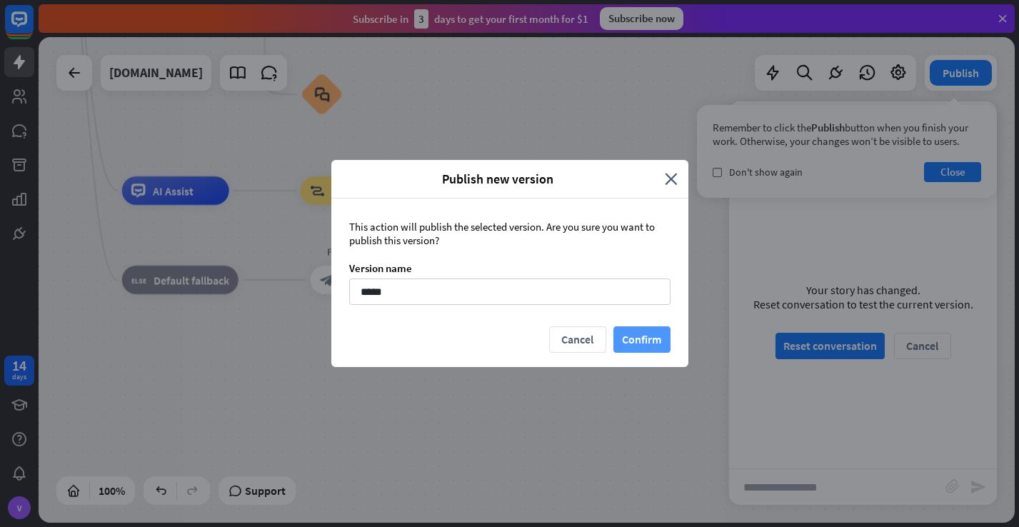
click at [637, 345] on button "Confirm" at bounding box center [642, 339] width 57 height 26
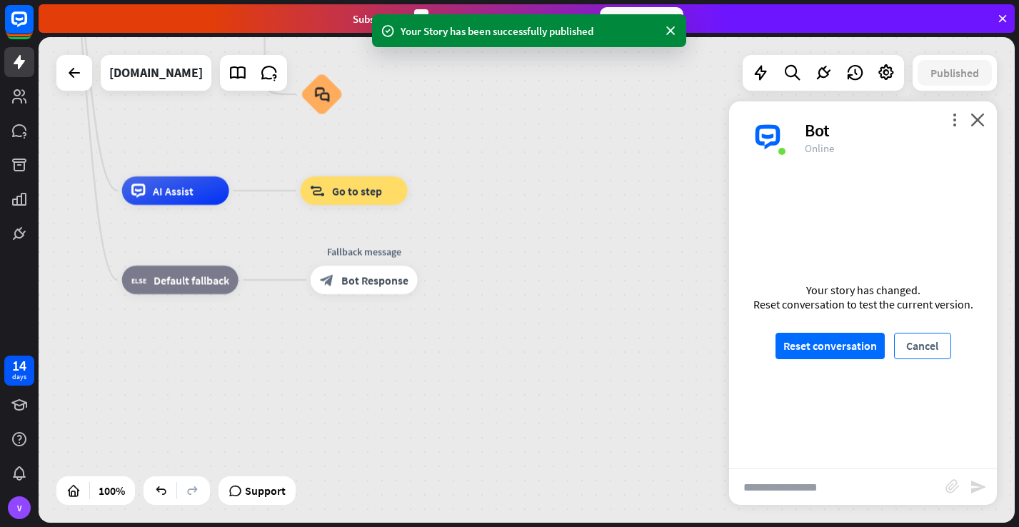
click at [932, 348] on button "Cancel" at bounding box center [922, 346] width 57 height 26
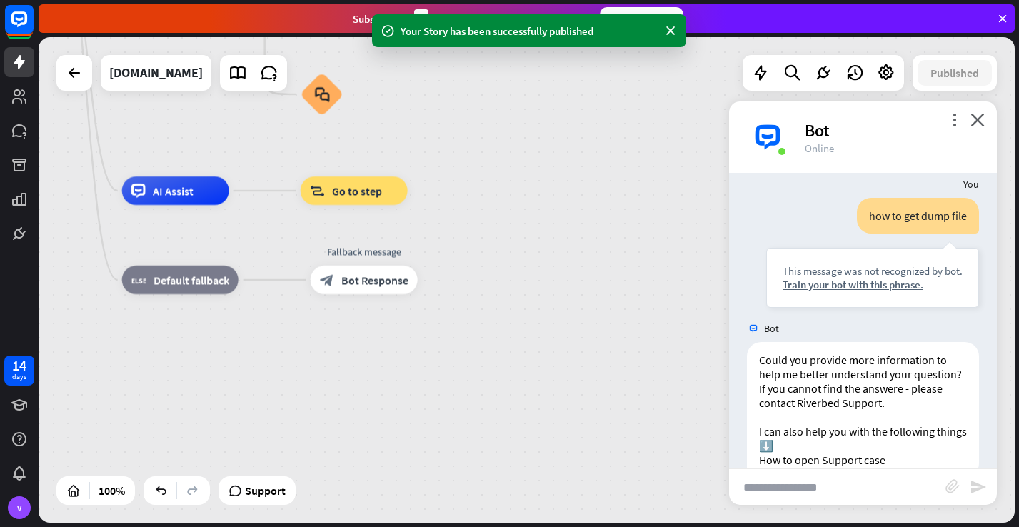
scroll to position [1520, 0]
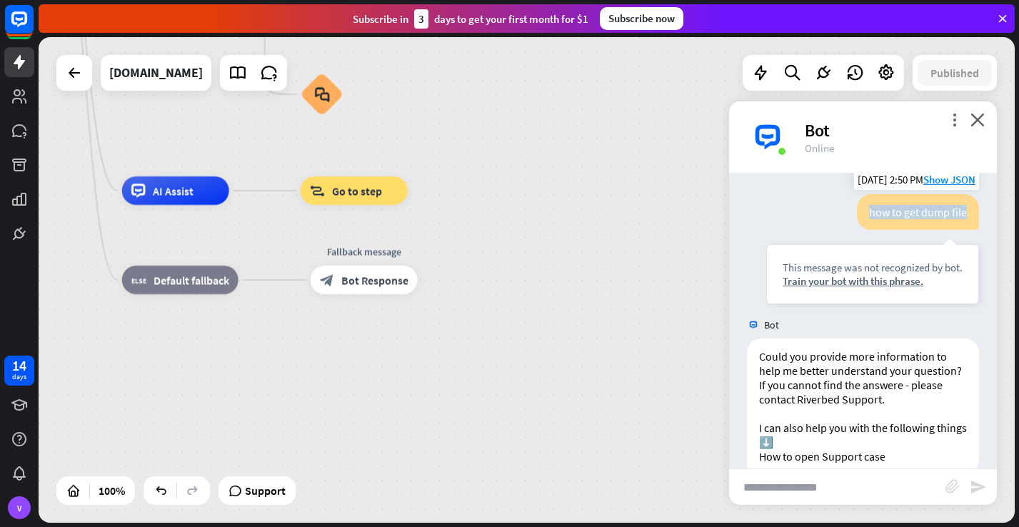
drag, startPoint x: 870, startPoint y: 211, endPoint x: 968, endPoint y: 214, distance: 97.9
click at [968, 214] on div "how to get dump file" at bounding box center [918, 212] width 122 height 36
copy div "how to get dump file"
click at [787, 487] on input "text" at bounding box center [837, 487] width 216 height 36
paste input "**********"
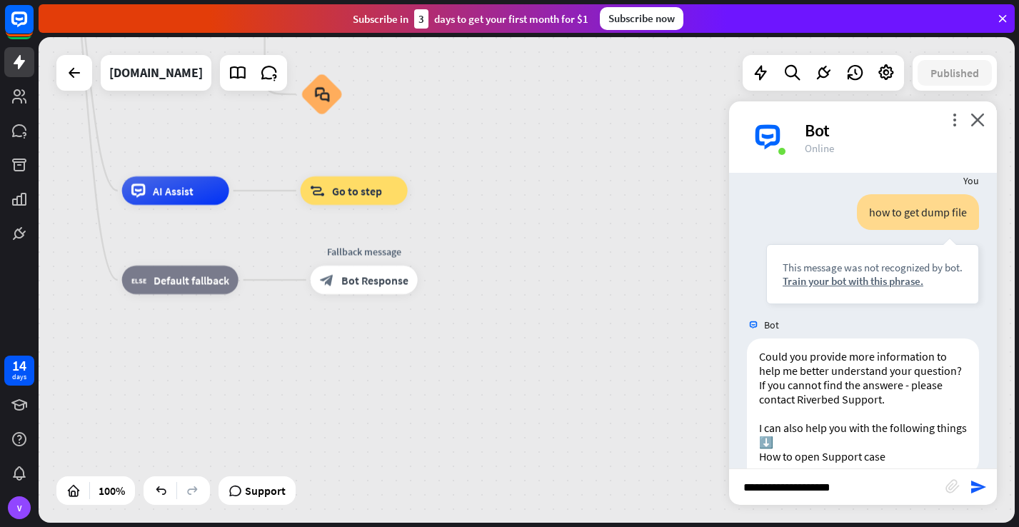
click at [810, 490] on input "**********" at bounding box center [837, 487] width 216 height 36
click at [797, 487] on input "**********" at bounding box center [837, 487] width 216 height 36
type input "**********"
click at [980, 483] on icon "send" at bounding box center [978, 487] width 17 height 17
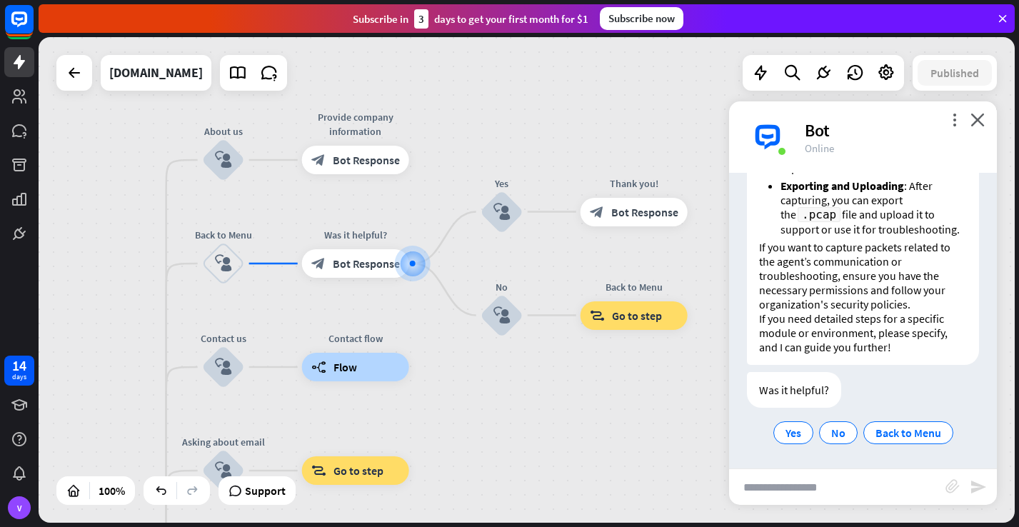
scroll to position [2250, 0]
click at [842, 436] on span "No" at bounding box center [839, 433] width 14 height 14
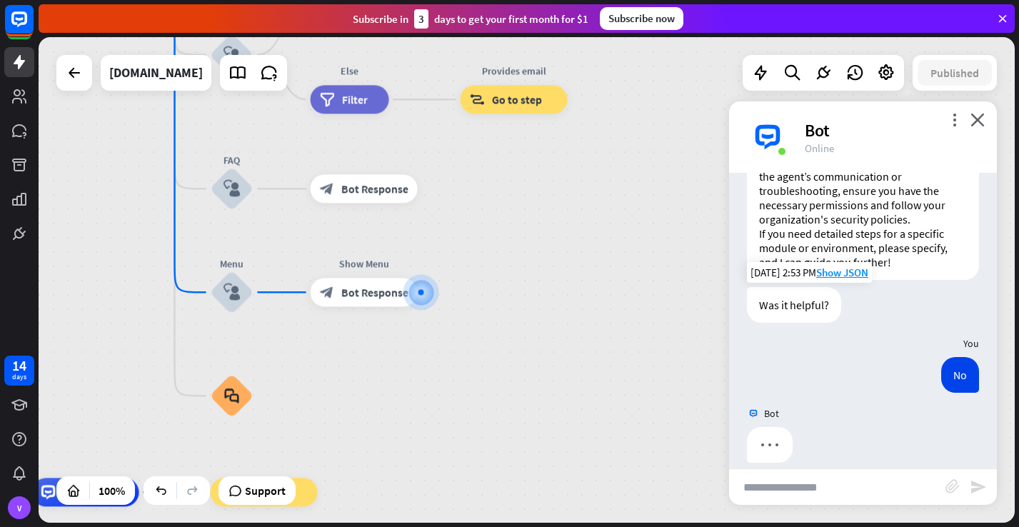
scroll to position [2351, 0]
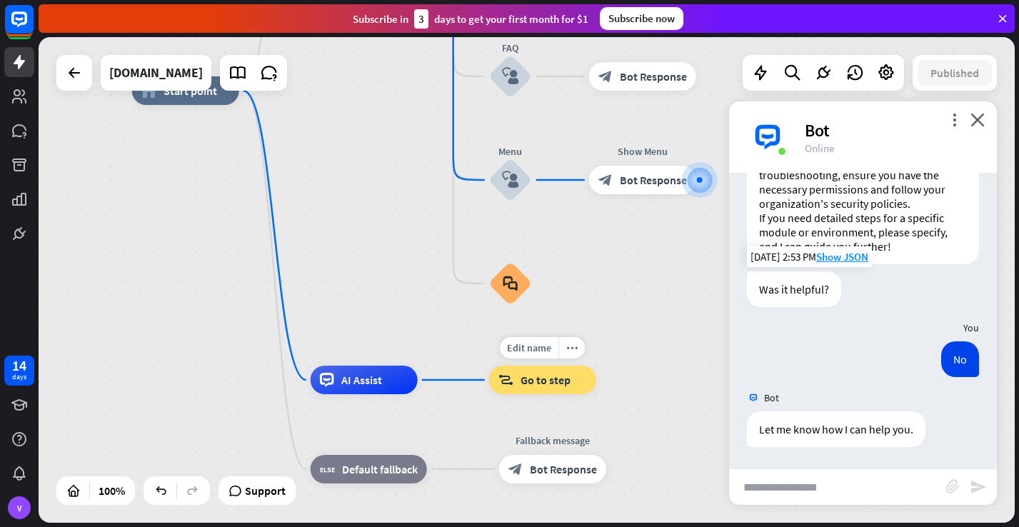
click at [561, 386] on span "Go to step" at bounding box center [546, 380] width 50 height 14
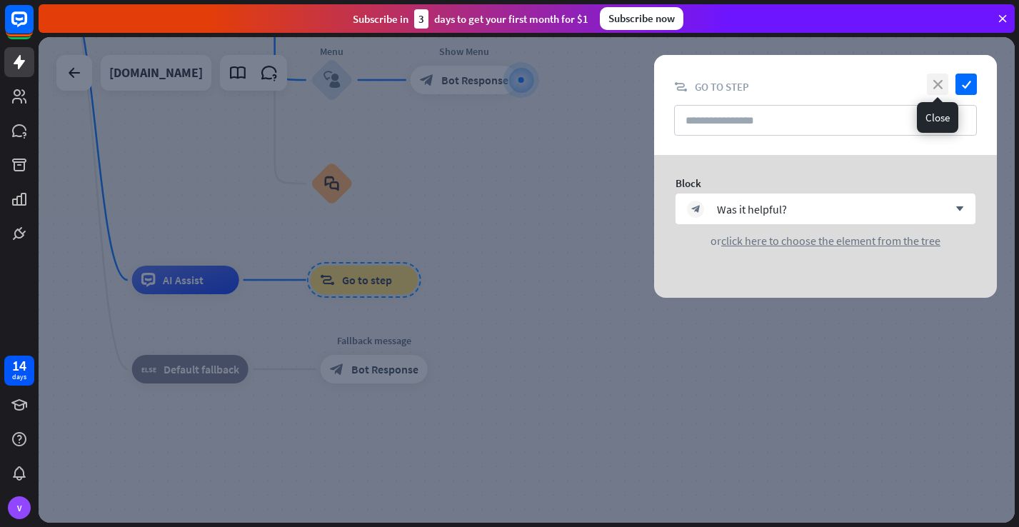
click at [939, 86] on icon "close" at bounding box center [937, 84] width 21 height 21
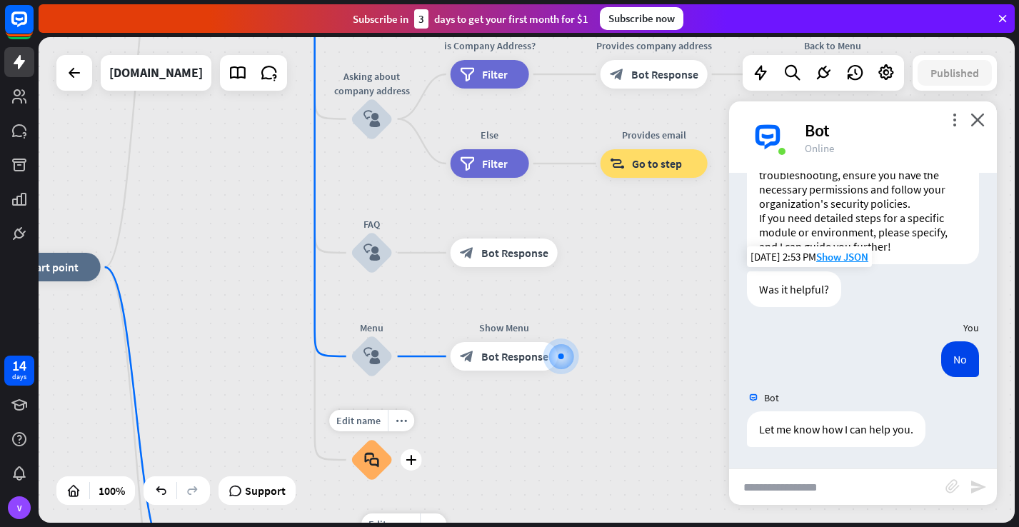
click at [378, 459] on icon "block_faq" at bounding box center [371, 460] width 15 height 16
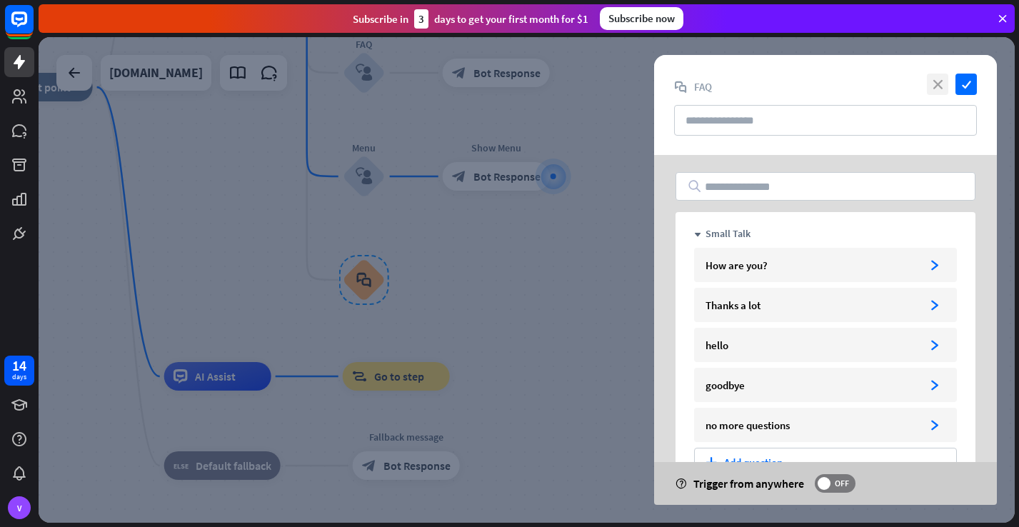
click at [938, 91] on icon "close" at bounding box center [937, 84] width 21 height 21
